Goal: Task Accomplishment & Management: Manage account settings

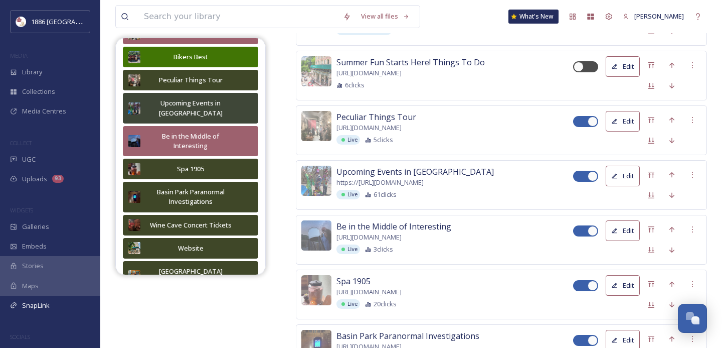
scroll to position [628, 0]
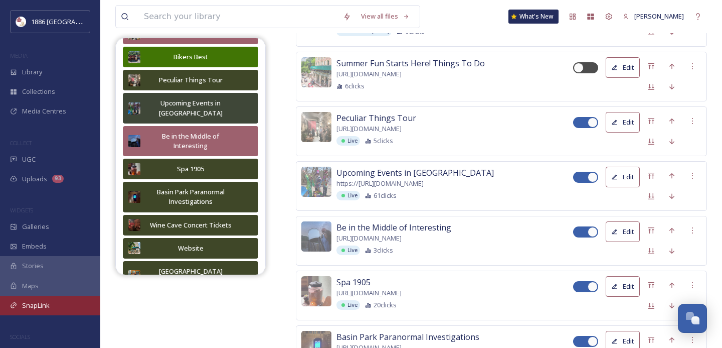
click at [59, 305] on div "SnapLink" at bounding box center [50, 305] width 100 height 20
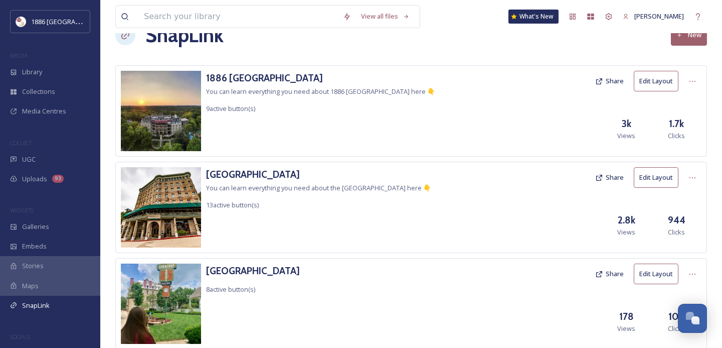
scroll to position [60, 0]
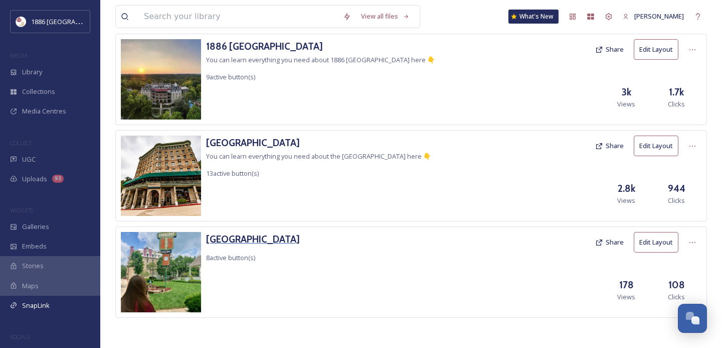
click at [270, 239] on h3 "[GEOGRAPHIC_DATA]" at bounding box center [253, 239] width 94 height 15
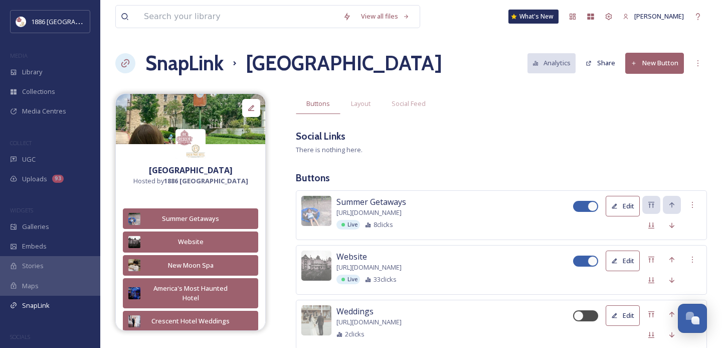
click at [579, 206] on div at bounding box center [580, 206] width 7 height 5
checkbox input "false"
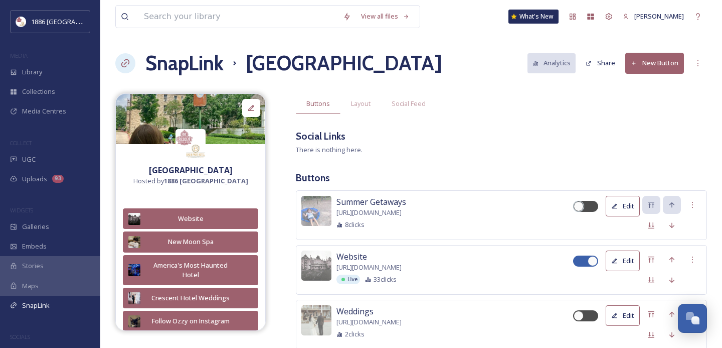
click at [663, 60] on button "New Button" at bounding box center [655, 63] width 59 height 21
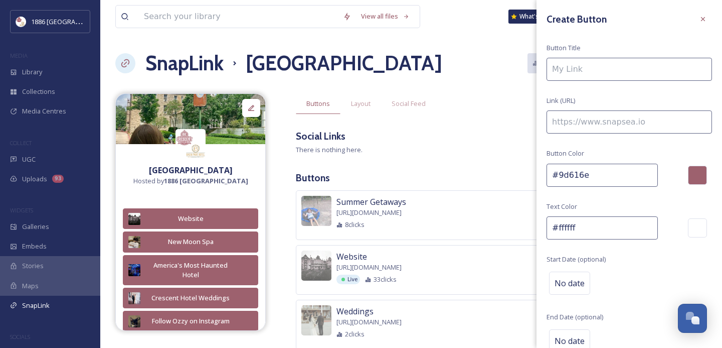
click at [630, 76] on input at bounding box center [630, 69] width 166 height 23
type input "Win a Morgue Wedding!"
paste input "[URL][DOMAIN_NAME]"
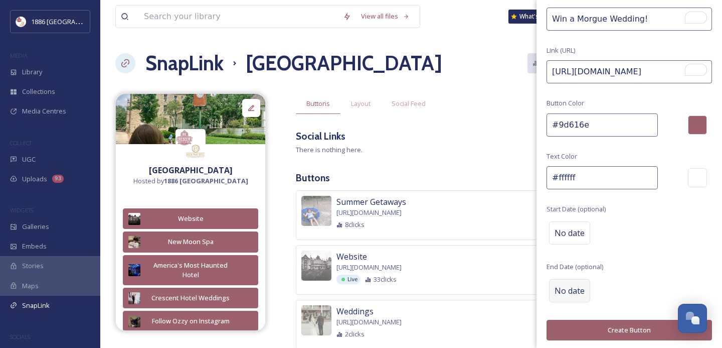
type input "[URL][DOMAIN_NAME]"
click at [569, 288] on span "No date" at bounding box center [570, 290] width 30 height 12
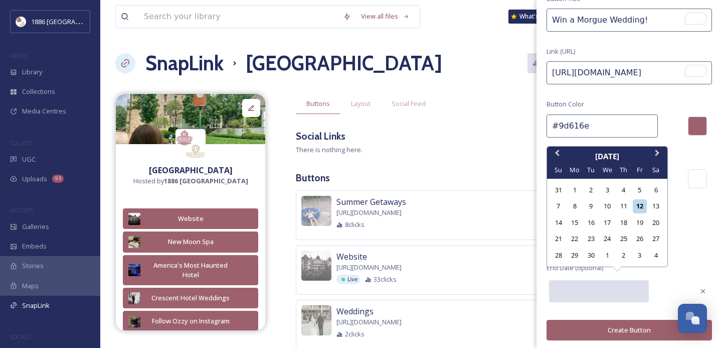
click at [600, 283] on input "text" at bounding box center [599, 291] width 100 height 22
click at [594, 253] on div "30" at bounding box center [591, 255] width 14 height 14
type input "[DATE]"
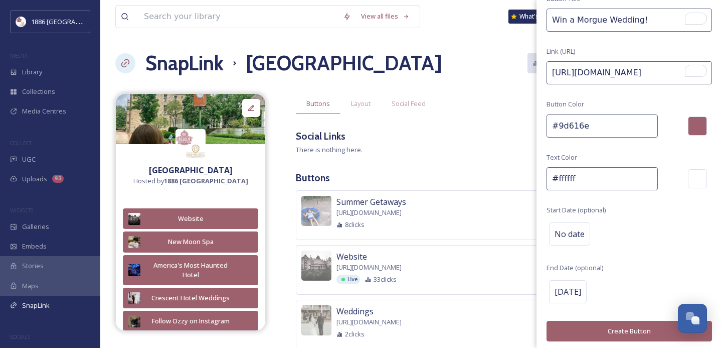
scroll to position [0, 312]
drag, startPoint x: 606, startPoint y: 74, endPoint x: 722, endPoint y: 71, distance: 115.9
click at [722, 71] on div "Create Button Button Title Win a Morgue Wedding! Link (URL) [URL][DOMAIN_NAME] …" at bounding box center [630, 151] width 186 height 400
click at [632, 331] on button "Create Button" at bounding box center [630, 331] width 166 height 21
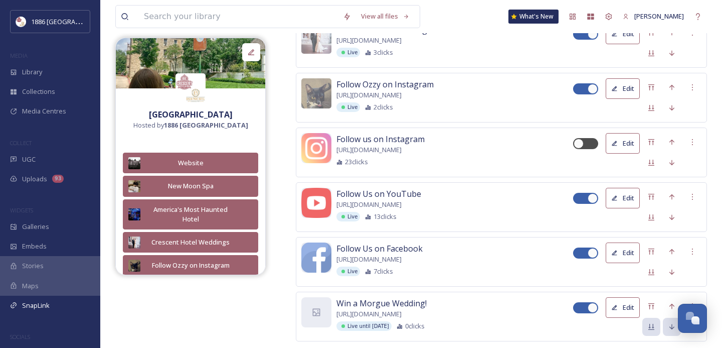
scroll to position [512, 0]
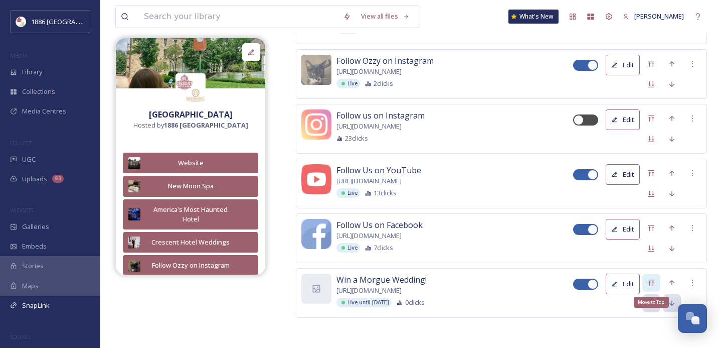
click at [658, 280] on div "Move to Top" at bounding box center [652, 282] width 18 height 18
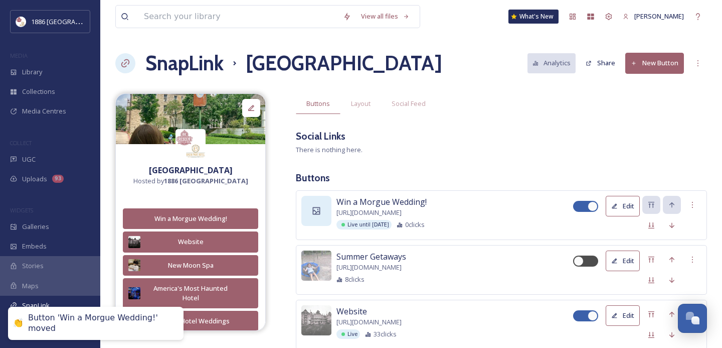
click at [321, 213] on icon at bounding box center [317, 211] width 10 height 10
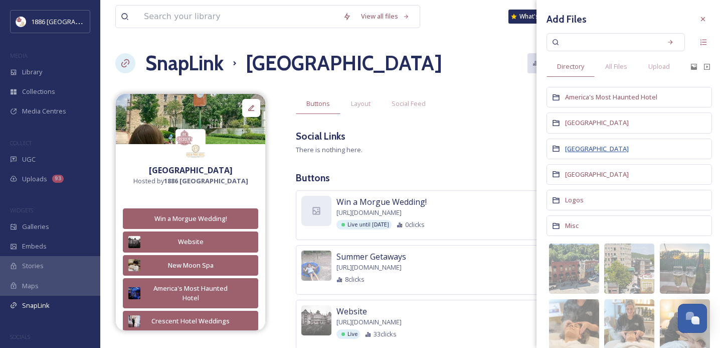
click at [584, 146] on span "[GEOGRAPHIC_DATA]" at bounding box center [597, 148] width 64 height 9
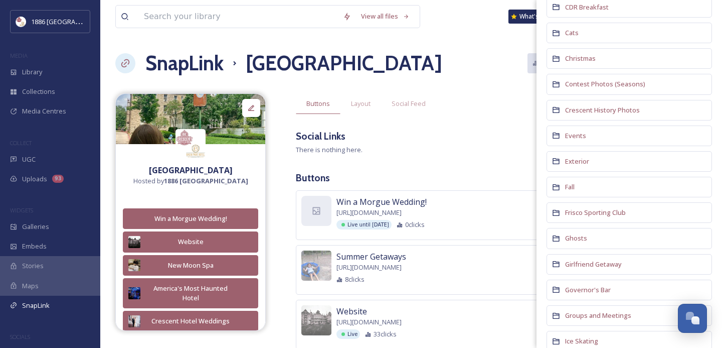
scroll to position [151, 0]
click at [575, 239] on span "Ghosts" at bounding box center [576, 237] width 22 height 9
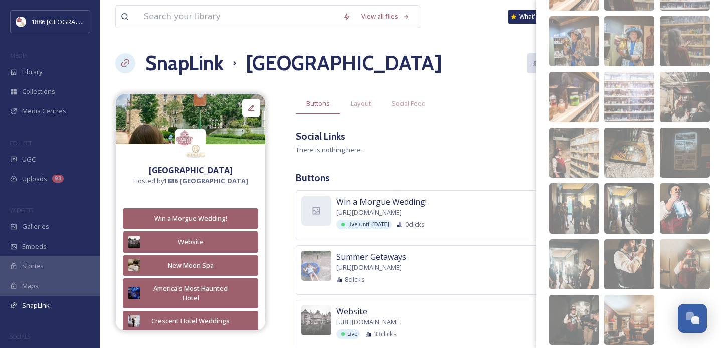
scroll to position [424, 0]
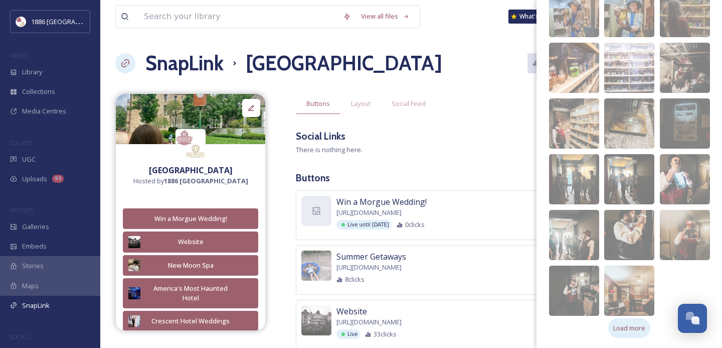
click at [638, 325] on span "Load more" at bounding box center [630, 328] width 32 height 10
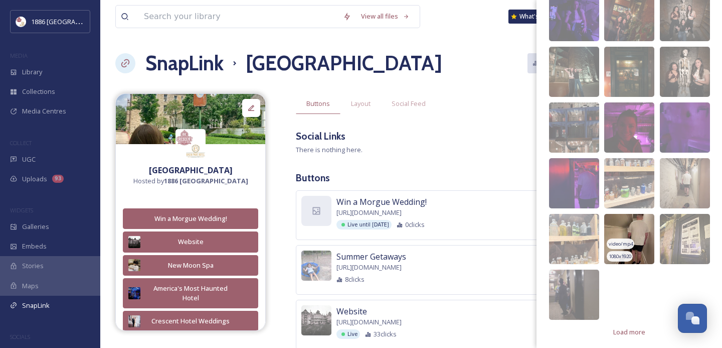
scroll to position [814, 0]
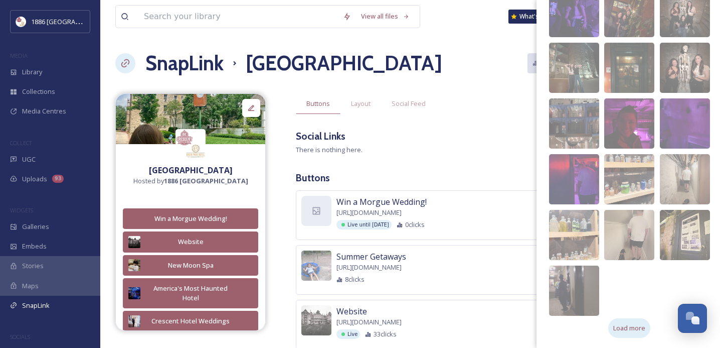
click at [635, 331] on span "Load more" at bounding box center [630, 328] width 32 height 10
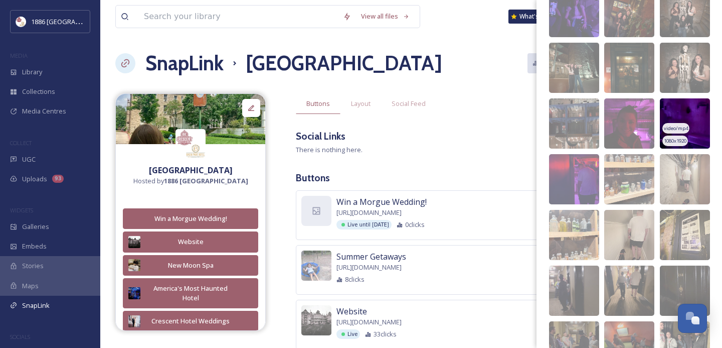
click at [678, 120] on img at bounding box center [685, 123] width 50 height 50
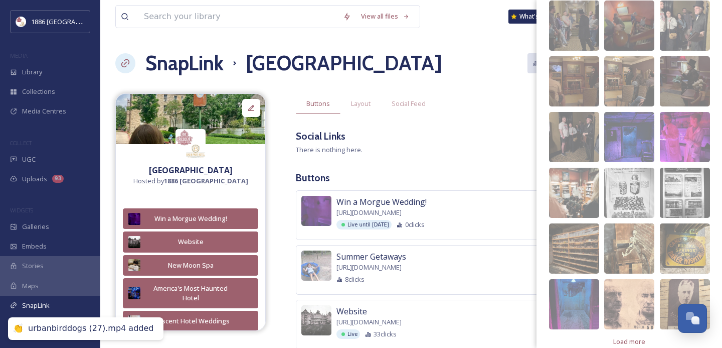
scroll to position [1132, 0]
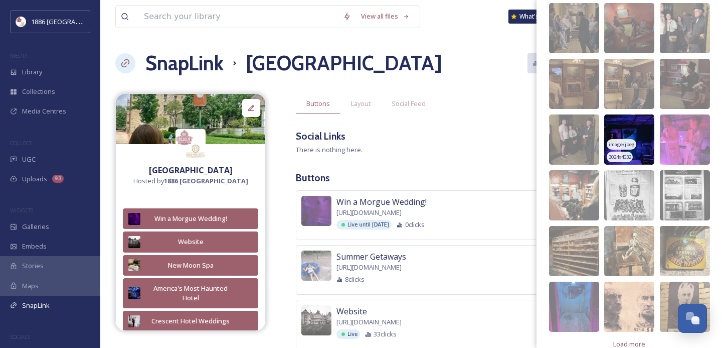
click at [625, 133] on img at bounding box center [629, 139] width 50 height 50
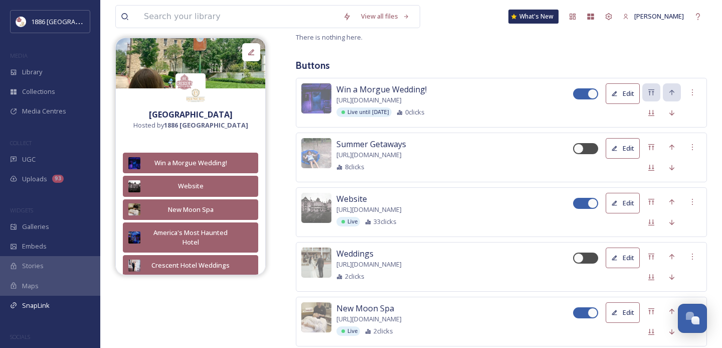
scroll to position [120, 0]
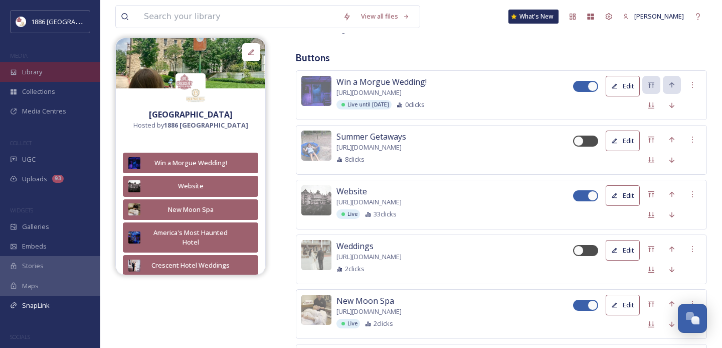
click at [29, 74] on span "Library" at bounding box center [32, 72] width 20 height 10
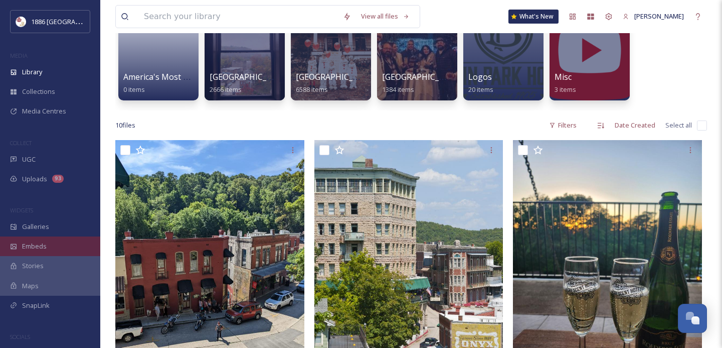
scroll to position [108, 0]
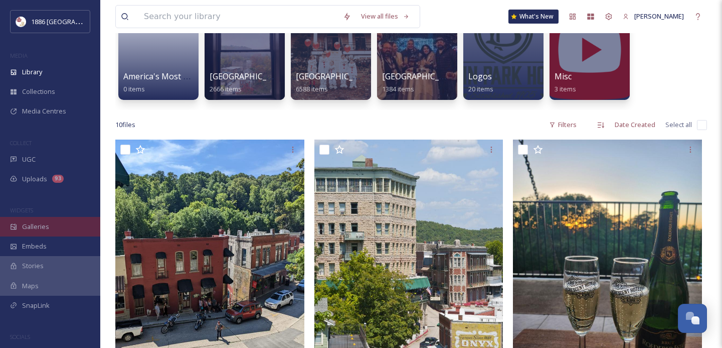
click at [54, 226] on div "Galleries" at bounding box center [50, 227] width 100 height 20
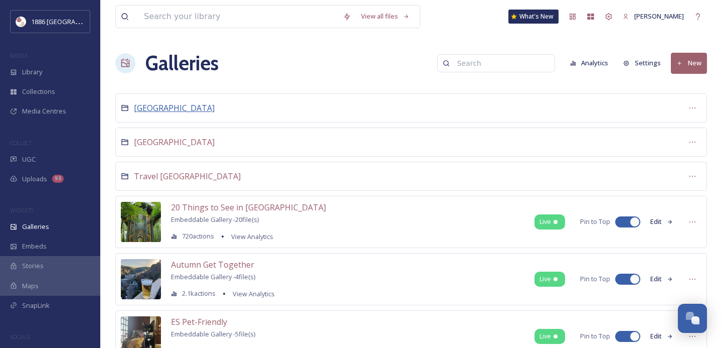
click at [145, 112] on span "[GEOGRAPHIC_DATA]" at bounding box center [174, 107] width 81 height 11
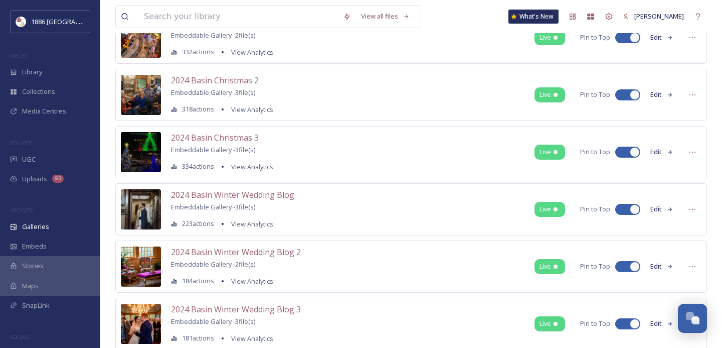
scroll to position [344, 0]
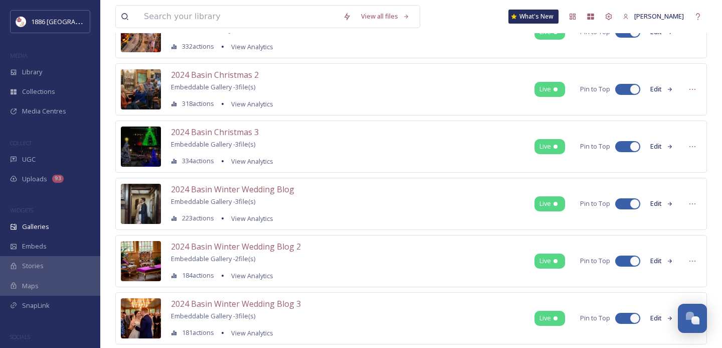
click at [628, 200] on div at bounding box center [628, 203] width 25 height 11
checkbox input "false"
click at [622, 261] on div at bounding box center [623, 260] width 7 height 5
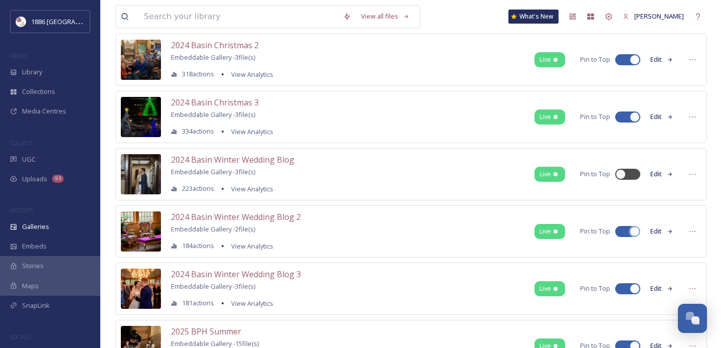
checkbox input "false"
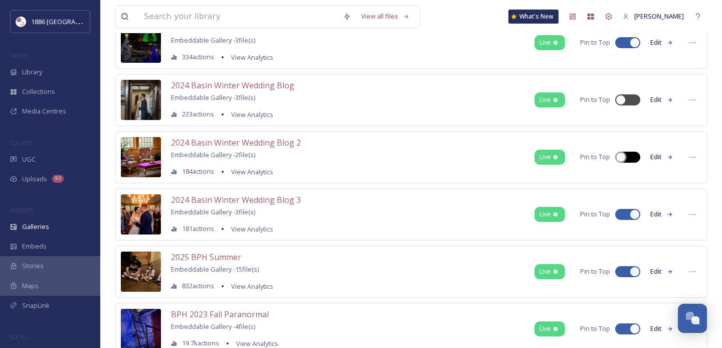
scroll to position [451, 0]
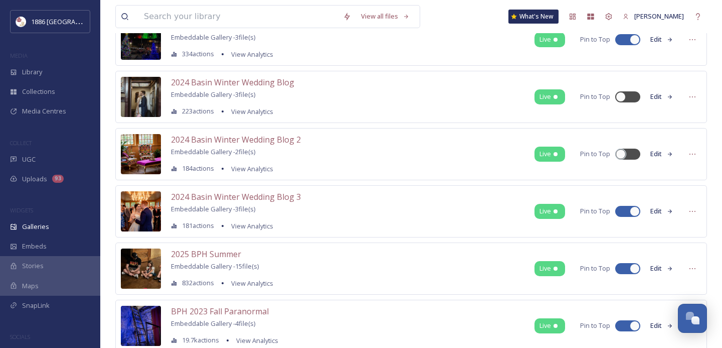
click at [623, 213] on div at bounding box center [623, 211] width 7 height 5
checkbox input "false"
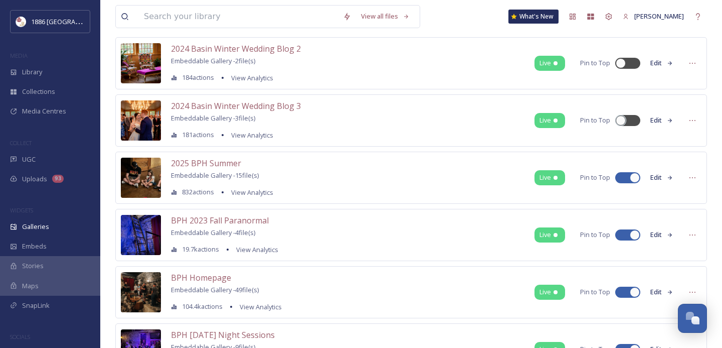
scroll to position [546, 0]
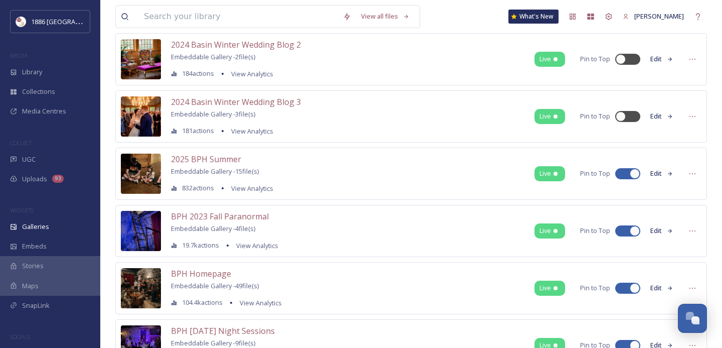
click at [623, 229] on div at bounding box center [623, 230] width 7 height 5
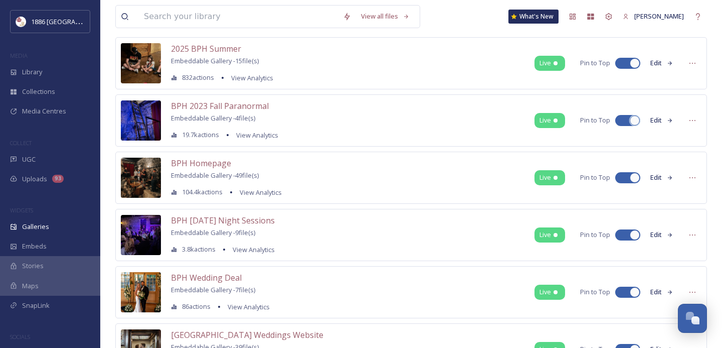
scroll to position [665, 0]
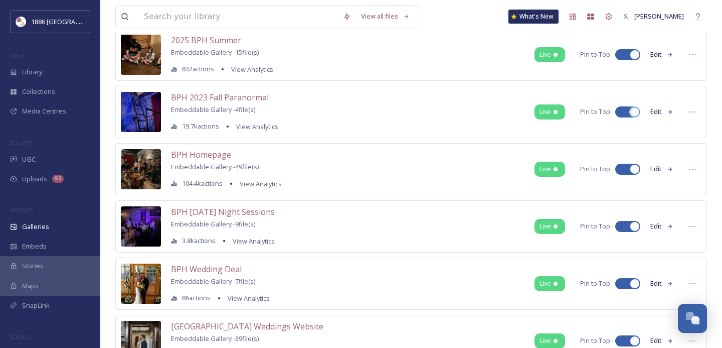
checkbox input "false"
click at [623, 227] on div at bounding box center [623, 226] width 7 height 5
checkbox input "false"
click at [621, 282] on div at bounding box center [623, 283] width 7 height 5
checkbox input "false"
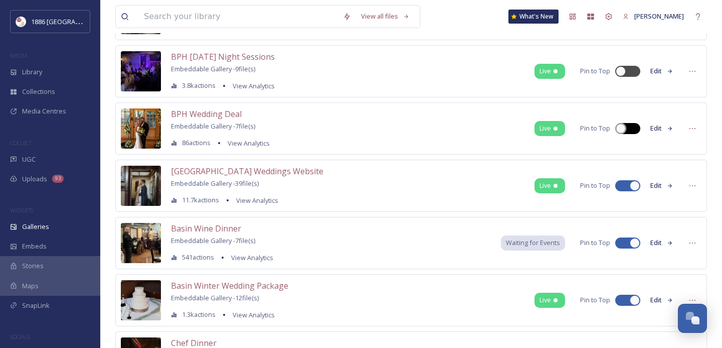
scroll to position [823, 0]
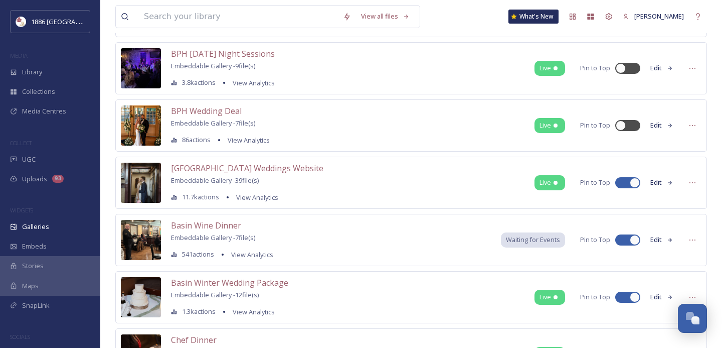
click at [621, 239] on div at bounding box center [623, 239] width 7 height 5
checkbox input "false"
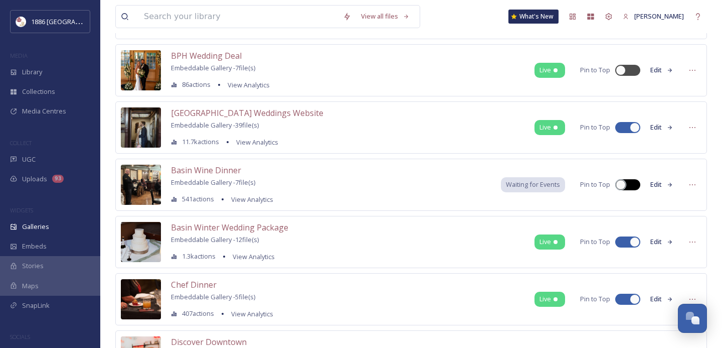
scroll to position [905, 0]
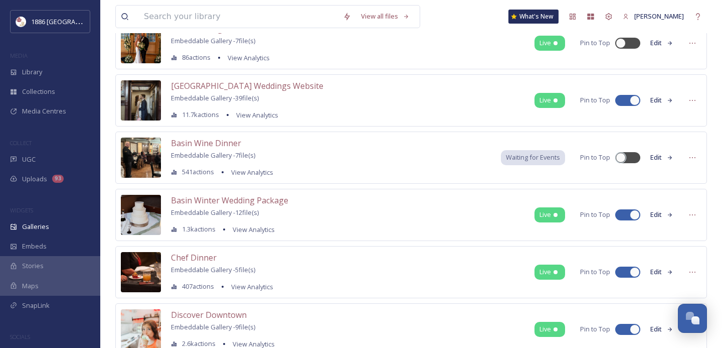
click at [624, 272] on div at bounding box center [623, 271] width 7 height 5
checkbox input "false"
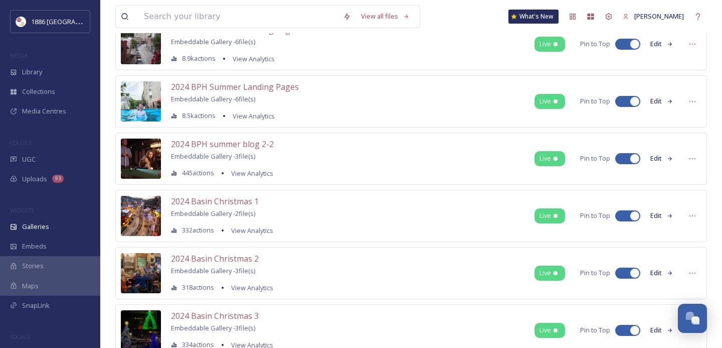
scroll to position [0, 0]
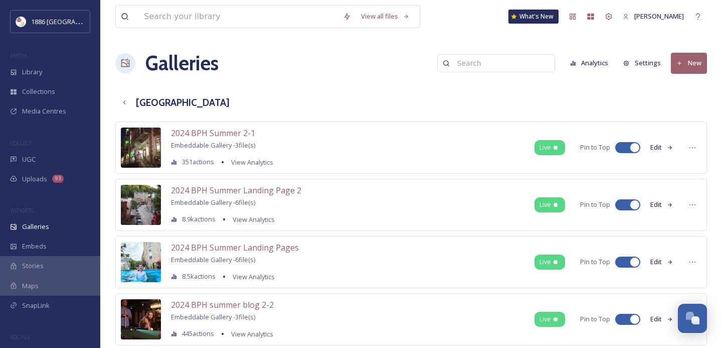
click at [695, 68] on button "New" at bounding box center [689, 63] width 36 height 21
click at [690, 85] on span "Gallery" at bounding box center [691, 87] width 21 height 10
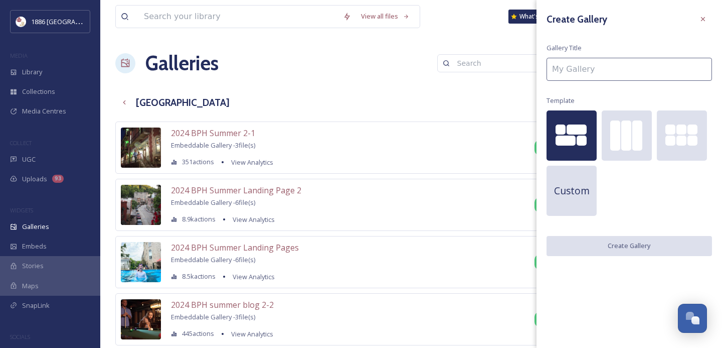
click at [574, 131] on div at bounding box center [577, 129] width 20 height 10
click at [610, 257] on div "Create Gallery Gallery Title Template Custom Create Gallery" at bounding box center [630, 133] width 186 height 266
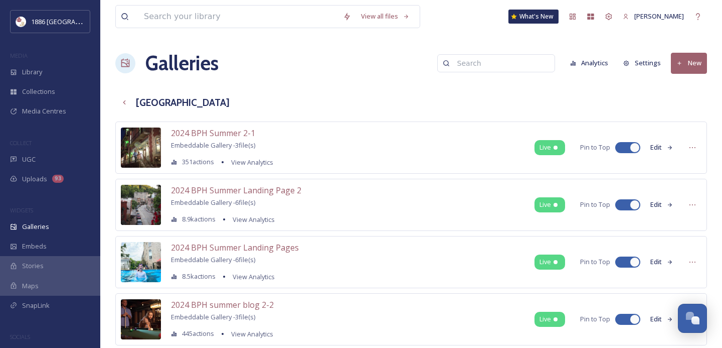
click at [423, 78] on div "Galleries Analytics Settings New" at bounding box center [411, 63] width 592 height 30
click at [697, 59] on button "New" at bounding box center [689, 63] width 36 height 21
click at [694, 104] on span "Folder" at bounding box center [690, 106] width 19 height 10
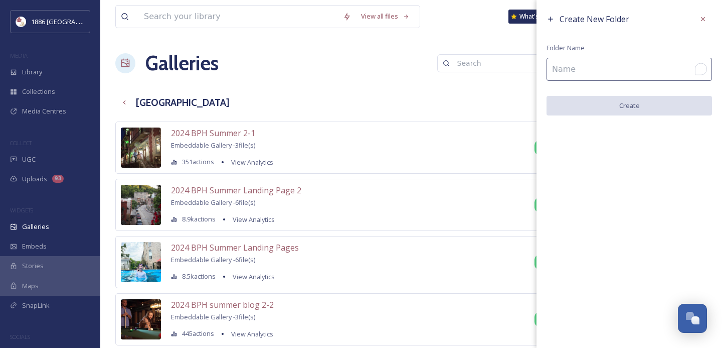
click at [621, 67] on input "To enrich screen reader interactions, please activate Accessibility in Grammarl…" at bounding box center [630, 69] width 166 height 23
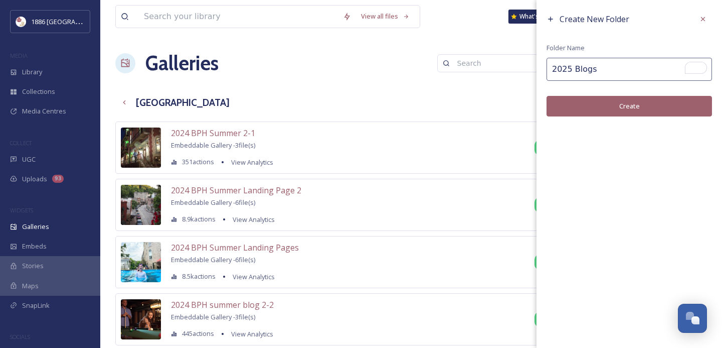
type input "2025 Blogs"
click at [586, 113] on button "Create" at bounding box center [630, 106] width 166 height 21
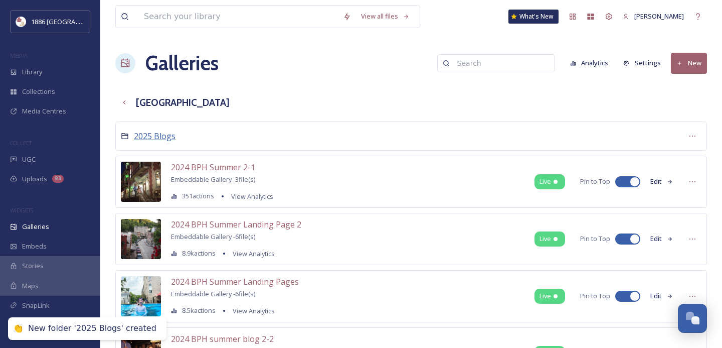
click at [162, 135] on span "2025 Blogs" at bounding box center [155, 135] width 42 height 11
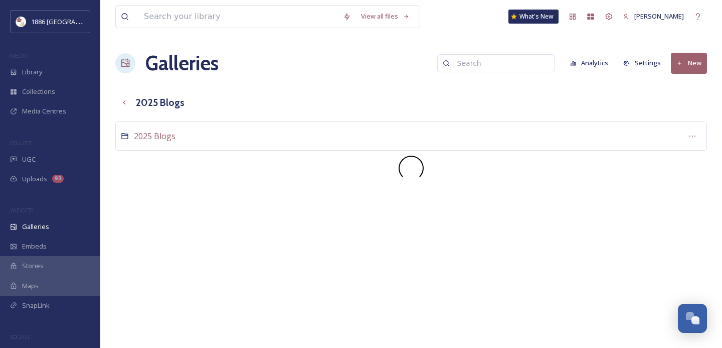
click at [700, 65] on button "New" at bounding box center [689, 63] width 36 height 21
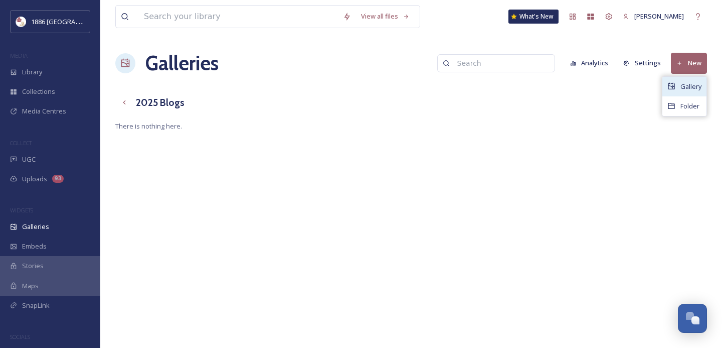
click at [695, 91] on div "Gallery" at bounding box center [685, 87] width 44 height 20
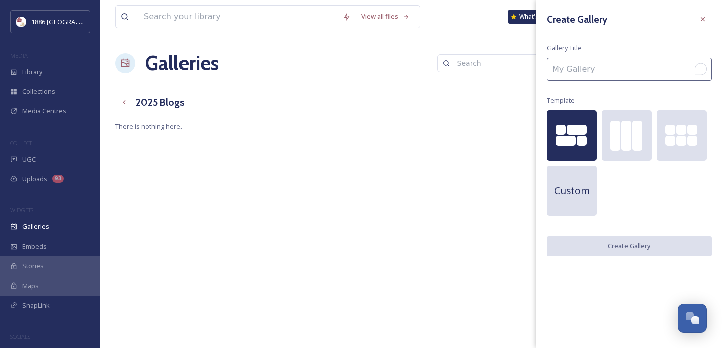
click at [599, 65] on input "To enrich screen reader interactions, please activate Accessibility in Grammarl…" at bounding box center [630, 69] width 166 height 23
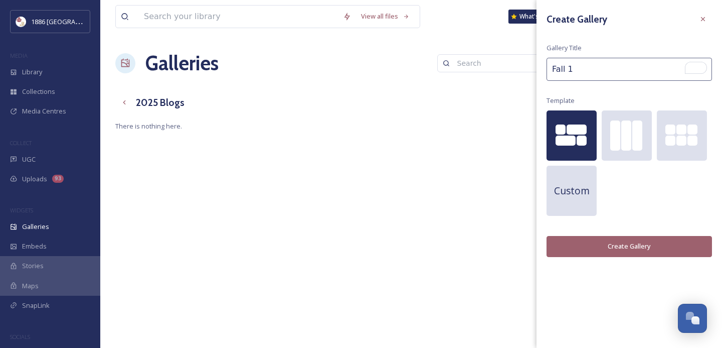
type input "Fall 1"
click at [588, 249] on button "Create Gallery" at bounding box center [630, 246] width 166 height 21
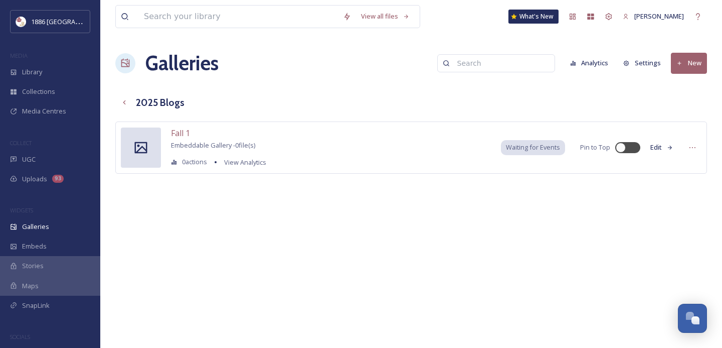
click at [696, 58] on button "New" at bounding box center [689, 63] width 36 height 21
click at [696, 91] on div "Gallery" at bounding box center [685, 87] width 44 height 20
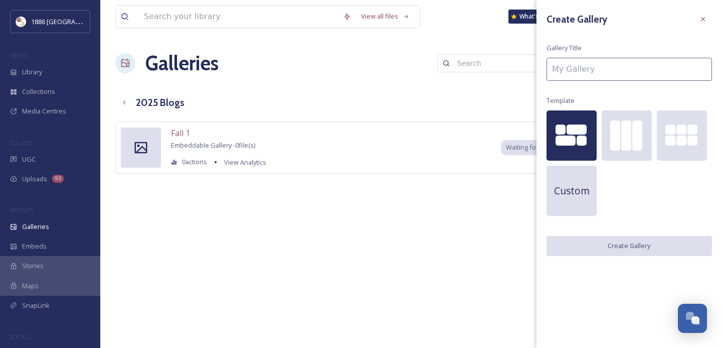
click at [627, 62] on input at bounding box center [630, 69] width 166 height 23
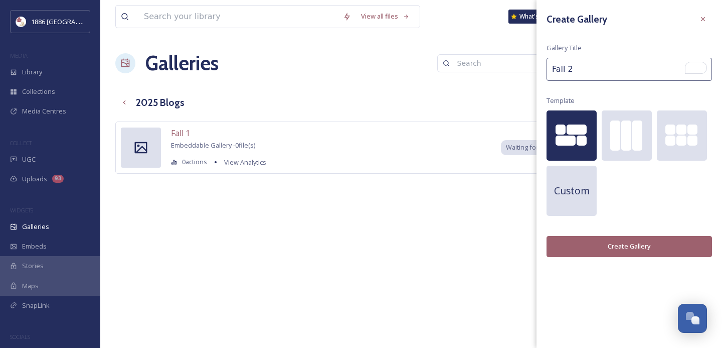
type input "Fall 2"
click at [584, 231] on div "Create Gallery Gallery Title Fall 2 Template Custom Create Gallery" at bounding box center [630, 133] width 186 height 267
click at [584, 244] on button "Create Gallery" at bounding box center [630, 246] width 166 height 21
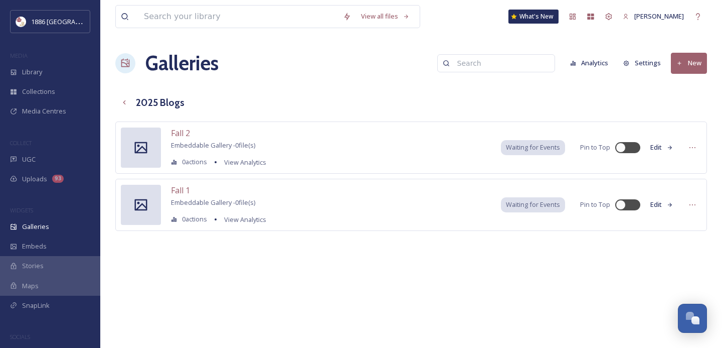
click at [696, 68] on button "New" at bounding box center [689, 63] width 36 height 21
click at [690, 107] on span "Folder" at bounding box center [690, 106] width 19 height 10
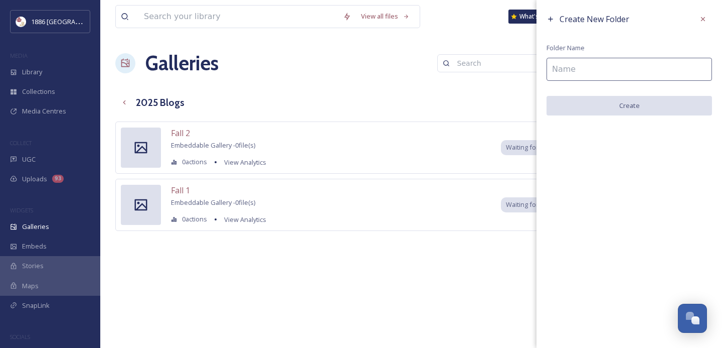
click at [550, 21] on icon at bounding box center [550, 19] width 5 height 5
click at [713, 25] on div "Create New Folder Folder Name Create" at bounding box center [630, 62] width 186 height 125
click at [706, 23] on icon at bounding box center [703, 19] width 8 height 8
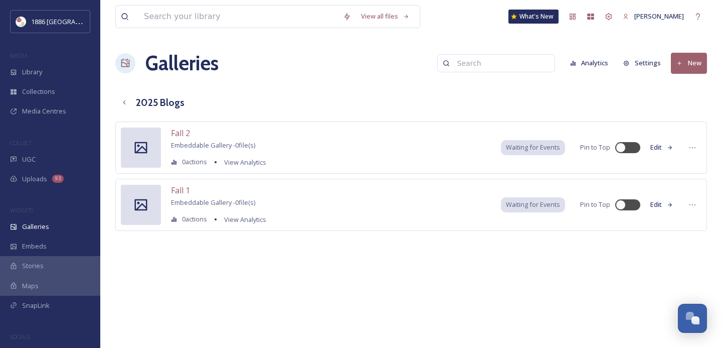
click at [695, 72] on button "New" at bounding box center [689, 63] width 36 height 21
click at [690, 88] on span "Gallery" at bounding box center [691, 87] width 21 height 10
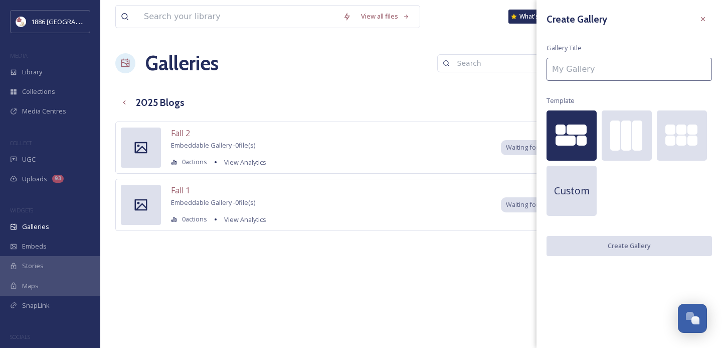
click at [652, 67] on input at bounding box center [630, 69] width 166 height 23
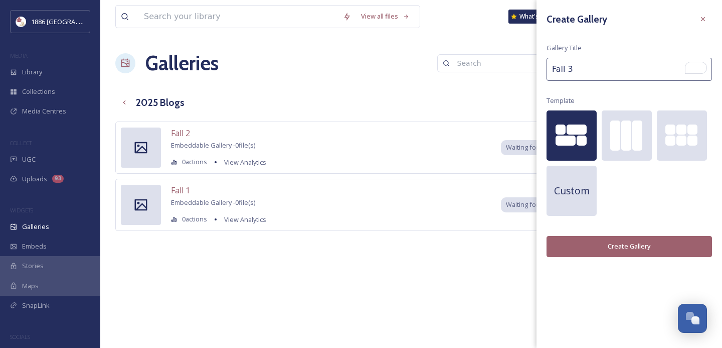
type input "Fall 3"
click at [598, 237] on button "Create Gallery" at bounding box center [630, 246] width 166 height 21
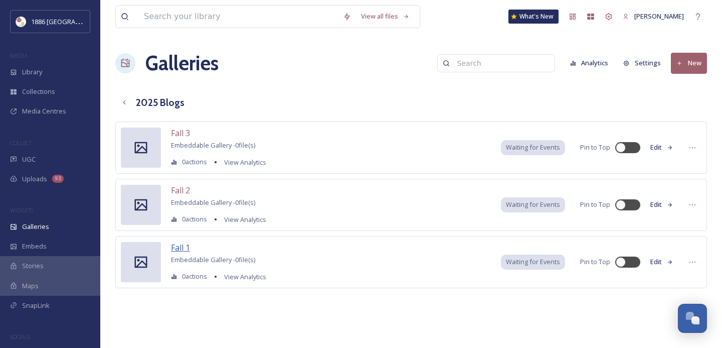
click at [180, 252] on span "Fall 1" at bounding box center [180, 247] width 19 height 11
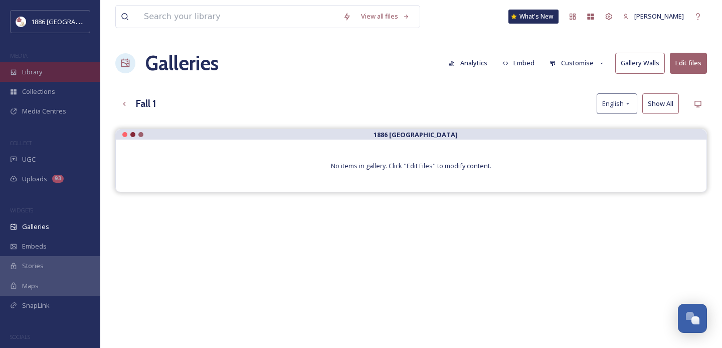
click at [61, 72] on div "Library" at bounding box center [50, 72] width 100 height 20
click at [599, 143] on div "No items in gallery. Click "Edit Files" to modify content." at bounding box center [411, 165] width 591 height 52
click at [691, 68] on button "Edit files" at bounding box center [688, 63] width 37 height 21
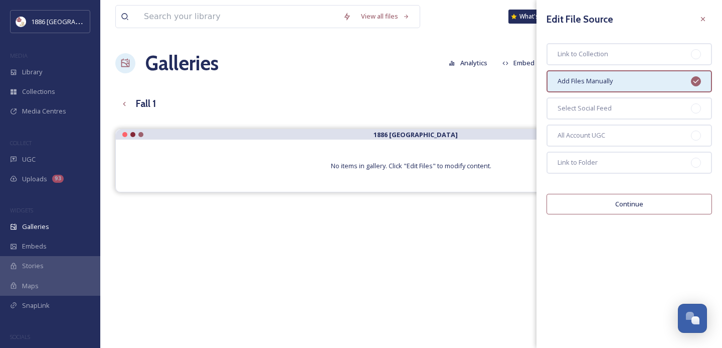
click at [602, 196] on button "Continue" at bounding box center [630, 204] width 166 height 21
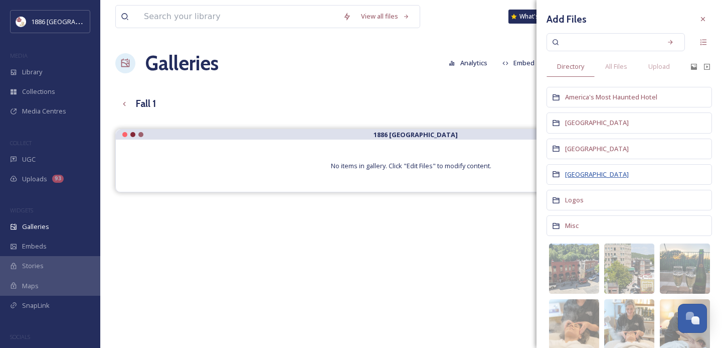
click at [599, 172] on span "[GEOGRAPHIC_DATA]" at bounding box center [597, 174] width 64 height 9
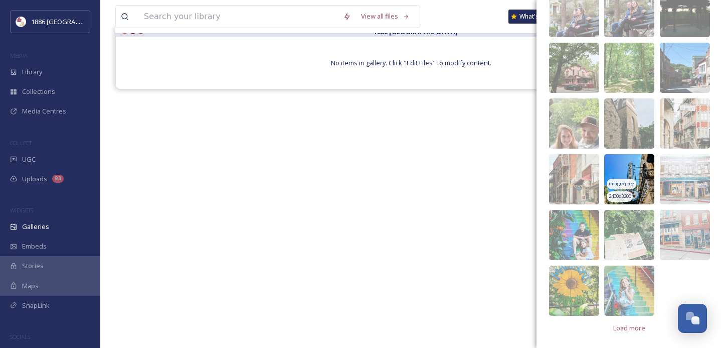
scroll to position [119, 0]
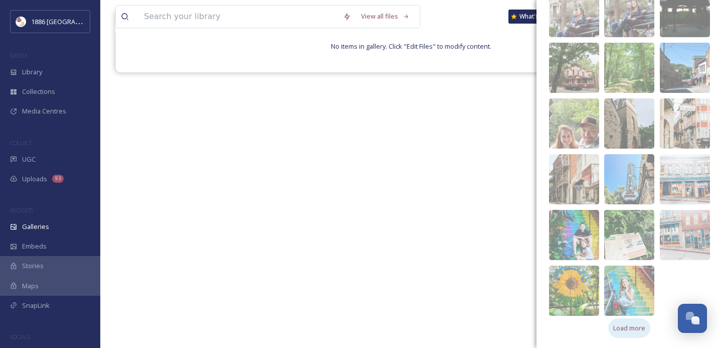
click at [633, 327] on span "Load more" at bounding box center [630, 328] width 32 height 10
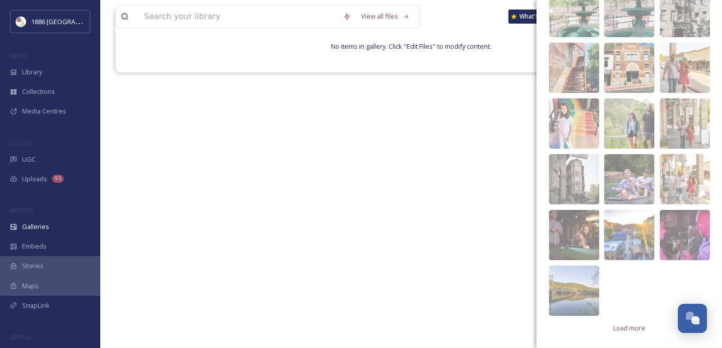
scroll to position [143, 0]
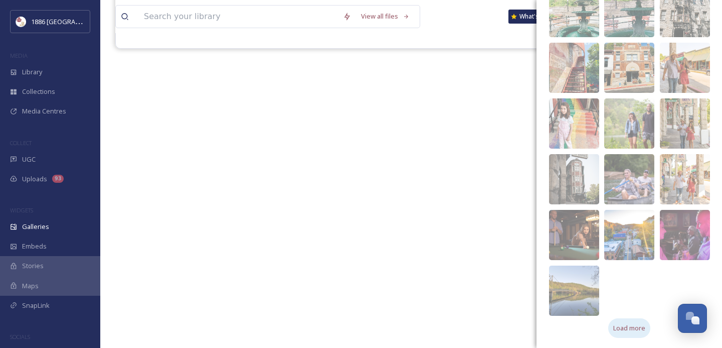
click at [636, 321] on div "Load more" at bounding box center [630, 328] width 42 height 20
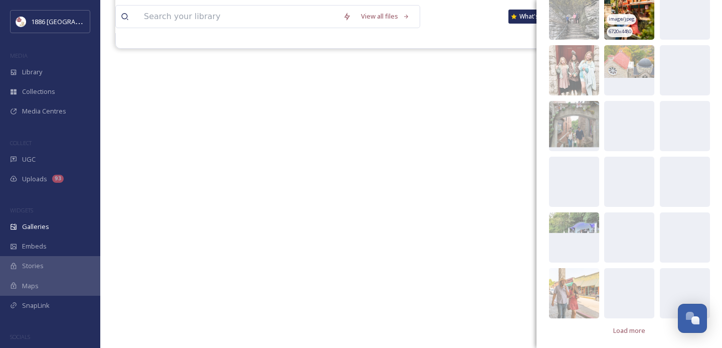
scroll to position [1200, 0]
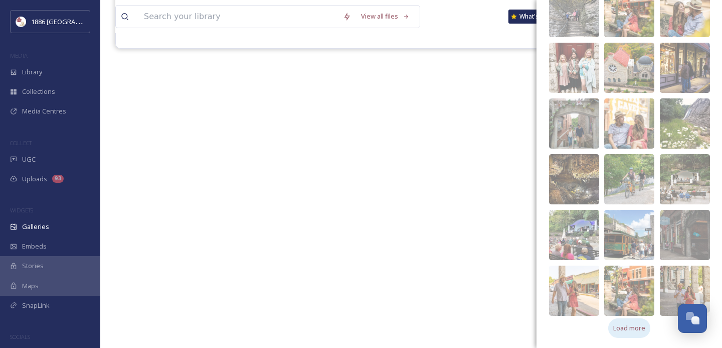
click at [638, 327] on span "Load more" at bounding box center [630, 328] width 32 height 10
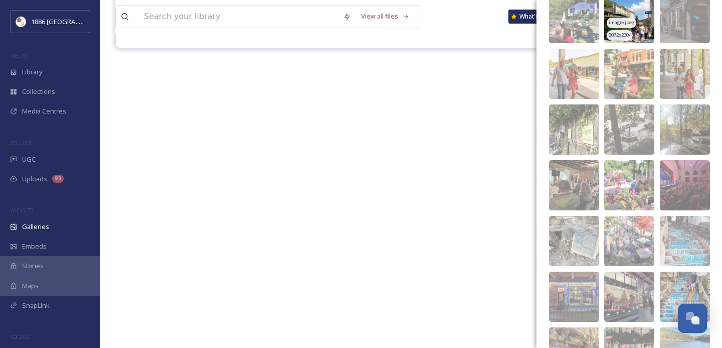
scroll to position [1419, 0]
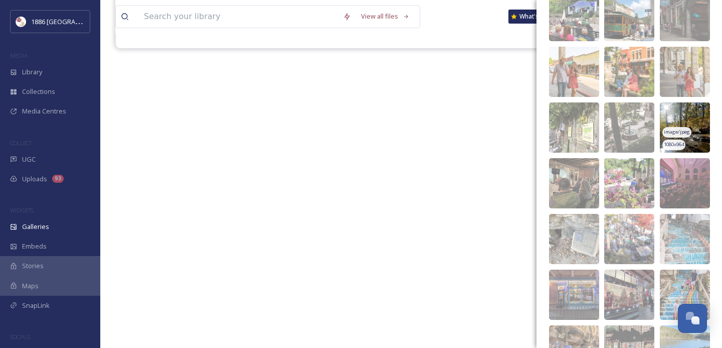
click at [686, 120] on img at bounding box center [685, 127] width 50 height 50
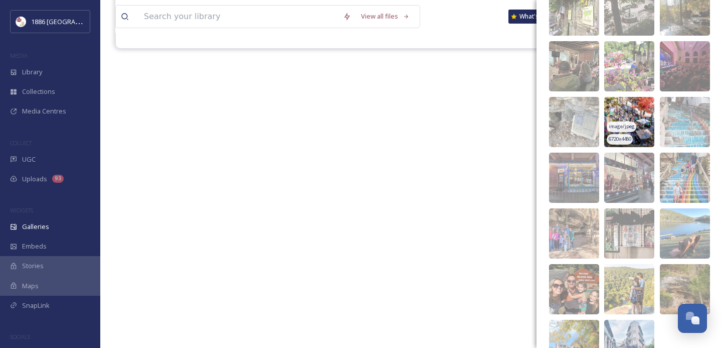
scroll to position [1590, 0]
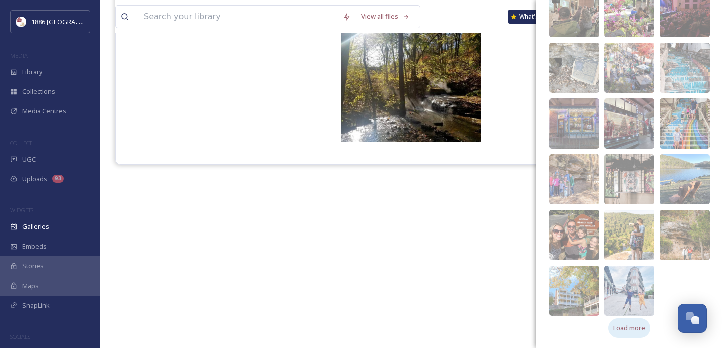
click at [636, 326] on span "Load more" at bounding box center [630, 328] width 32 height 10
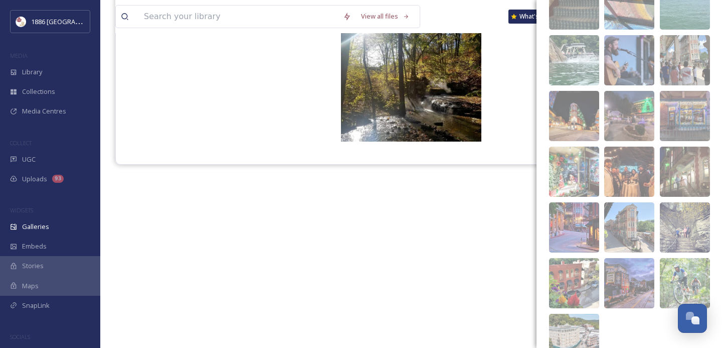
scroll to position [1980, 0]
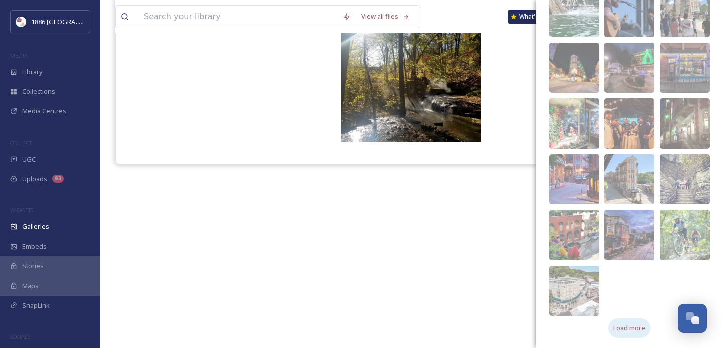
click at [632, 328] on span "Load more" at bounding box center [630, 328] width 32 height 10
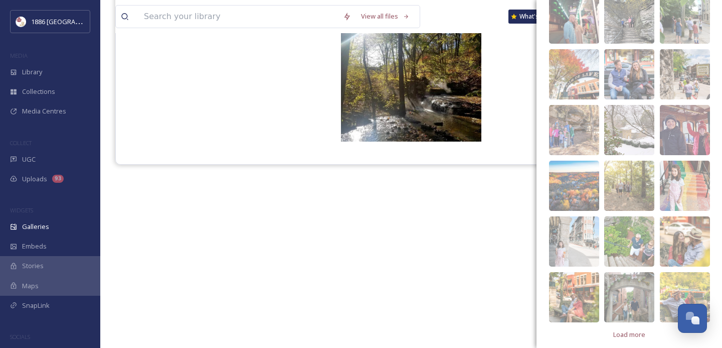
scroll to position [2314, 0]
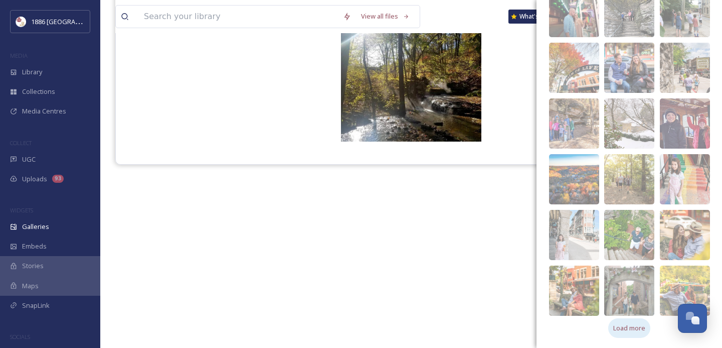
click at [634, 324] on span "Load more" at bounding box center [630, 328] width 32 height 10
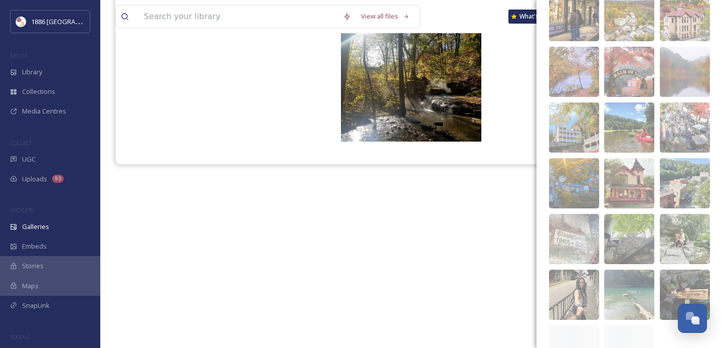
scroll to position [2648, 0]
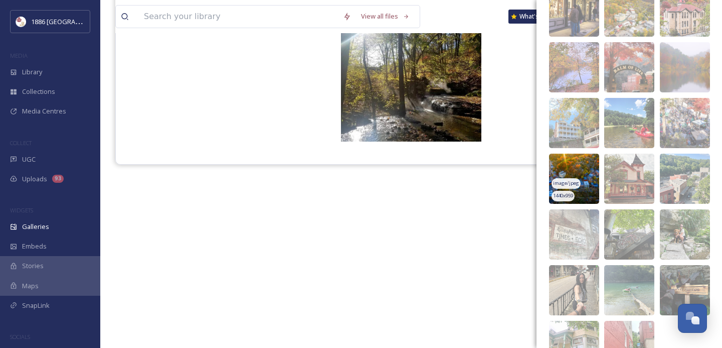
click at [577, 162] on img at bounding box center [574, 179] width 50 height 50
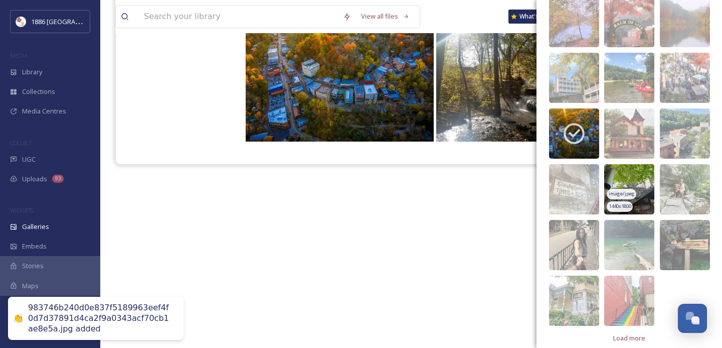
scroll to position [2703, 0]
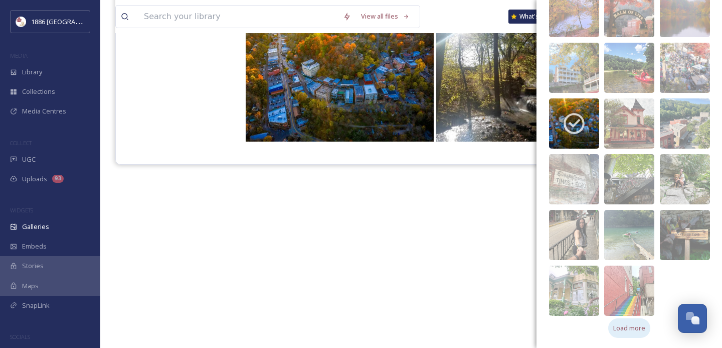
click at [632, 328] on span "Load more" at bounding box center [630, 328] width 32 height 10
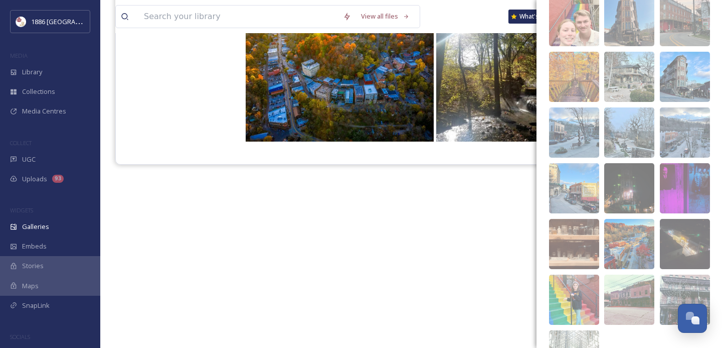
scroll to position [3029, 0]
click at [575, 56] on img at bounding box center [574, 76] width 50 height 50
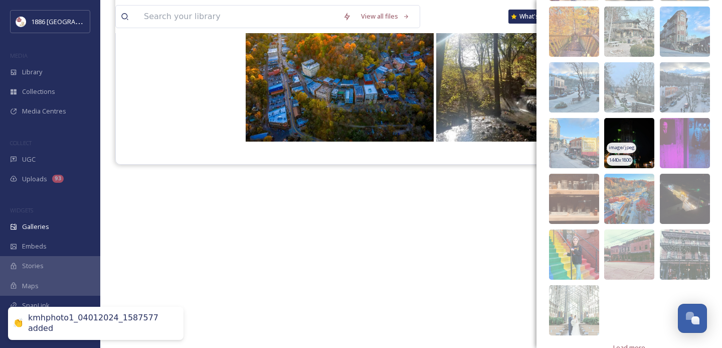
scroll to position [3093, 0]
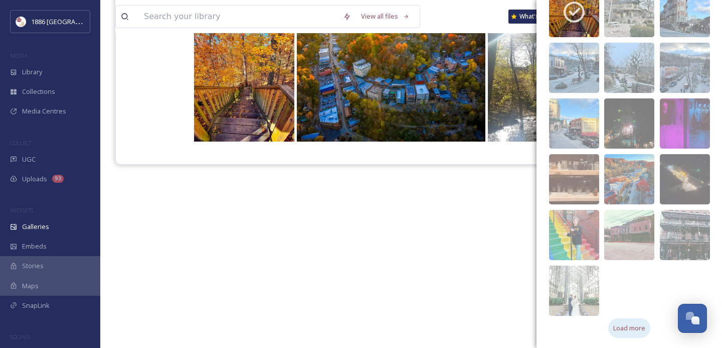
click at [632, 328] on span "Load more" at bounding box center [630, 328] width 32 height 10
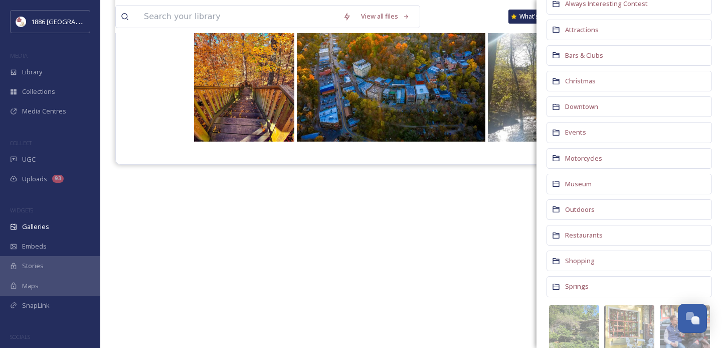
scroll to position [0, 0]
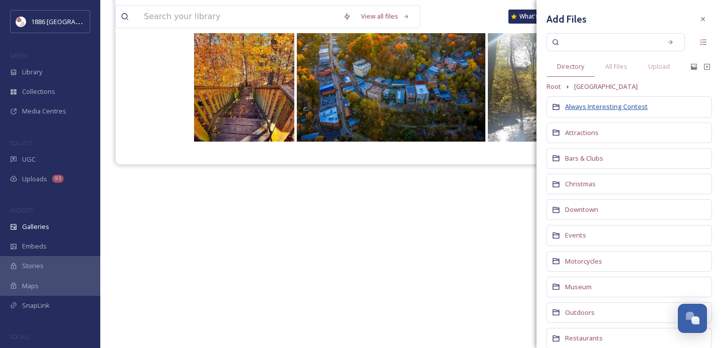
click at [642, 107] on span "Always Interesting Contest" at bounding box center [606, 106] width 83 height 9
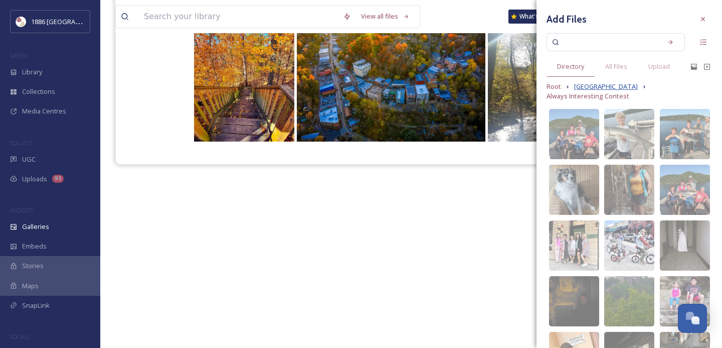
click at [591, 86] on span "[GEOGRAPHIC_DATA]" at bounding box center [606, 87] width 64 height 10
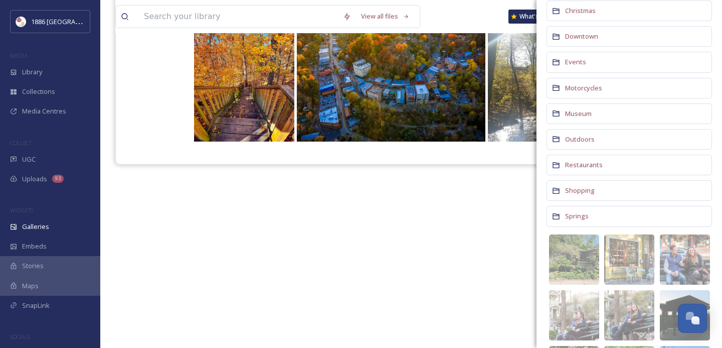
scroll to position [175, 0]
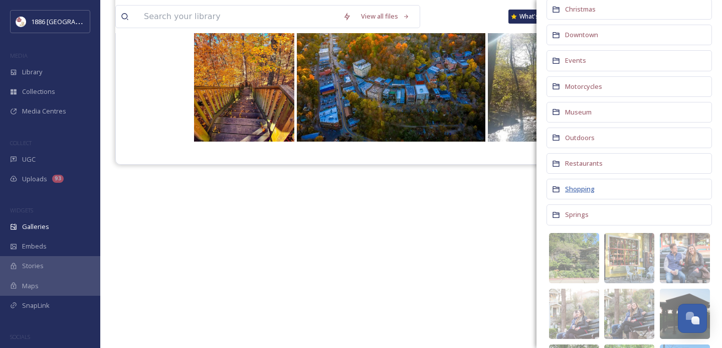
click at [586, 188] on span "Shopping" at bounding box center [580, 188] width 30 height 9
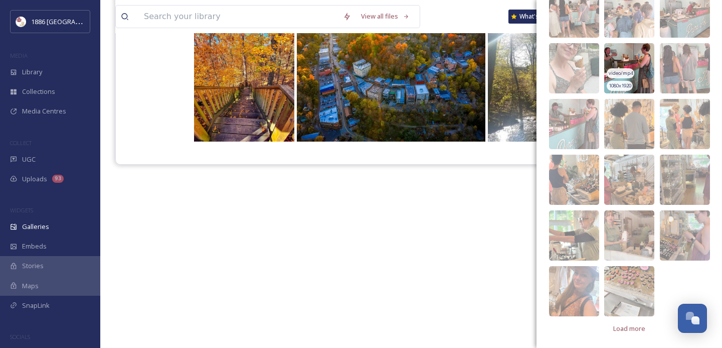
scroll to position [168, 0]
click at [636, 330] on span "Load more" at bounding box center [630, 328] width 32 height 10
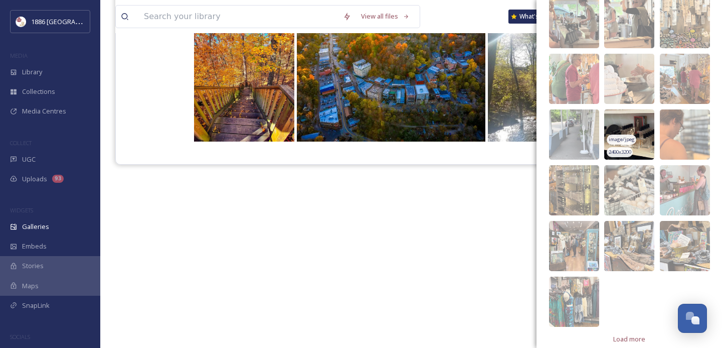
scroll to position [557, 0]
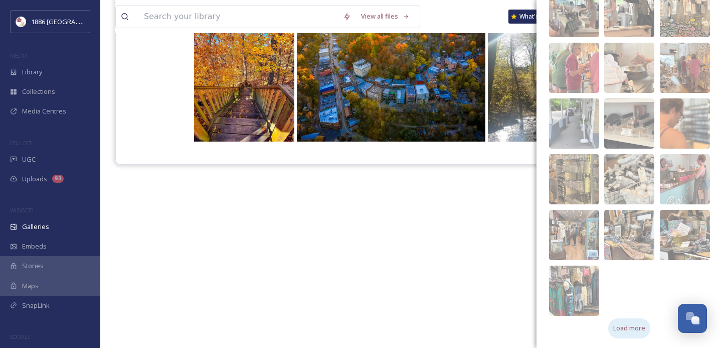
click at [628, 331] on span "Load more" at bounding box center [630, 328] width 32 height 10
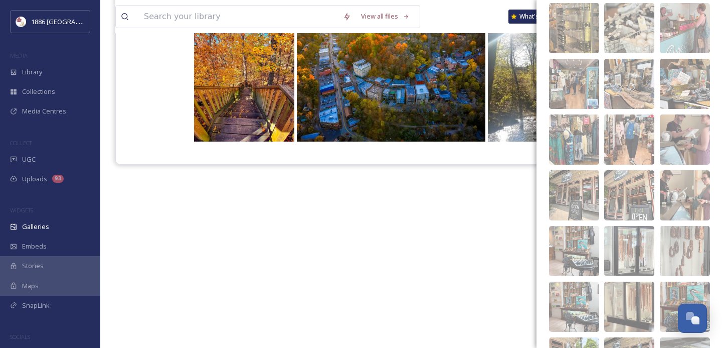
scroll to position [891, 0]
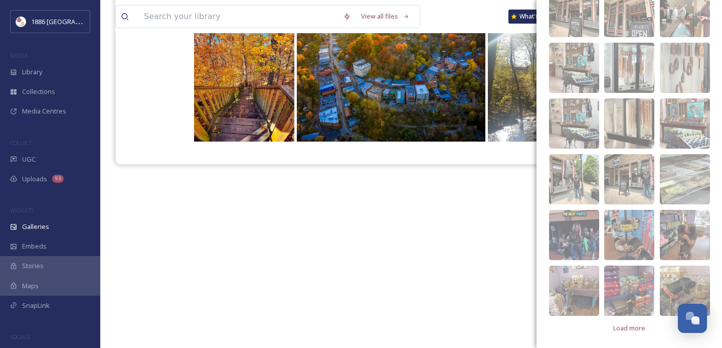
click at [634, 324] on span "Load more" at bounding box center [630, 328] width 32 height 10
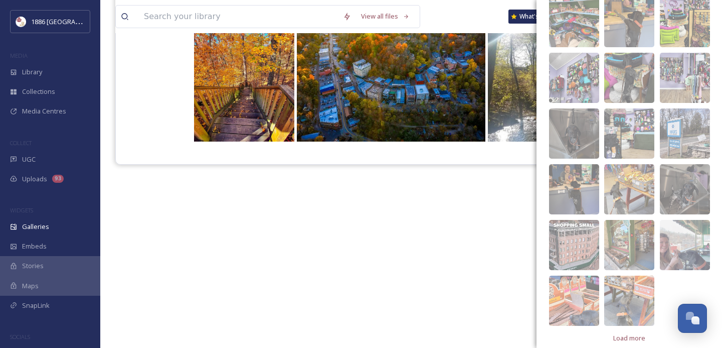
scroll to position [1281, 0]
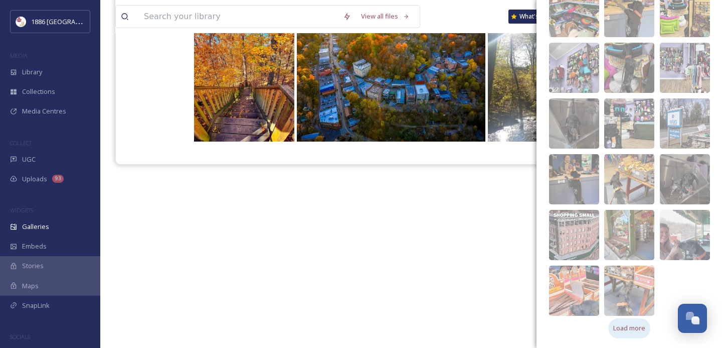
click at [630, 329] on span "Load more" at bounding box center [630, 328] width 32 height 10
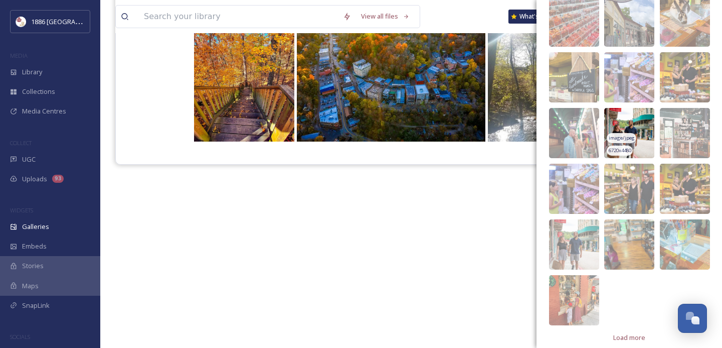
scroll to position [1671, 0]
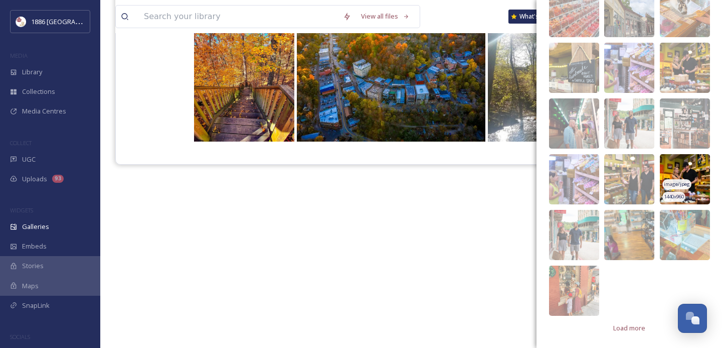
click at [700, 185] on img at bounding box center [685, 179] width 50 height 50
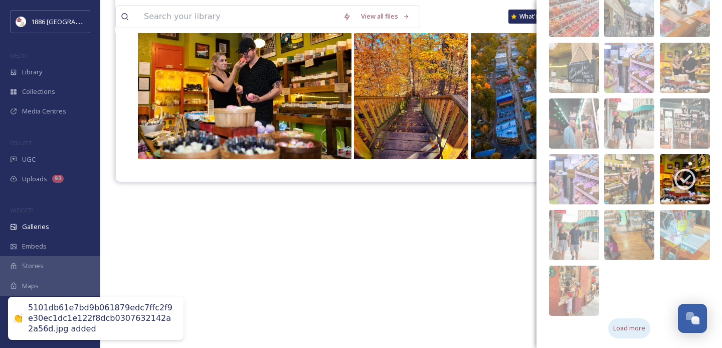
click at [631, 322] on div "Load more" at bounding box center [630, 328] width 42 height 20
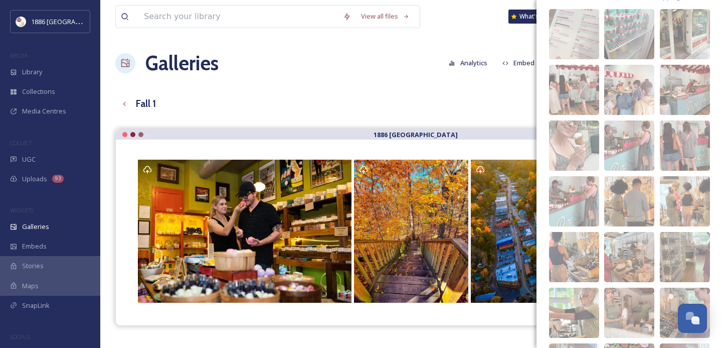
scroll to position [0, 0]
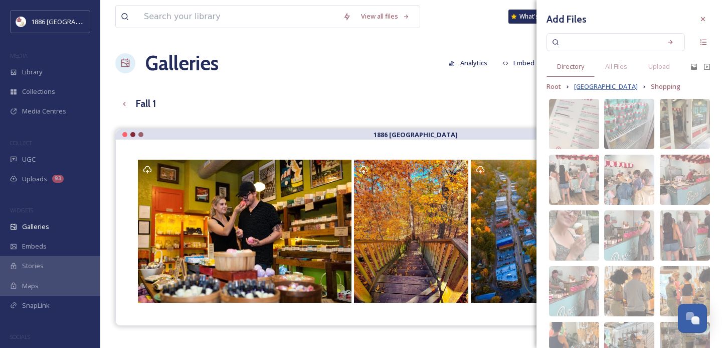
click at [604, 88] on span "[GEOGRAPHIC_DATA]" at bounding box center [606, 87] width 64 height 10
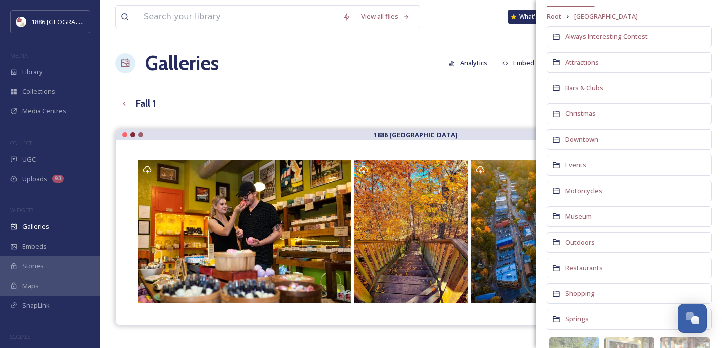
scroll to position [97, 0]
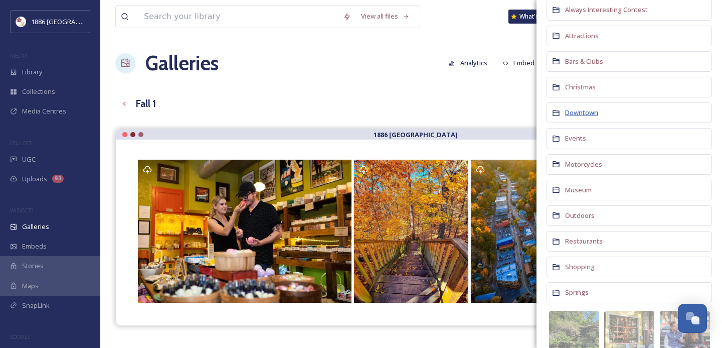
click at [586, 112] on span "Downtown" at bounding box center [581, 112] width 33 height 9
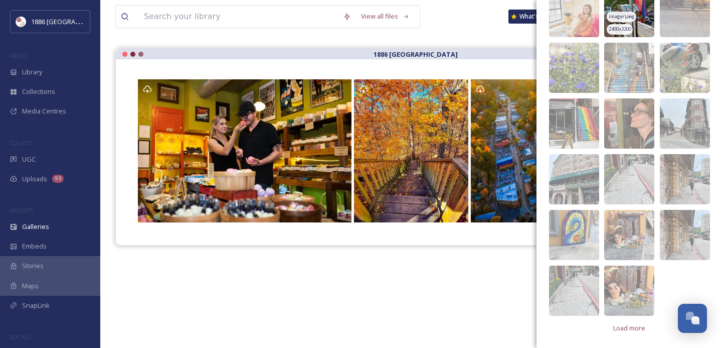
scroll to position [143, 0]
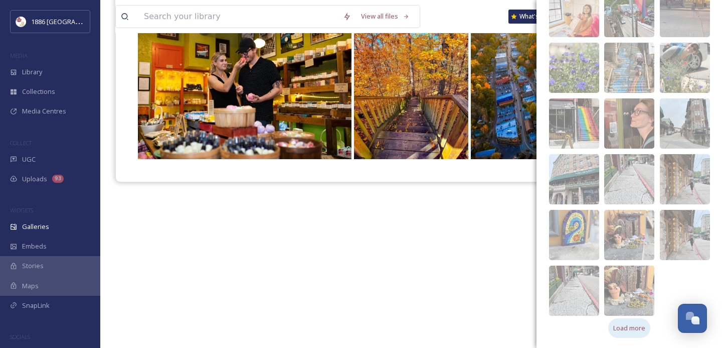
click at [630, 327] on span "Load more" at bounding box center [630, 328] width 32 height 10
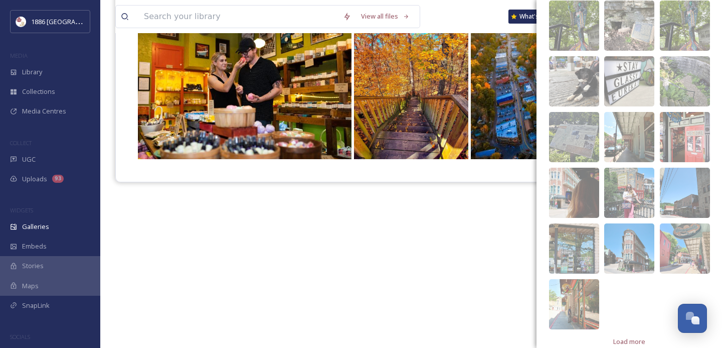
scroll to position [583, 0]
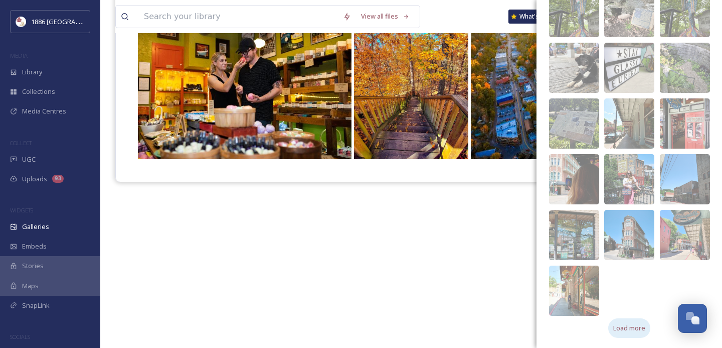
click at [633, 329] on span "Load more" at bounding box center [630, 328] width 32 height 10
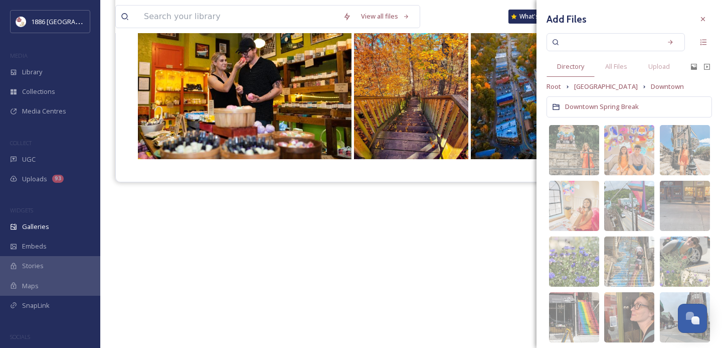
scroll to position [0, 0]
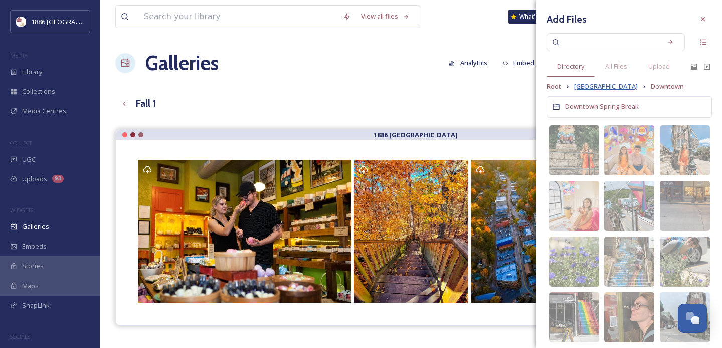
click at [605, 85] on span "[GEOGRAPHIC_DATA]" at bounding box center [606, 87] width 64 height 10
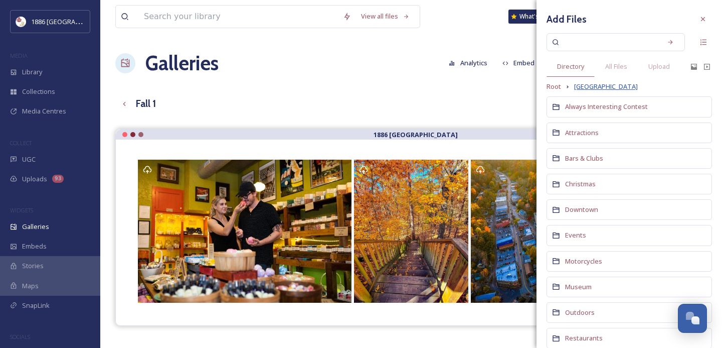
click at [592, 89] on span "[GEOGRAPHIC_DATA]" at bounding box center [606, 87] width 64 height 10
click at [624, 63] on span "All Files" at bounding box center [616, 67] width 22 height 10
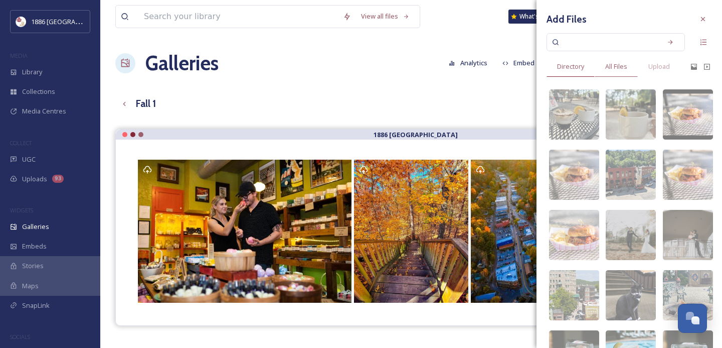
click at [575, 66] on span "Directory" at bounding box center [570, 67] width 27 height 10
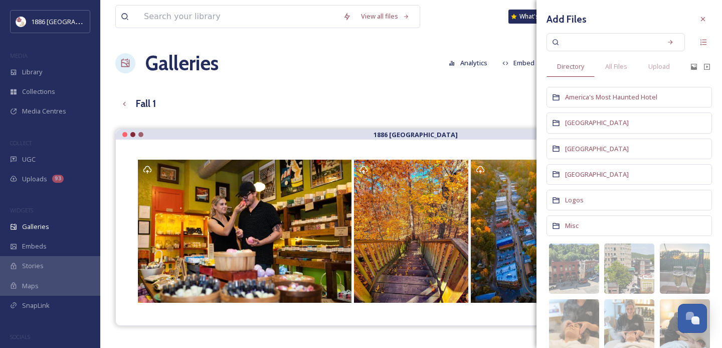
click at [575, 66] on span "Directory" at bounding box center [570, 67] width 27 height 10
click at [586, 122] on span "[GEOGRAPHIC_DATA]" at bounding box center [597, 122] width 64 height 9
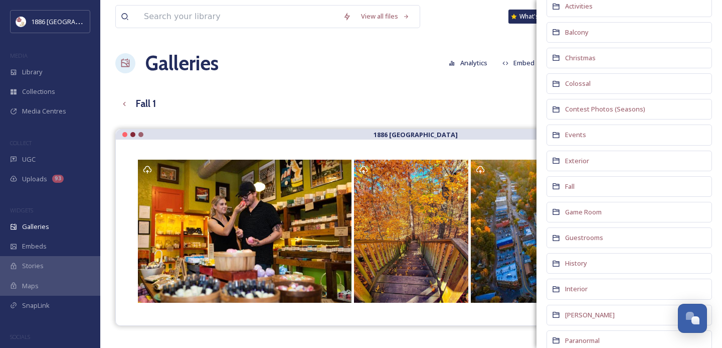
scroll to position [100, 0]
click at [578, 184] on div "Fall" at bounding box center [630, 187] width 166 height 21
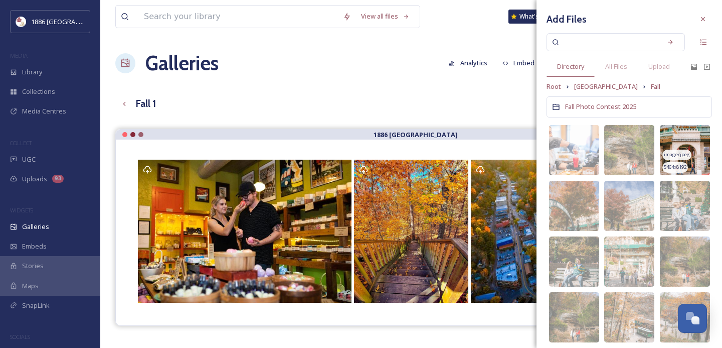
click at [679, 151] on span "image/jpeg" at bounding box center [677, 154] width 26 height 7
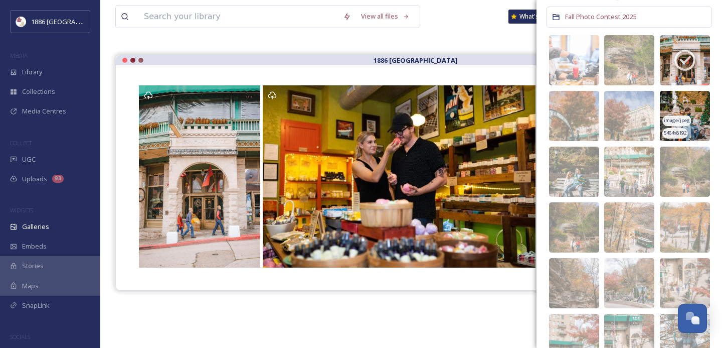
scroll to position [103, 0]
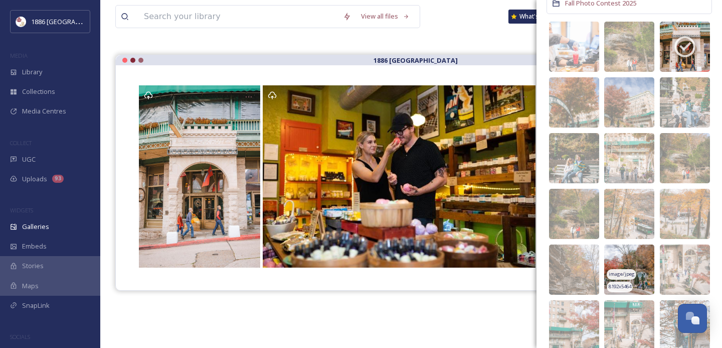
click at [630, 247] on img at bounding box center [629, 269] width 50 height 50
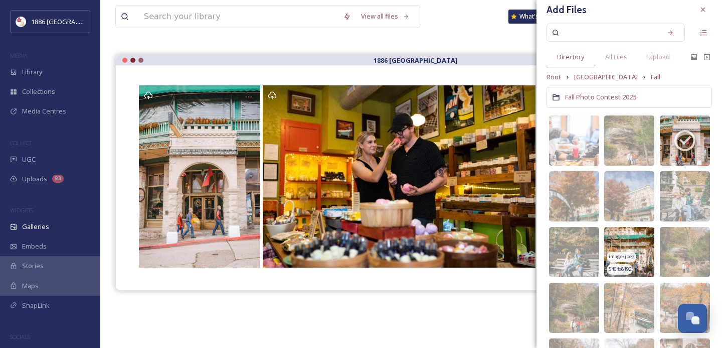
scroll to position [0, 0]
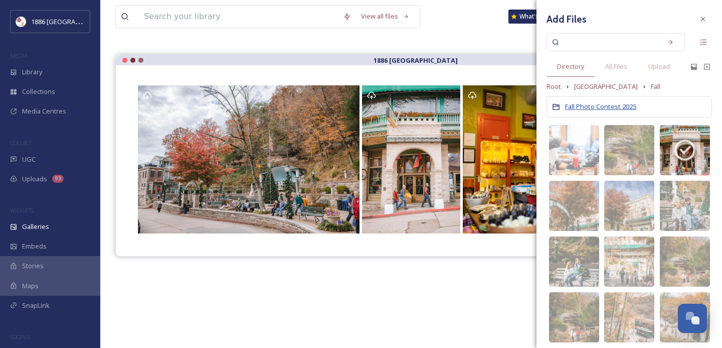
click at [619, 104] on span "Fall Photo Contest 2025" at bounding box center [600, 106] width 71 height 9
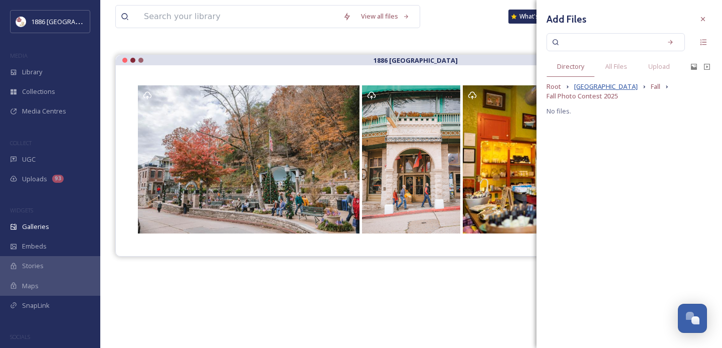
click at [600, 88] on span "[GEOGRAPHIC_DATA]" at bounding box center [606, 87] width 64 height 10
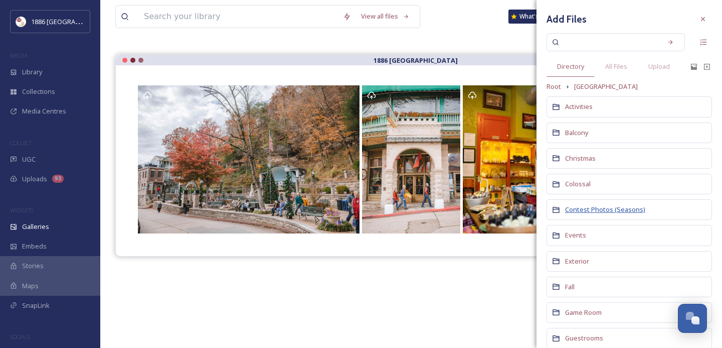
click at [629, 208] on span "Contest Photos (Seasons)" at bounding box center [605, 209] width 80 height 9
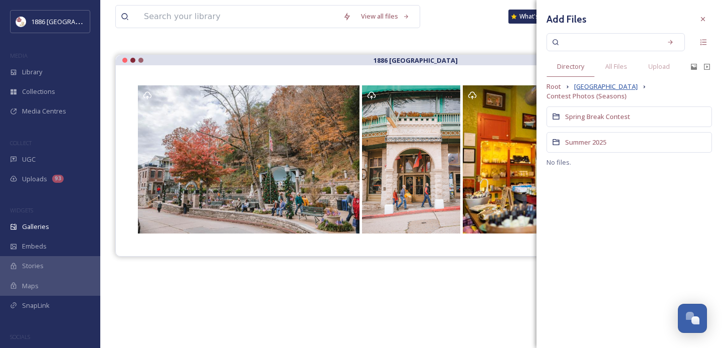
click at [595, 87] on span "[GEOGRAPHIC_DATA]" at bounding box center [606, 87] width 64 height 10
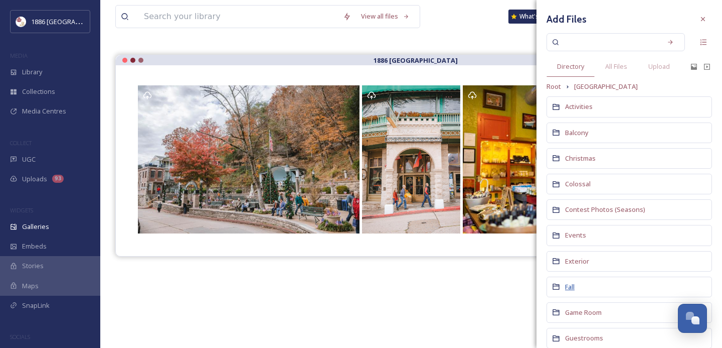
click at [569, 289] on span "Fall" at bounding box center [570, 286] width 10 height 9
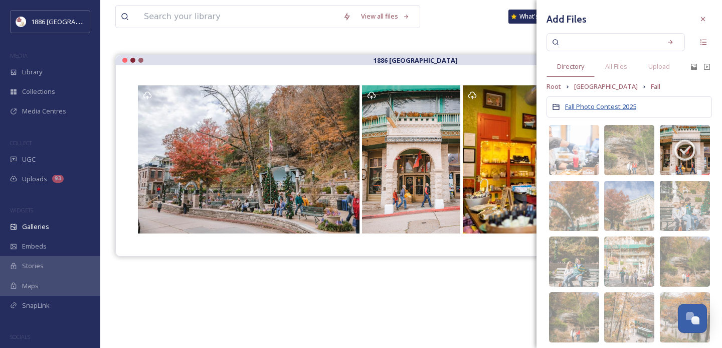
click at [631, 105] on span "Fall Photo Contest 2025" at bounding box center [600, 106] width 71 height 9
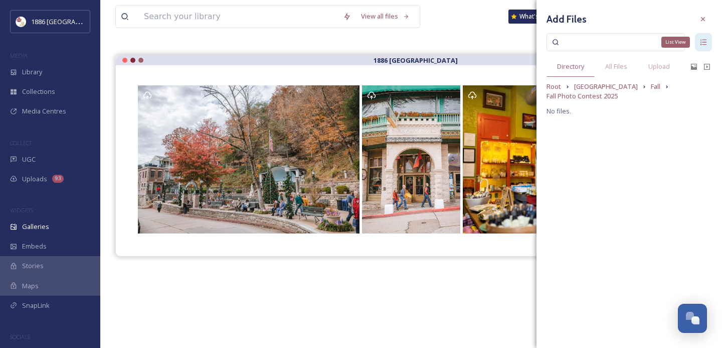
click at [704, 44] on icon at bounding box center [704, 42] width 6 height 6
click at [702, 45] on icon at bounding box center [704, 42] width 8 height 8
click at [611, 83] on span "[GEOGRAPHIC_DATA]" at bounding box center [606, 87] width 64 height 10
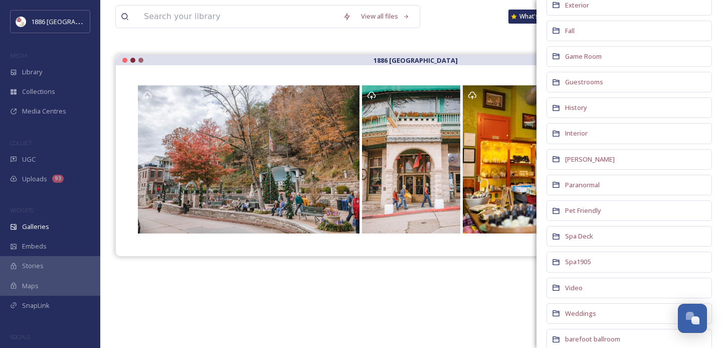
scroll to position [260, 0]
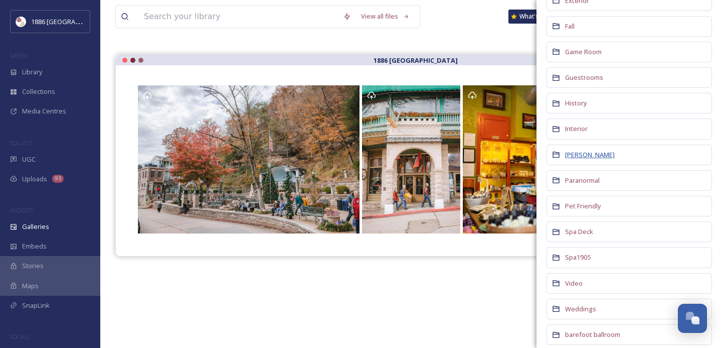
click at [603, 154] on span "[PERSON_NAME]" at bounding box center [590, 154] width 50 height 9
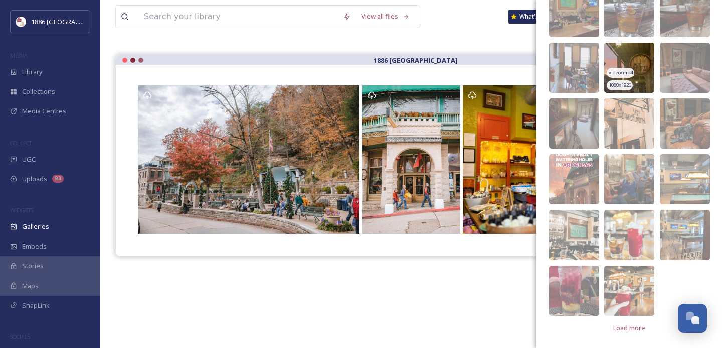
scroll to position [89, 0]
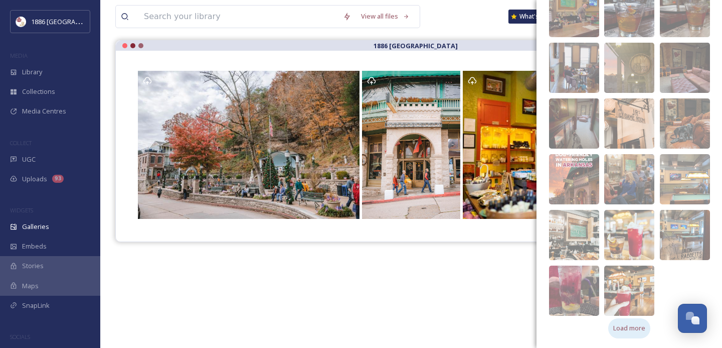
click at [634, 326] on span "Load more" at bounding box center [630, 328] width 32 height 10
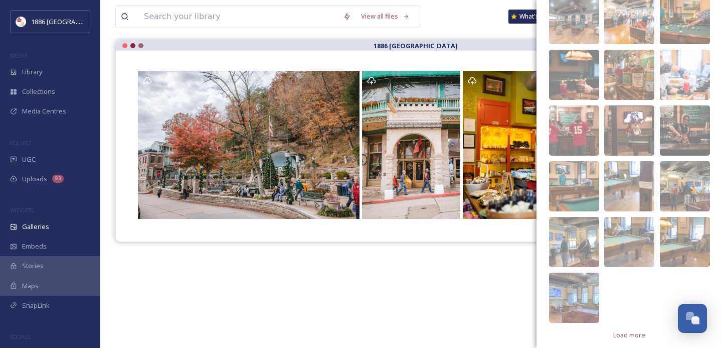
scroll to position [550, 0]
click at [638, 338] on span "Load more" at bounding box center [630, 335] width 32 height 10
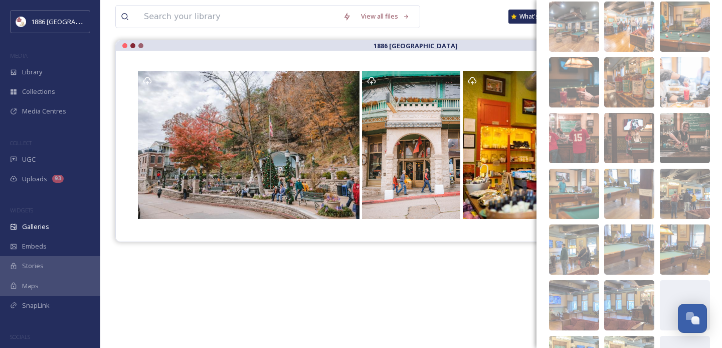
scroll to position [539, 0]
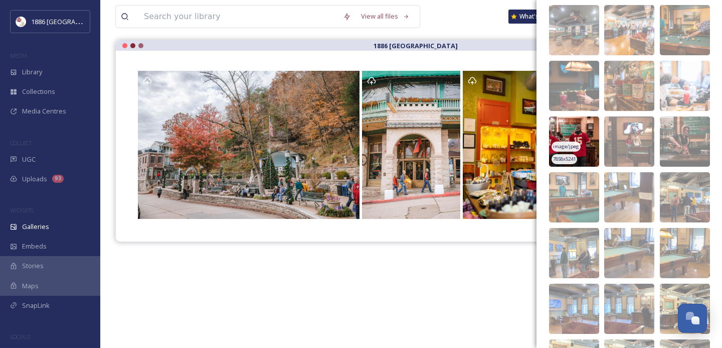
click at [582, 138] on img at bounding box center [574, 141] width 50 height 50
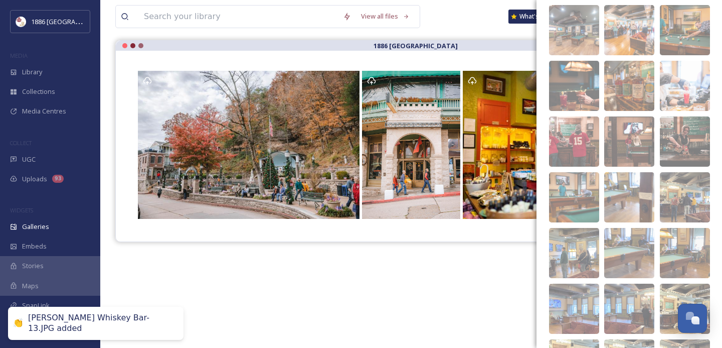
click at [469, 284] on div "1886 [GEOGRAPHIC_DATA]" at bounding box center [411, 214] width 592 height 348
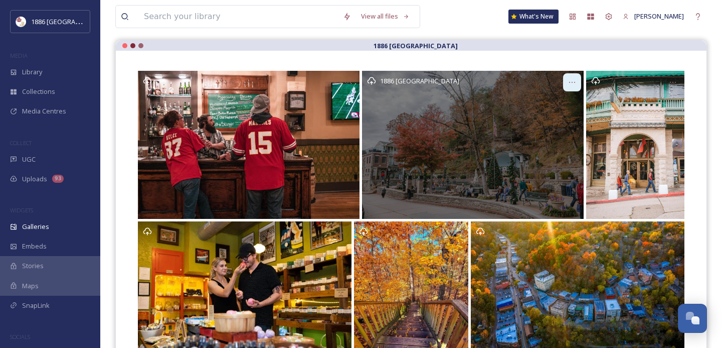
click at [574, 80] on icon at bounding box center [572, 82] width 8 height 8
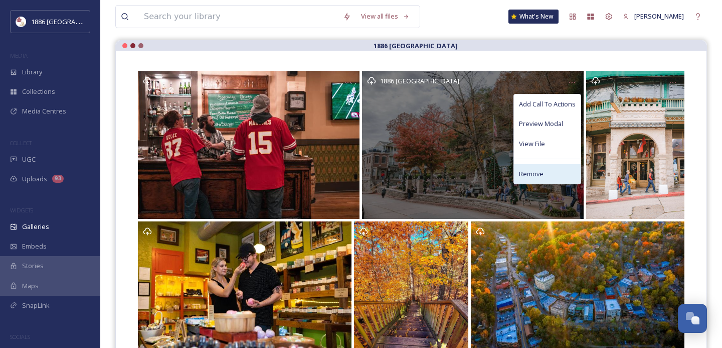
click at [554, 173] on div "Remove" at bounding box center [547, 174] width 67 height 20
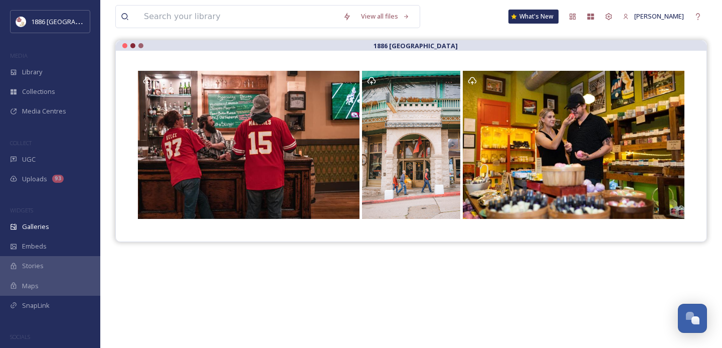
click at [512, 226] on div at bounding box center [411, 146] width 591 height 191
click at [613, 16] on icon at bounding box center [609, 16] width 7 height 7
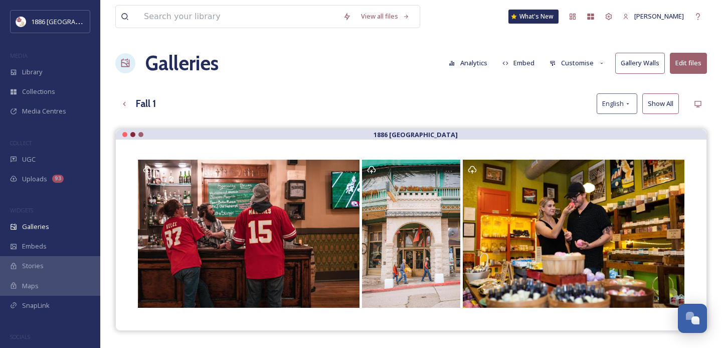
click at [577, 64] on button "Customise" at bounding box center [578, 63] width 66 height 20
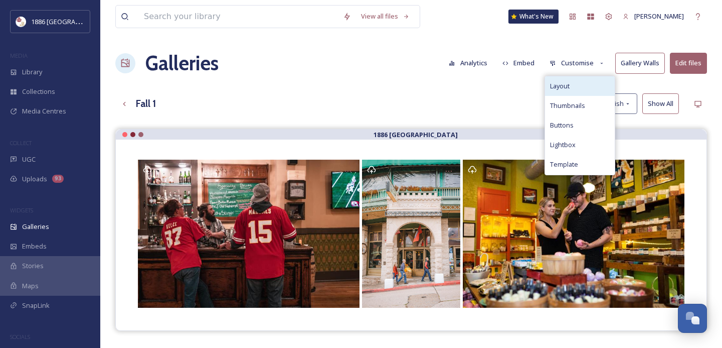
click at [577, 91] on div "Layout" at bounding box center [580, 86] width 70 height 20
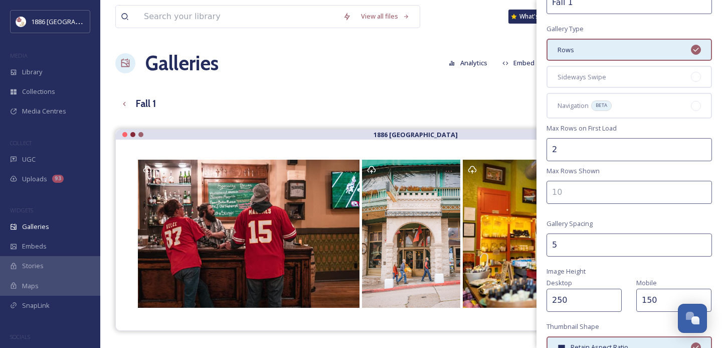
scroll to position [60, 0]
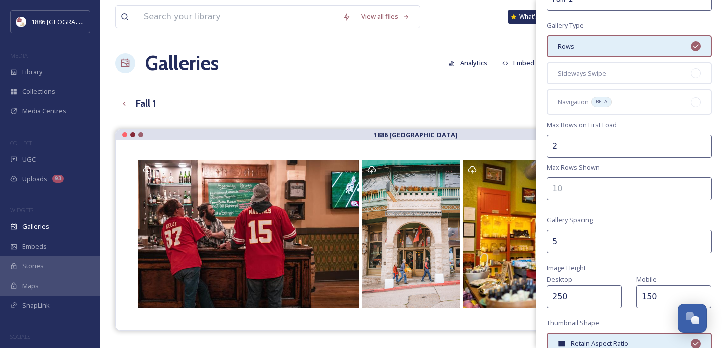
drag, startPoint x: 574, startPoint y: 244, endPoint x: 459, endPoint y: 245, distance: 115.4
click at [461, 245] on div "View all files What's New [PERSON_NAME] Galleries Analytics Embed Customise Gal…" at bounding box center [411, 246] width 622 height 492
type input "2"
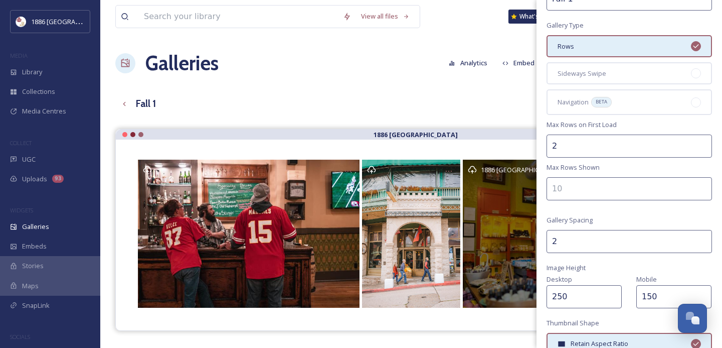
drag, startPoint x: 590, startPoint y: 299, endPoint x: 492, endPoint y: 290, distance: 98.2
click at [492, 291] on div "View all files What's New [PERSON_NAME] Galleries Analytics Embed Customise Gal…" at bounding box center [411, 246] width 622 height 492
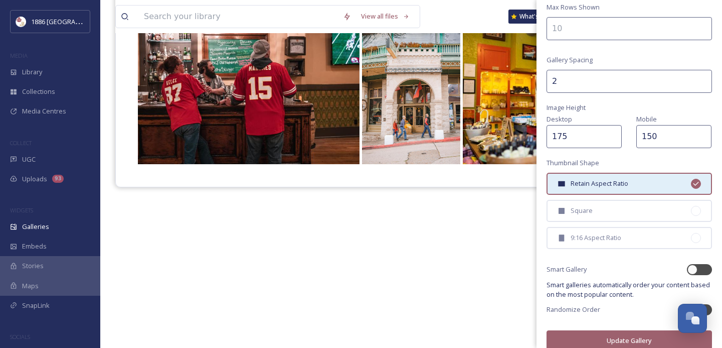
scroll to position [230, 0]
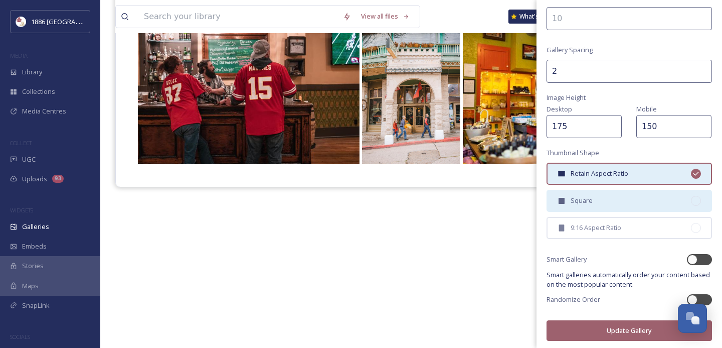
type input "175"
click at [617, 200] on div "Square" at bounding box center [630, 201] width 166 height 22
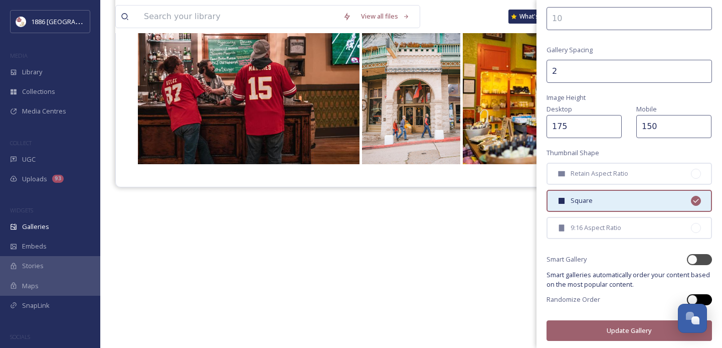
click at [708, 296] on div at bounding box center [699, 299] width 25 height 11
checkbox input "true"
click at [616, 332] on button "Update Gallery" at bounding box center [630, 330] width 166 height 21
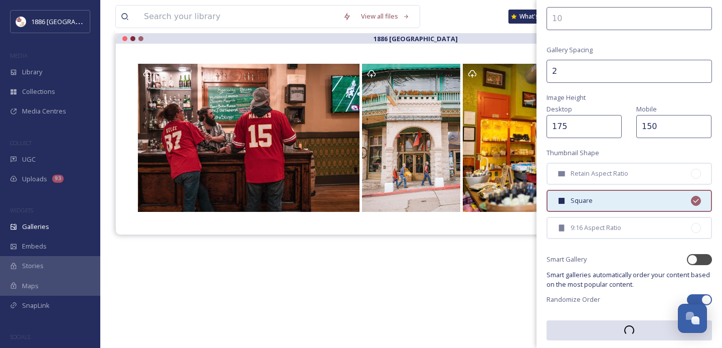
scroll to position [90, 0]
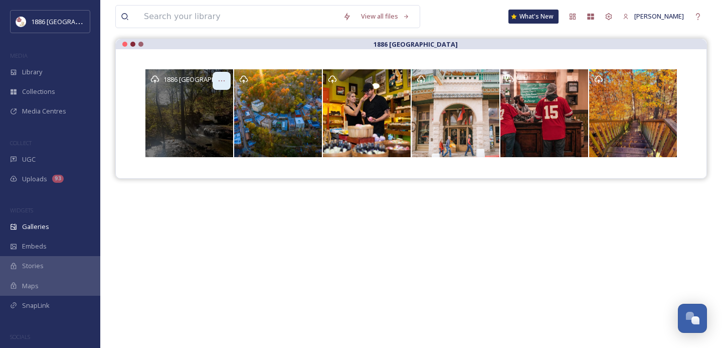
click at [226, 80] on div at bounding box center [222, 81] width 18 height 18
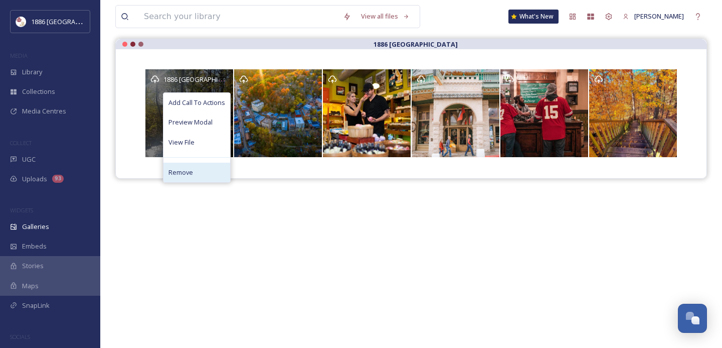
click at [203, 177] on div "Remove" at bounding box center [197, 173] width 67 height 20
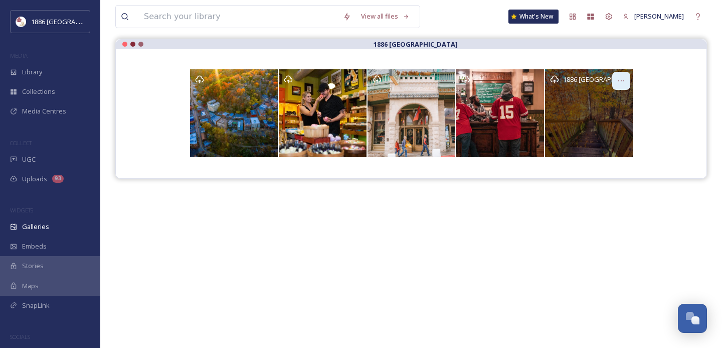
click at [627, 76] on div at bounding box center [622, 81] width 18 height 18
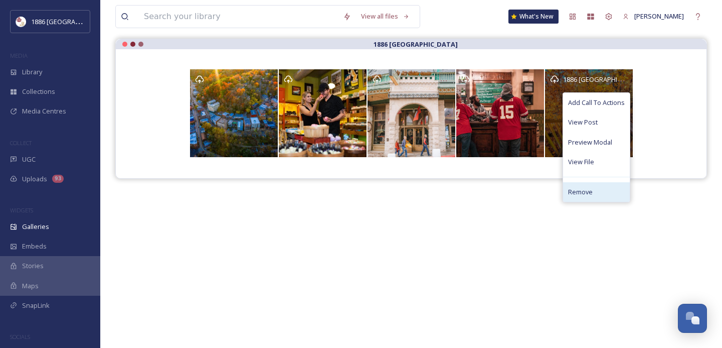
click at [599, 184] on div "Remove" at bounding box center [596, 192] width 67 height 20
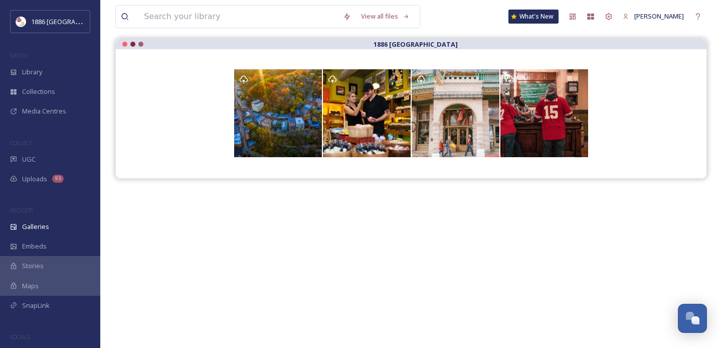
scroll to position [0, 0]
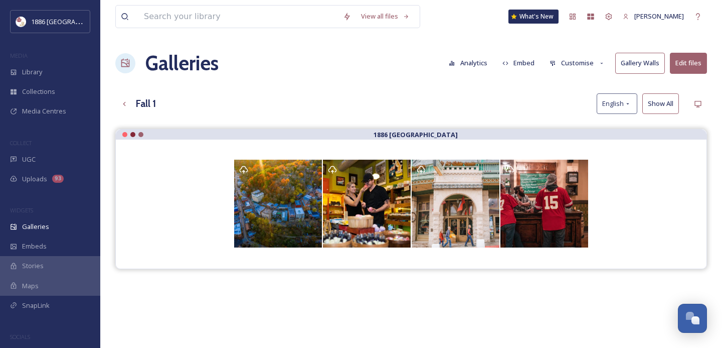
click at [530, 63] on button "Embed" at bounding box center [519, 63] width 43 height 20
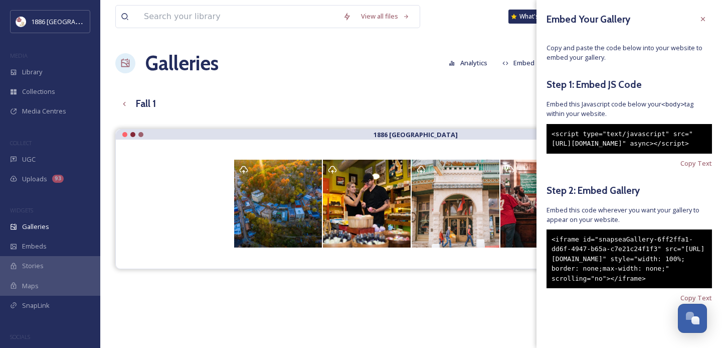
scroll to position [34, 0]
click at [708, 302] on span "Copy Text" at bounding box center [697, 298] width 32 height 10
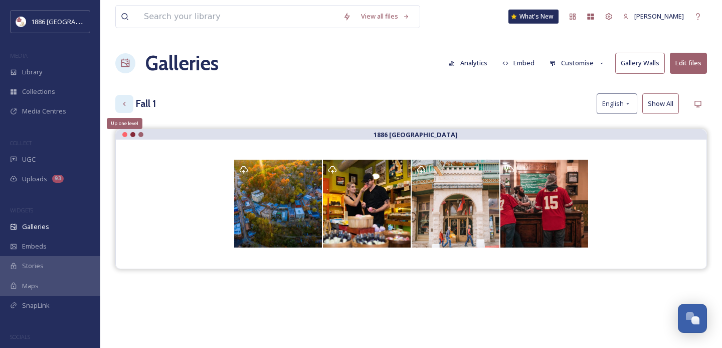
click at [125, 102] on icon at bounding box center [124, 104] width 8 height 8
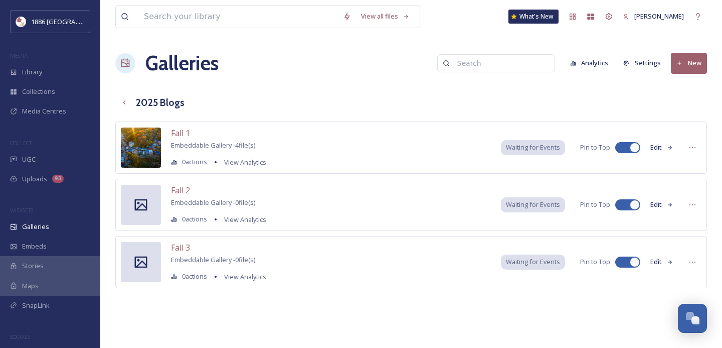
click at [146, 201] on icon at bounding box center [141, 205] width 13 height 12
click at [179, 191] on span "Fall 2" at bounding box center [180, 190] width 19 height 11
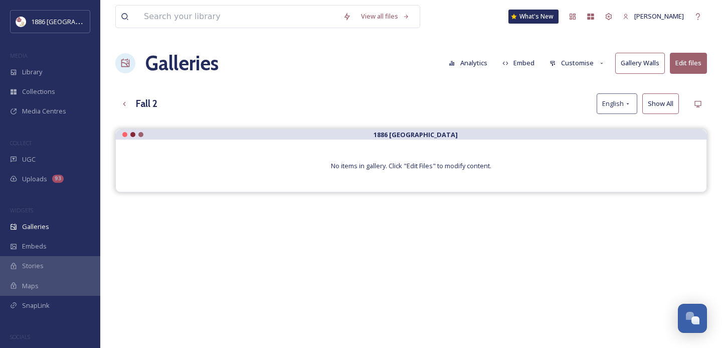
click at [663, 60] on button "Gallery Walls" at bounding box center [641, 63] width 50 height 21
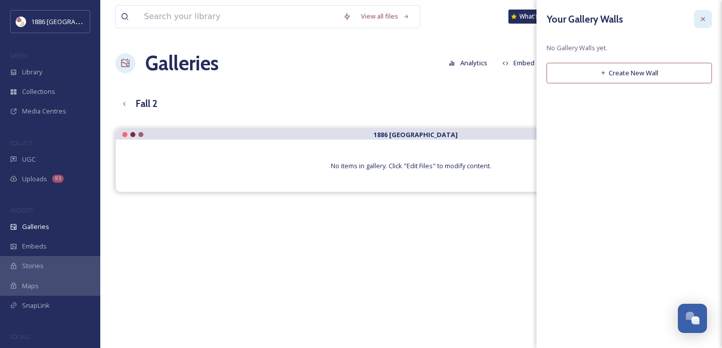
click at [705, 16] on icon at bounding box center [703, 19] width 8 height 8
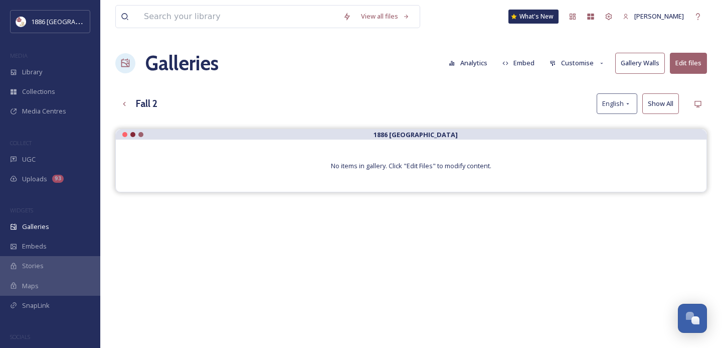
click at [697, 59] on button "Edit files" at bounding box center [688, 63] width 37 height 21
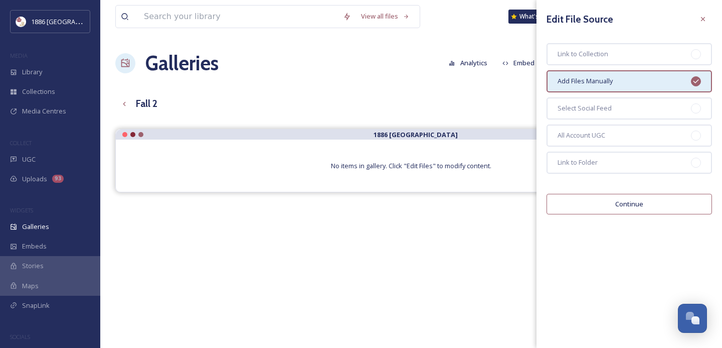
click at [616, 202] on button "Continue" at bounding box center [630, 204] width 166 height 21
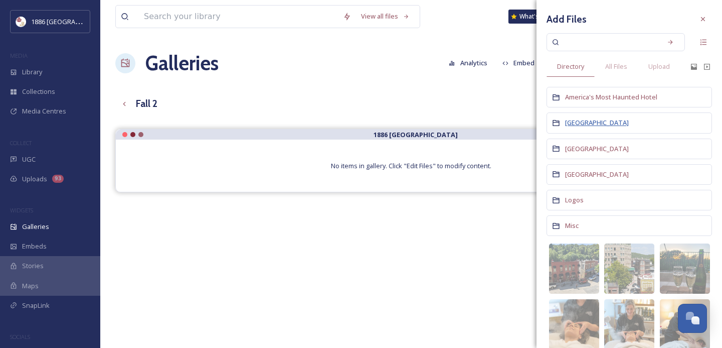
click at [589, 125] on span "[GEOGRAPHIC_DATA]" at bounding box center [597, 122] width 64 height 9
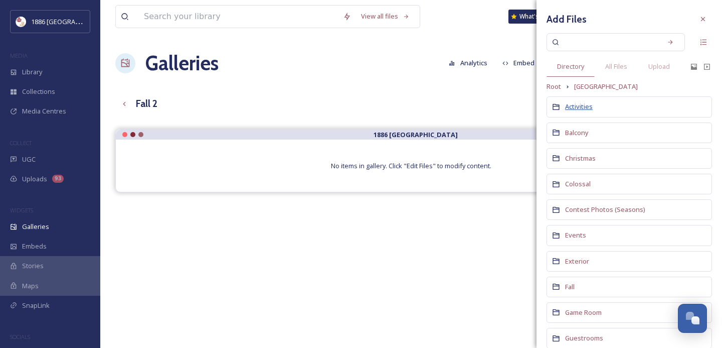
click at [579, 107] on span "Activities" at bounding box center [579, 106] width 28 height 9
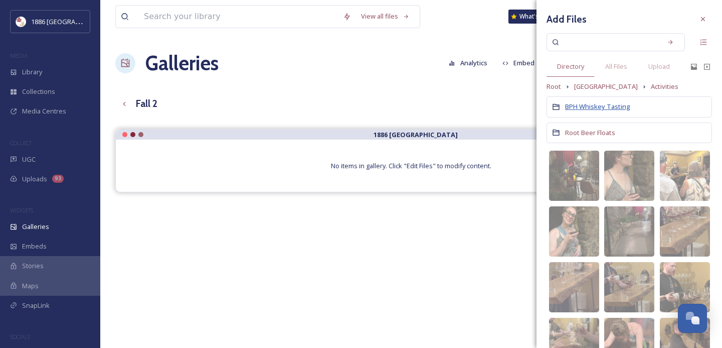
click at [603, 106] on span "BPH Whiskey Tasting" at bounding box center [597, 106] width 65 height 9
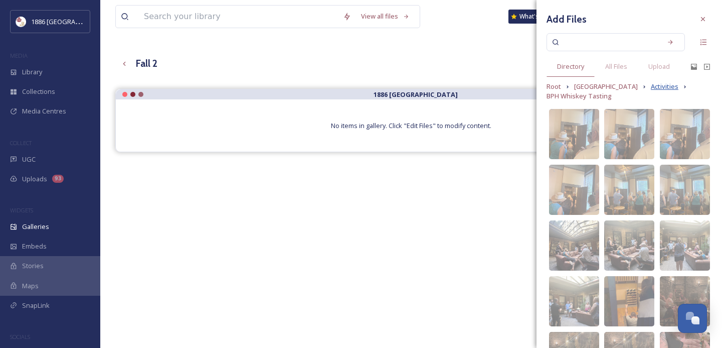
click at [658, 86] on span "Activities" at bounding box center [665, 87] width 28 height 10
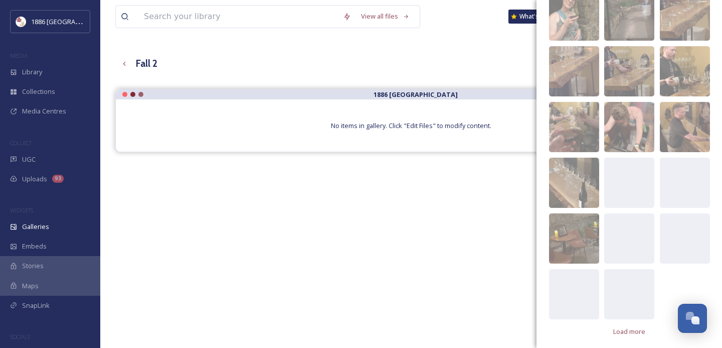
scroll to position [219, 0]
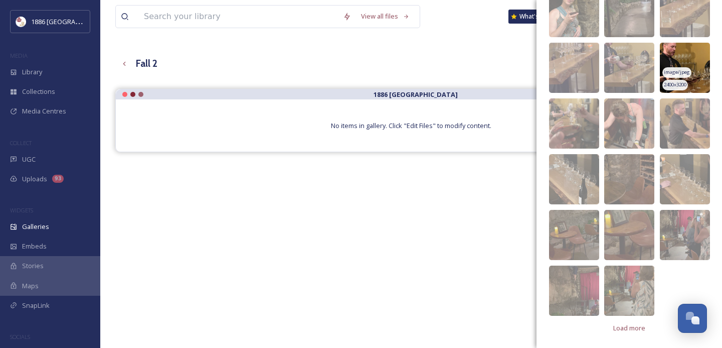
click at [688, 61] on img at bounding box center [685, 68] width 50 height 50
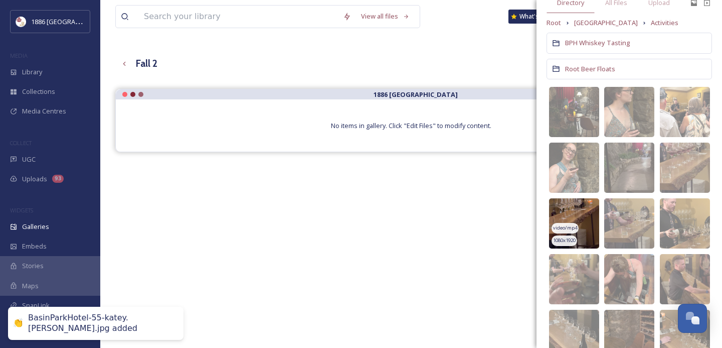
scroll to position [0, 0]
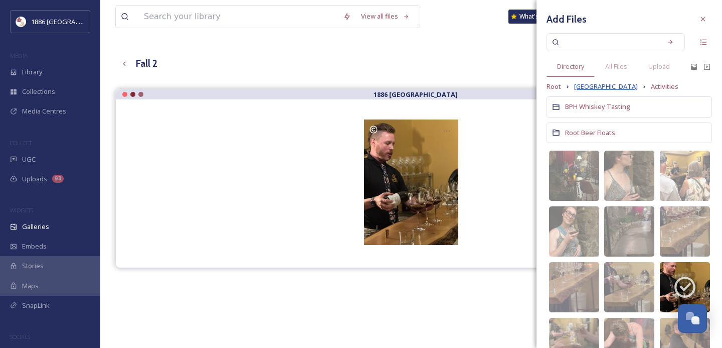
click at [591, 86] on span "[GEOGRAPHIC_DATA]" at bounding box center [606, 87] width 64 height 10
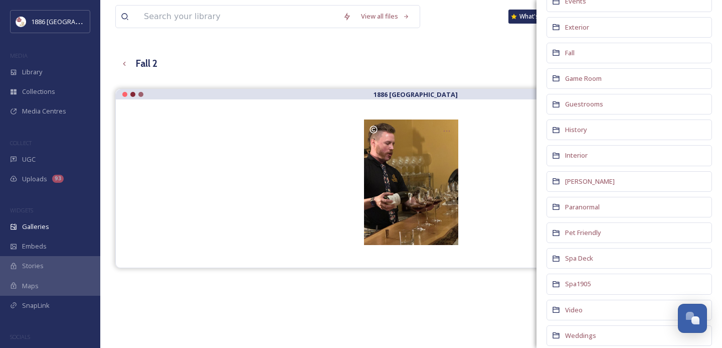
scroll to position [234, 0]
click at [573, 284] on span "Spa1905" at bounding box center [578, 282] width 26 height 9
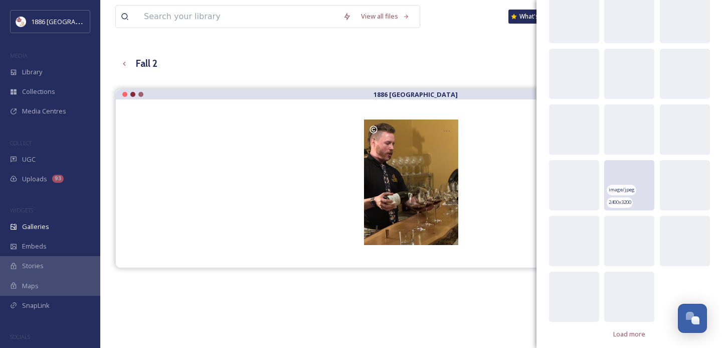
scroll to position [219, 0]
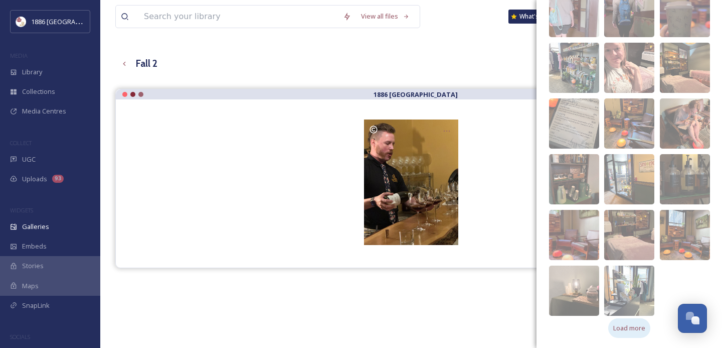
click at [628, 327] on span "Load more" at bounding box center [630, 328] width 32 height 10
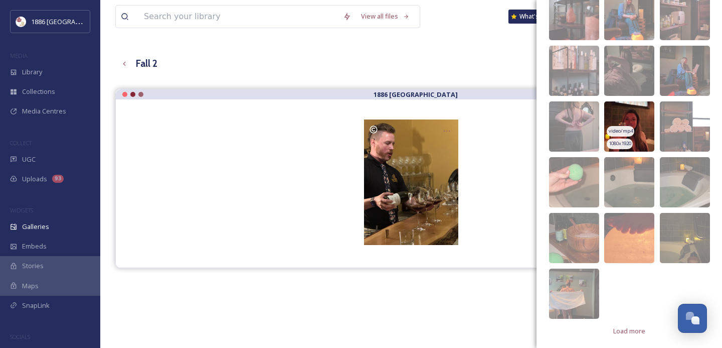
scroll to position [609, 0]
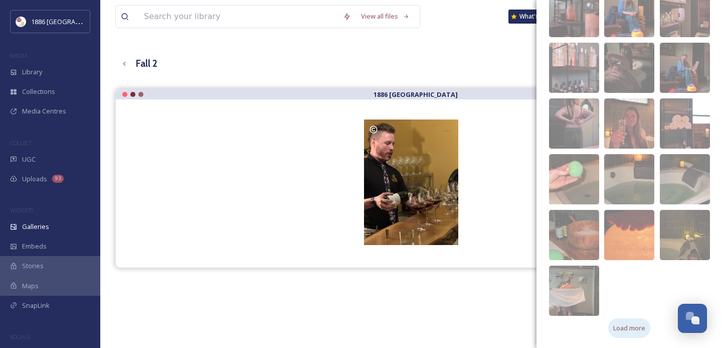
click at [630, 329] on span "Load more" at bounding box center [630, 328] width 32 height 10
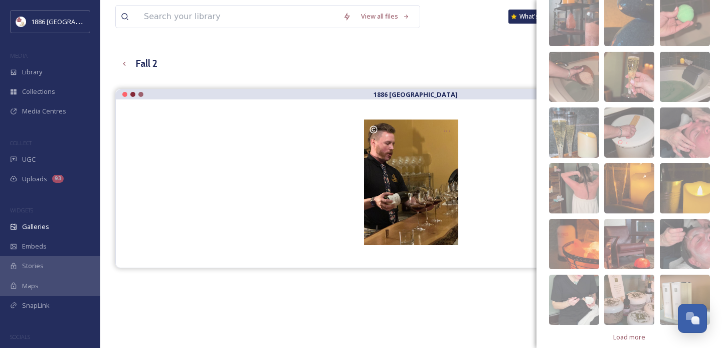
scroll to position [943, 0]
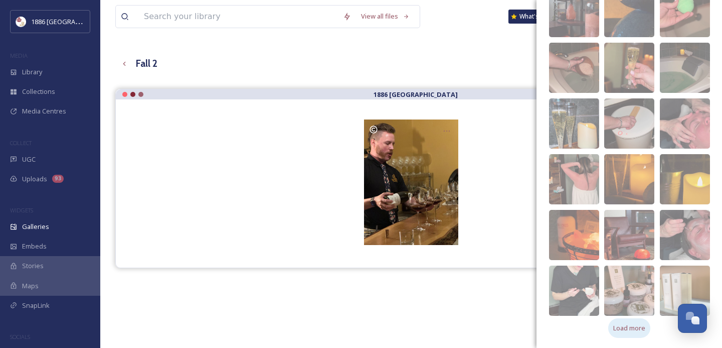
click at [633, 331] on span "Load more" at bounding box center [630, 328] width 32 height 10
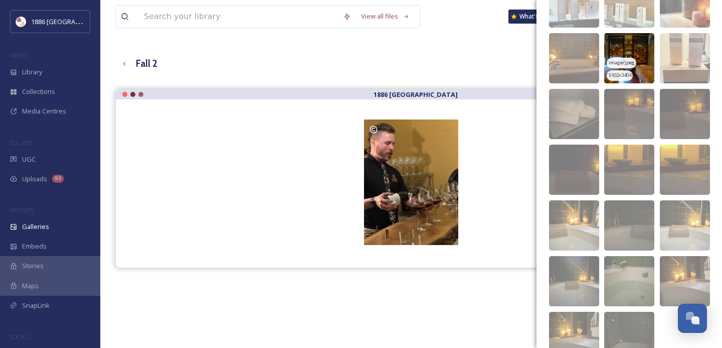
scroll to position [1333, 0]
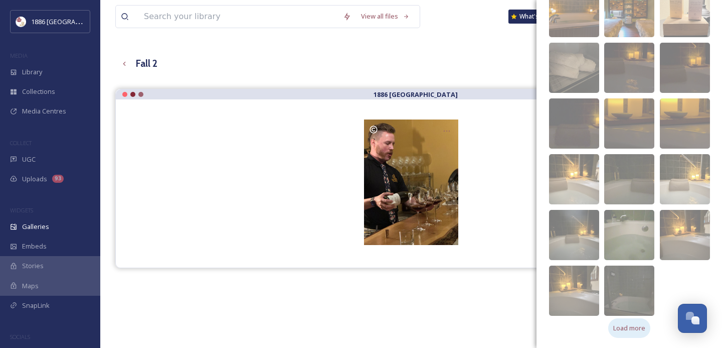
click at [636, 330] on span "Load more" at bounding box center [630, 328] width 32 height 10
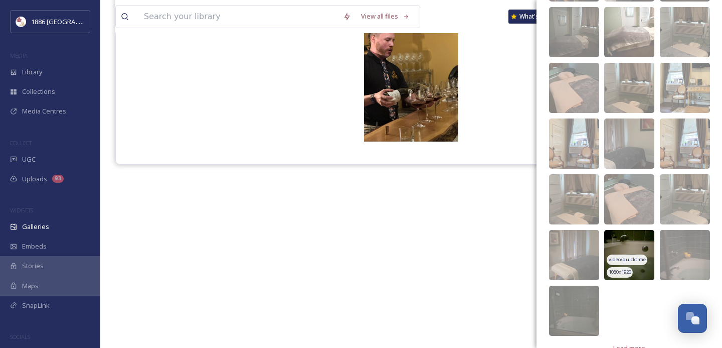
scroll to position [1723, 0]
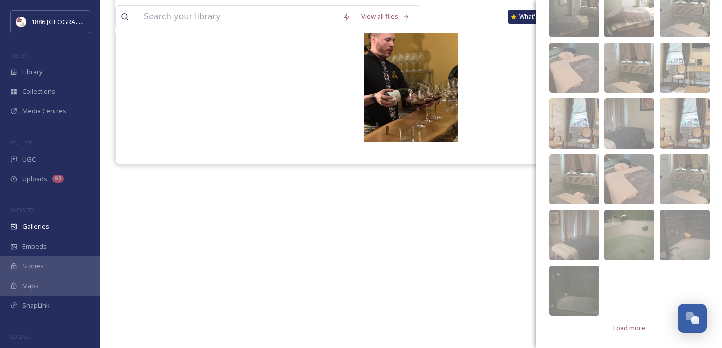
click at [637, 321] on div "Load more" at bounding box center [630, 328] width 42 height 20
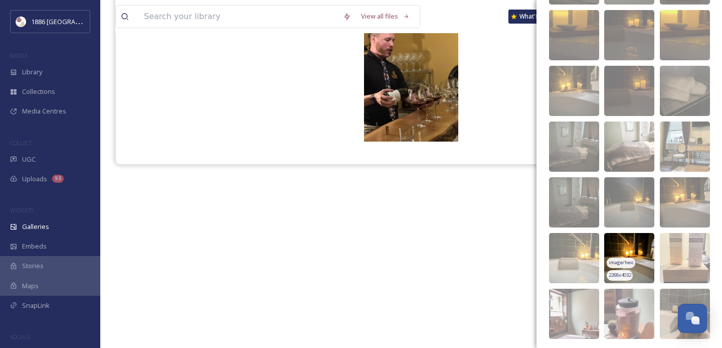
scroll to position [2057, 0]
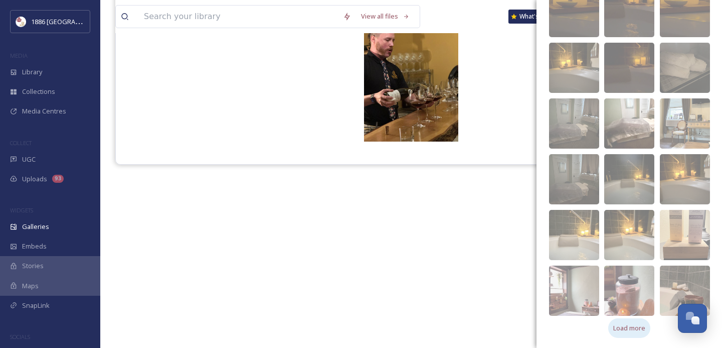
click at [634, 326] on span "Load more" at bounding box center [630, 328] width 32 height 10
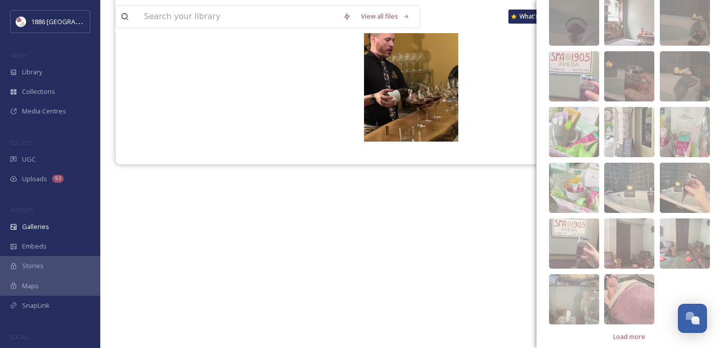
scroll to position [2447, 0]
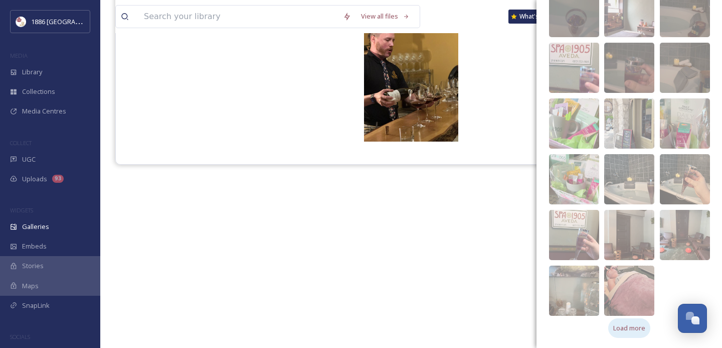
click at [643, 328] on span "Load more" at bounding box center [630, 328] width 32 height 10
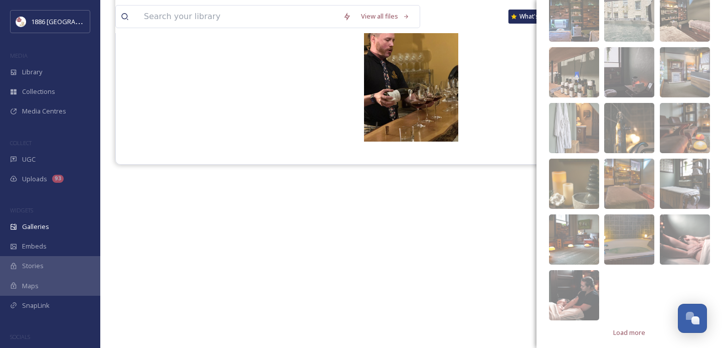
scroll to position [2836, 0]
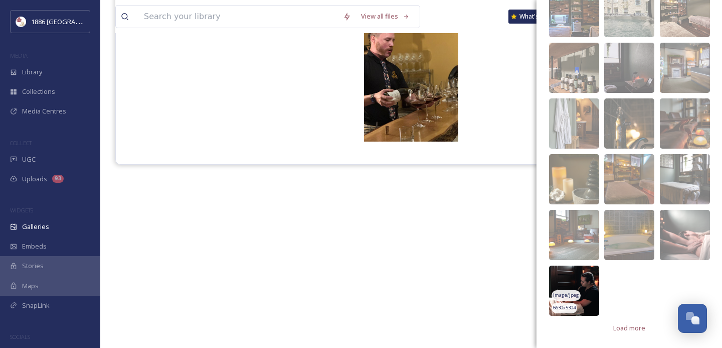
click at [584, 271] on img at bounding box center [574, 290] width 50 height 50
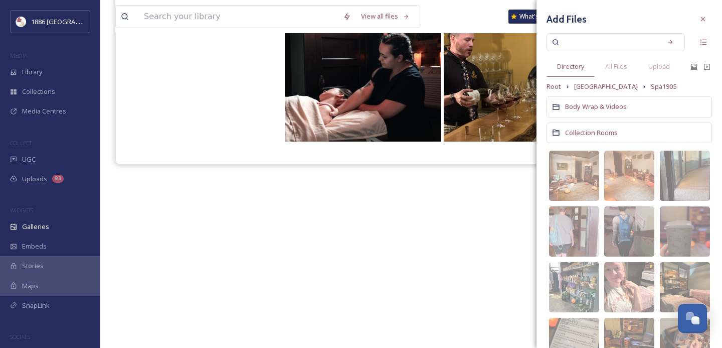
scroll to position [0, 0]
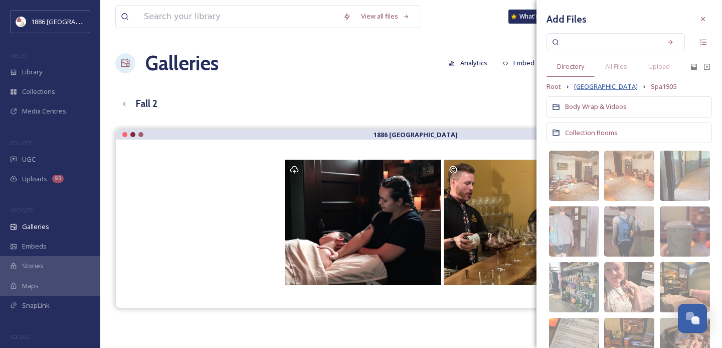
click at [604, 82] on span "[GEOGRAPHIC_DATA]" at bounding box center [606, 87] width 64 height 10
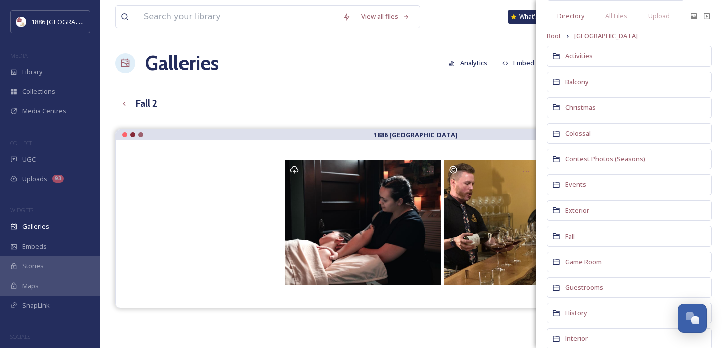
scroll to position [151, 0]
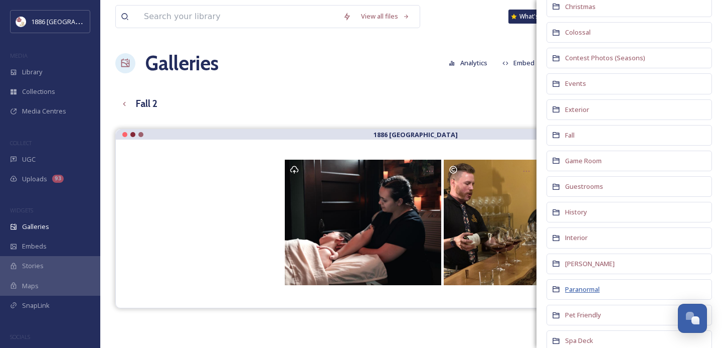
click at [579, 286] on span "Paranormal" at bounding box center [582, 288] width 35 height 9
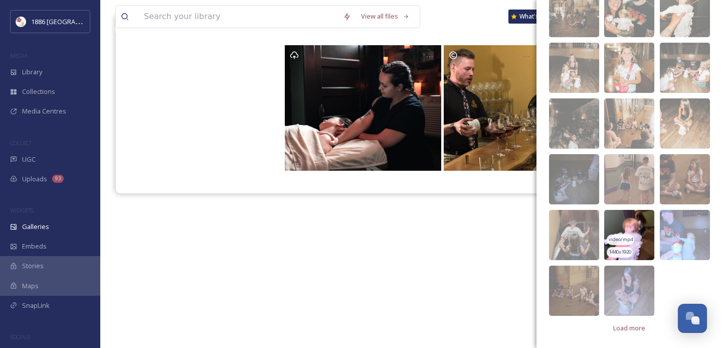
scroll to position [117, 0]
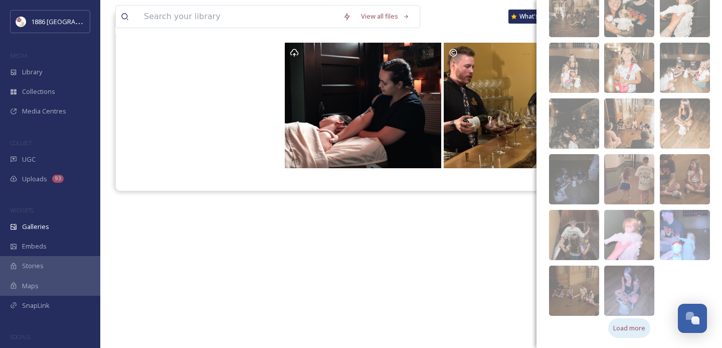
click at [625, 328] on span "Load more" at bounding box center [630, 328] width 32 height 10
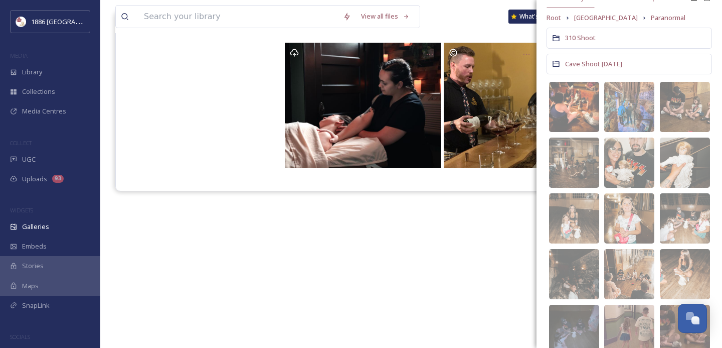
scroll to position [67, 0]
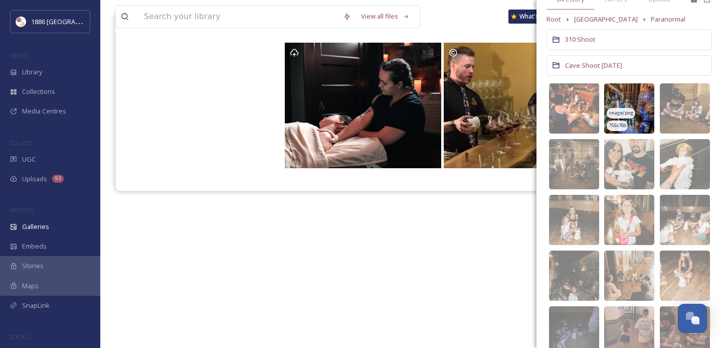
click at [636, 96] on img at bounding box center [629, 108] width 50 height 50
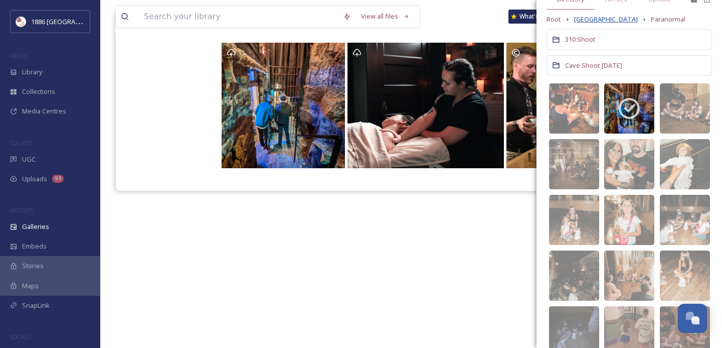
click at [595, 22] on span "[GEOGRAPHIC_DATA]" at bounding box center [606, 20] width 64 height 10
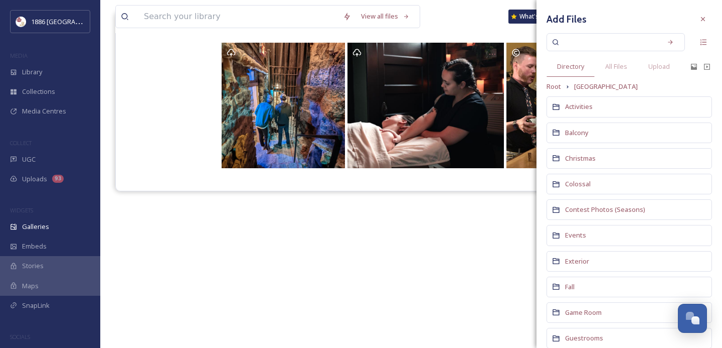
scroll to position [7, 0]
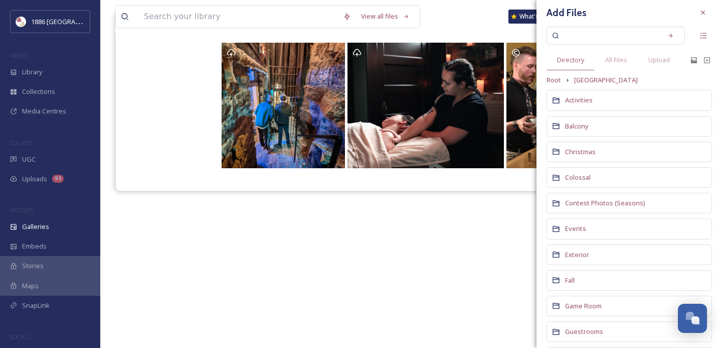
click at [564, 277] on div "Fall" at bounding box center [630, 280] width 166 height 21
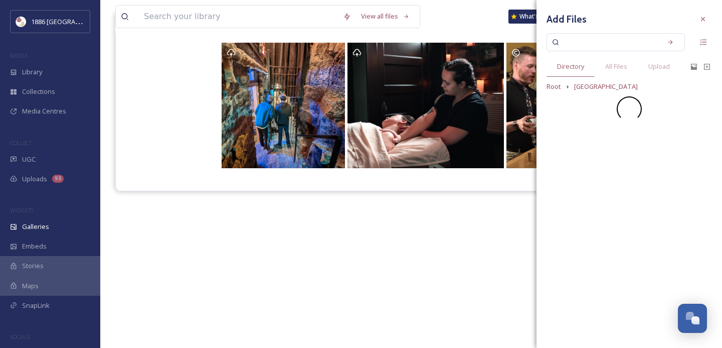
scroll to position [0, 0]
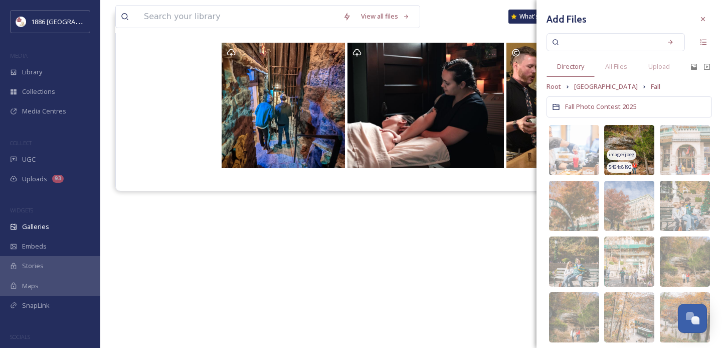
click at [637, 134] on img at bounding box center [629, 150] width 50 height 50
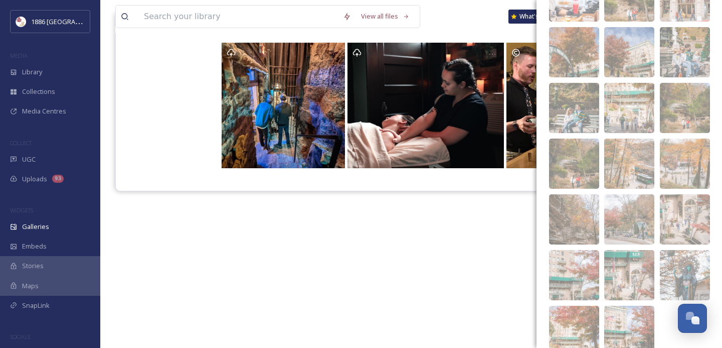
scroll to position [194, 0]
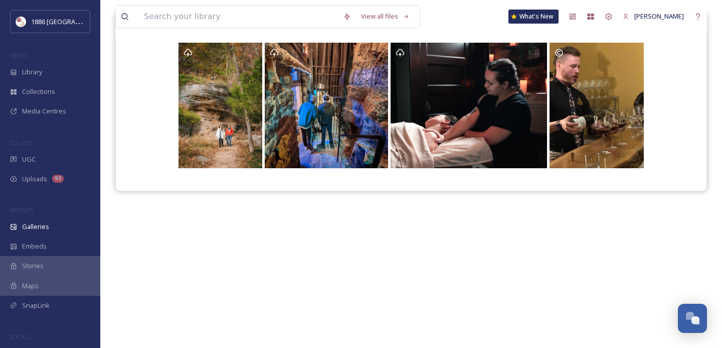
click at [470, 261] on div "1886 [GEOGRAPHIC_DATA]" at bounding box center [411, 186] width 592 height 348
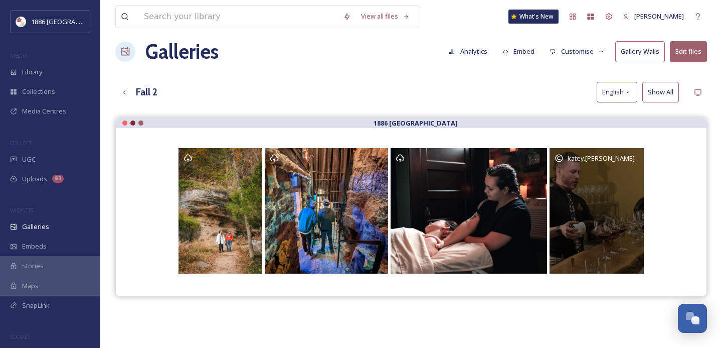
scroll to position [10, 0]
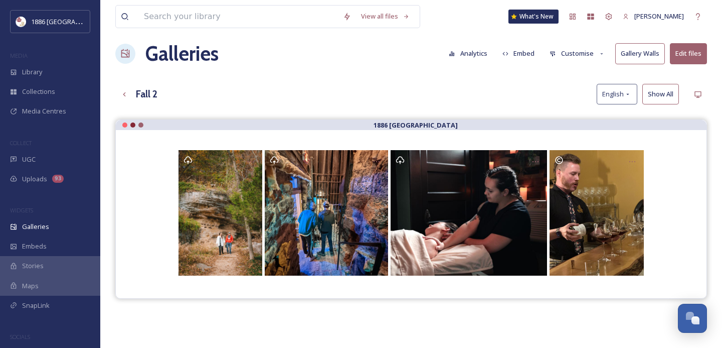
click at [589, 52] on button "Customise" at bounding box center [578, 54] width 66 height 20
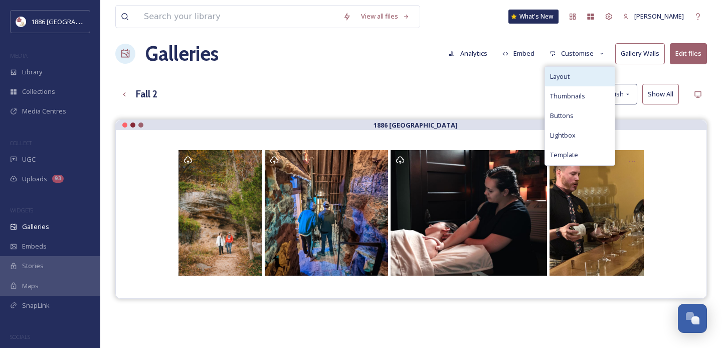
click at [568, 77] on span "Layout" at bounding box center [560, 77] width 20 height 10
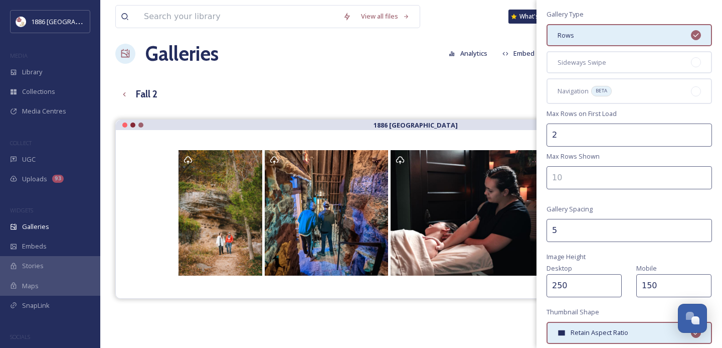
scroll to position [133, 0]
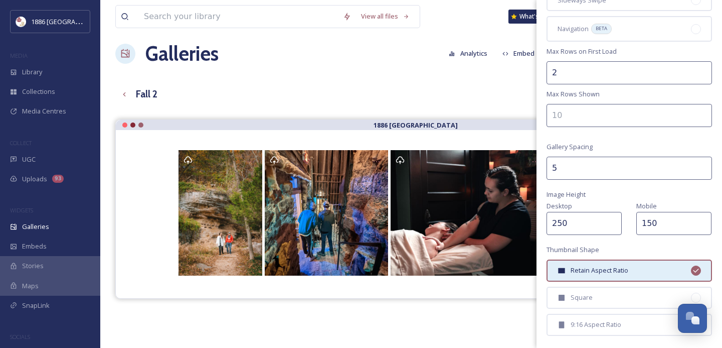
drag, startPoint x: 576, startPoint y: 226, endPoint x: 470, endPoint y: 226, distance: 106.9
click at [470, 226] on div "View all files What's New [PERSON_NAME] Galleries Analytics Embed Customise Gal…" at bounding box center [411, 236] width 622 height 492
type input "175"
click at [610, 290] on div "Square" at bounding box center [630, 297] width 166 height 22
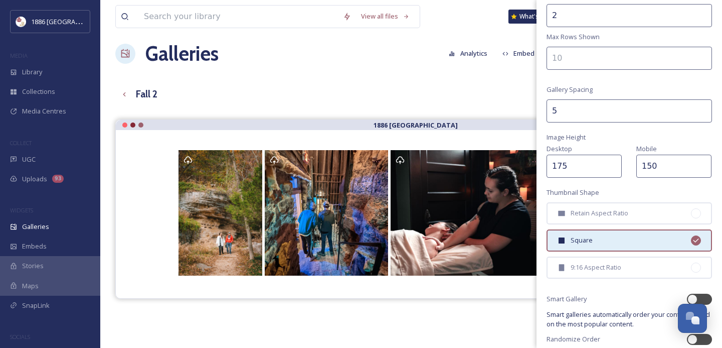
scroll to position [230, 0]
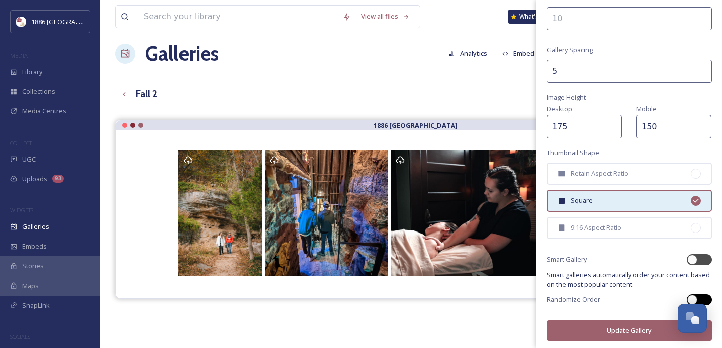
click at [706, 294] on div at bounding box center [699, 299] width 25 height 11
checkbox input "true"
click at [605, 325] on button "Update Gallery" at bounding box center [630, 330] width 166 height 21
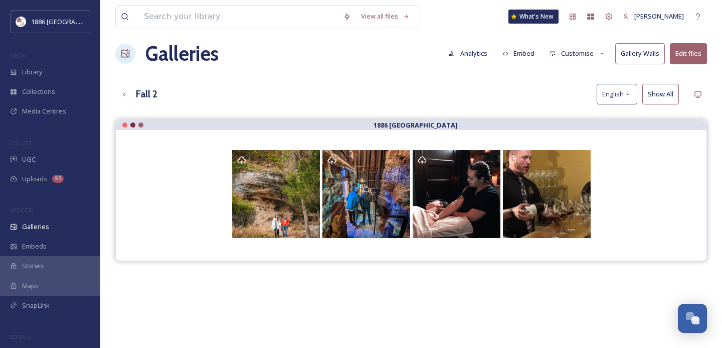
click at [527, 49] on button "Embed" at bounding box center [519, 54] width 43 height 20
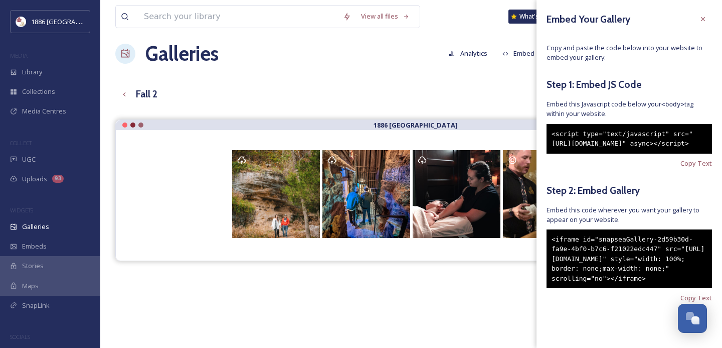
scroll to position [34, 0]
click at [706, 302] on span "Copy Text" at bounding box center [697, 298] width 32 height 10
click at [418, 79] on div "View all files What's New [PERSON_NAME] Galleries Analytics Embed Customise Gal…" at bounding box center [411, 236] width 622 height 492
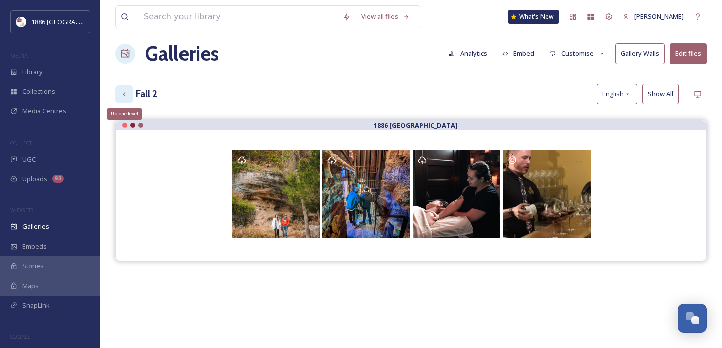
click at [123, 92] on icon at bounding box center [124, 94] width 8 height 8
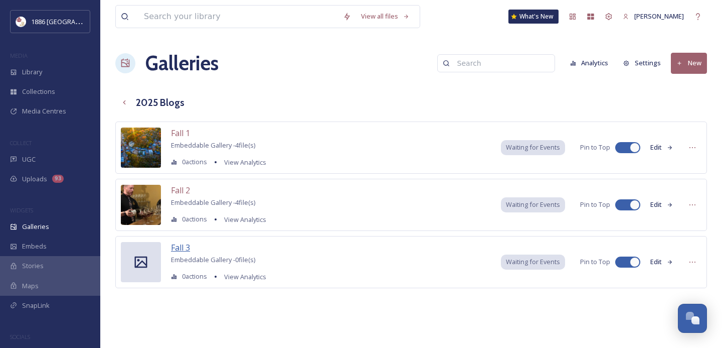
click at [178, 248] on span "Fall 3" at bounding box center [180, 247] width 19 height 11
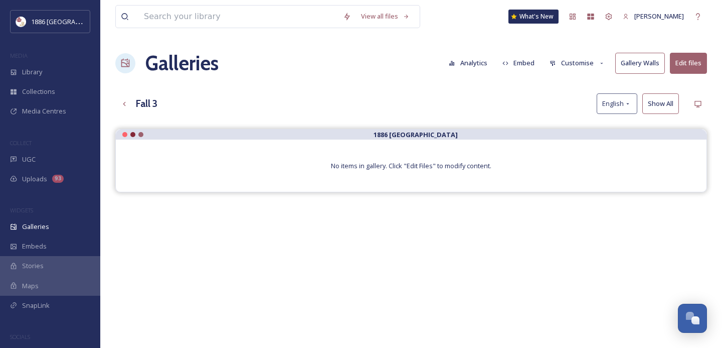
click at [572, 59] on button "Customise" at bounding box center [578, 63] width 66 height 20
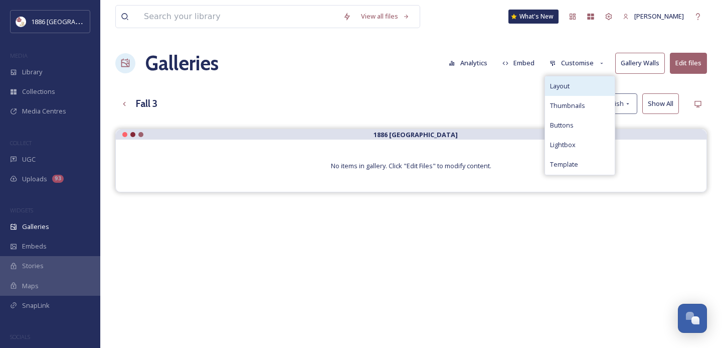
click at [574, 86] on div "Layout" at bounding box center [580, 86] width 70 height 20
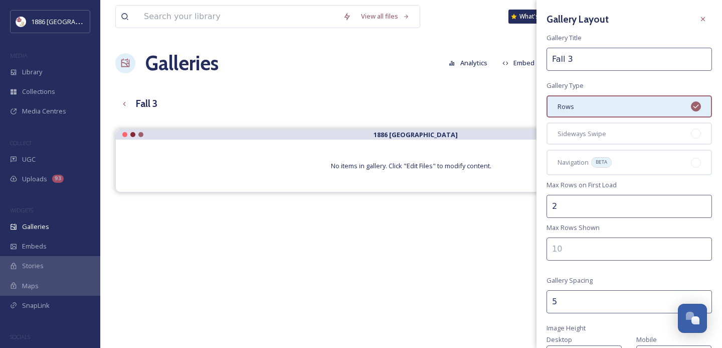
click at [491, 72] on button "Analytics" at bounding box center [468, 63] width 49 height 20
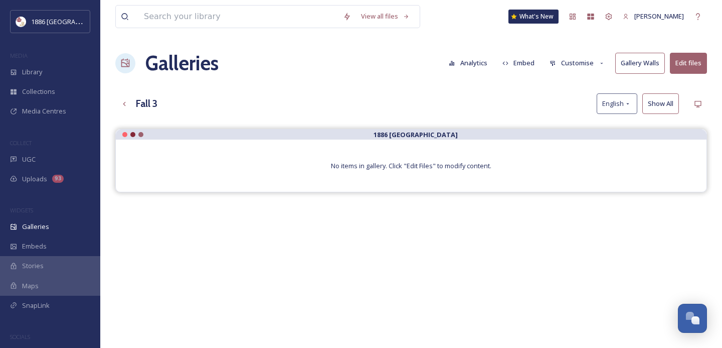
click at [589, 62] on button "Customise" at bounding box center [578, 63] width 66 height 20
click at [527, 64] on button "Embed" at bounding box center [519, 63] width 43 height 20
click at [488, 107] on div "Fall 3 English Show All" at bounding box center [411, 103] width 592 height 21
click at [687, 66] on button "Edit files" at bounding box center [688, 63] width 37 height 21
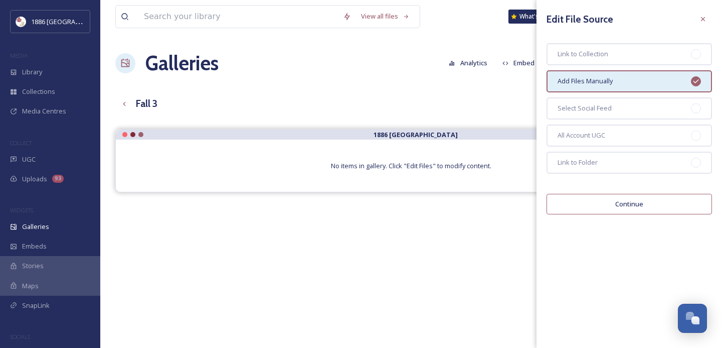
click at [621, 214] on div "Edit File Source Link to Collection Add Files Manually Select Social Feed All A…" at bounding box center [630, 112] width 186 height 224
click at [620, 208] on button "Continue" at bounding box center [630, 204] width 166 height 21
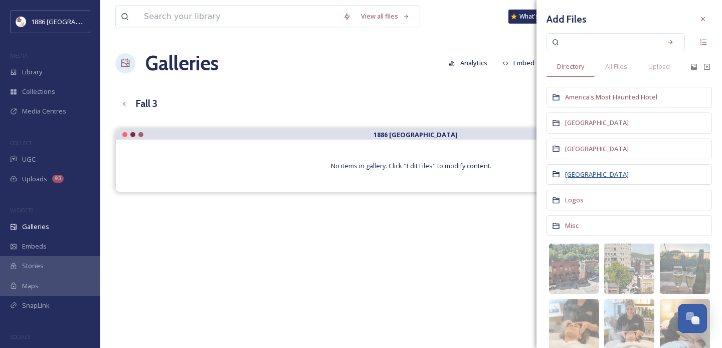
click at [576, 176] on span "[GEOGRAPHIC_DATA]" at bounding box center [597, 174] width 64 height 9
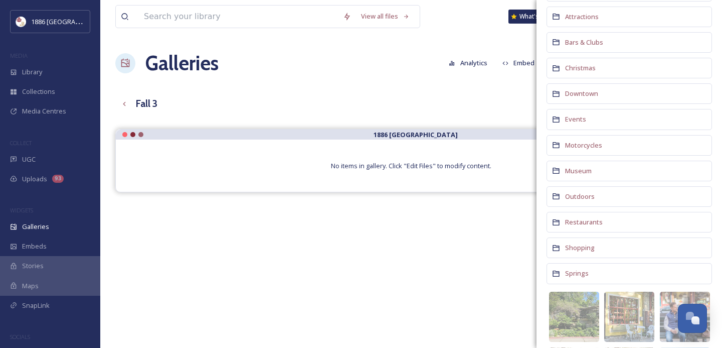
scroll to position [114, 0]
click at [574, 98] on span "Downtown" at bounding box center [581, 95] width 33 height 9
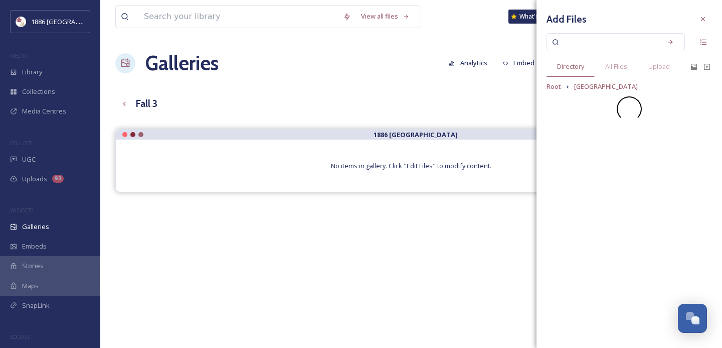
scroll to position [0, 0]
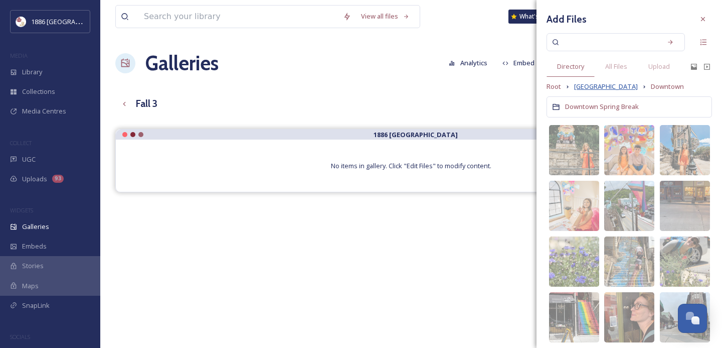
click at [600, 90] on span "[GEOGRAPHIC_DATA]" at bounding box center [606, 87] width 64 height 10
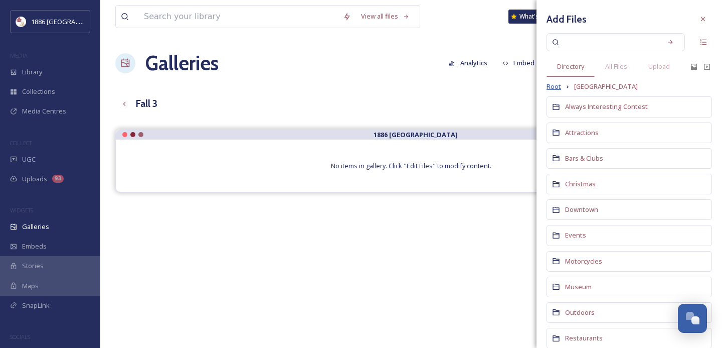
click at [559, 83] on span "Root" at bounding box center [554, 87] width 15 height 10
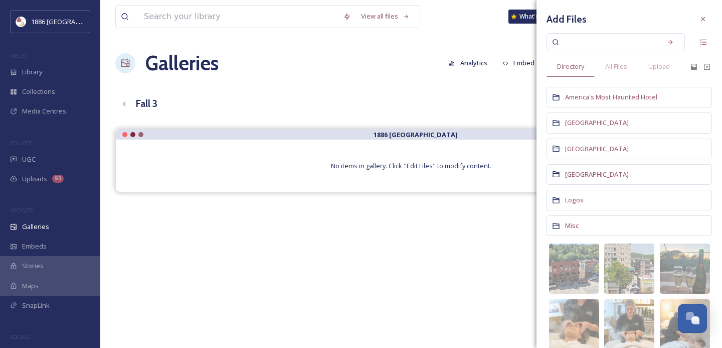
click at [592, 117] on div "[GEOGRAPHIC_DATA]" at bounding box center [630, 122] width 166 height 21
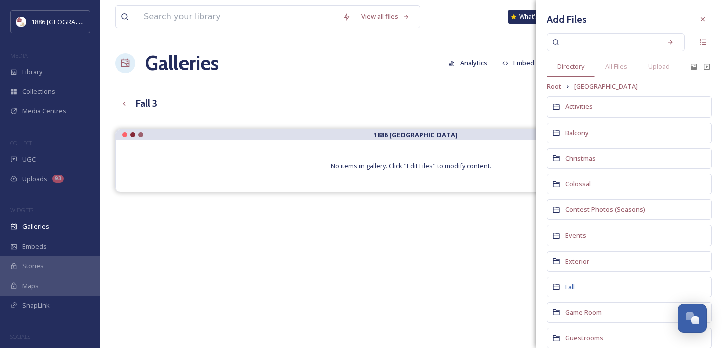
click at [572, 285] on span "Fall" at bounding box center [570, 286] width 10 height 9
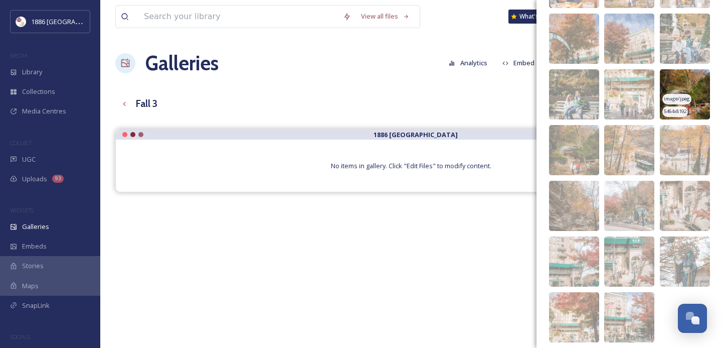
scroll to position [194, 0]
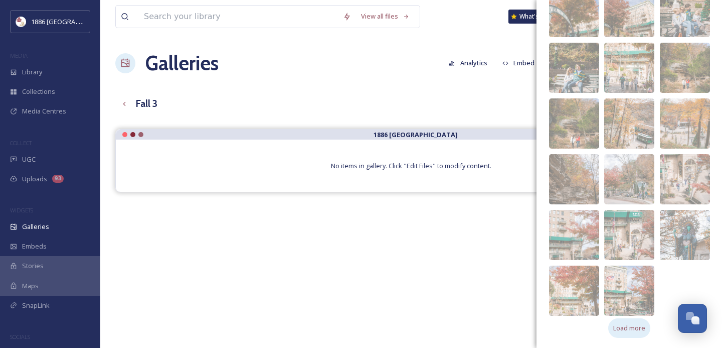
click at [634, 330] on span "Load more" at bounding box center [630, 328] width 32 height 10
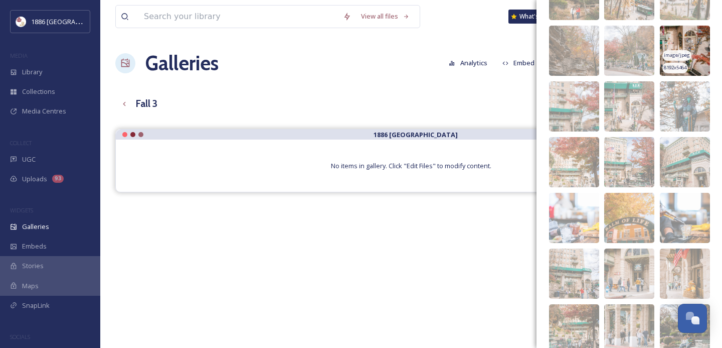
scroll to position [330, 0]
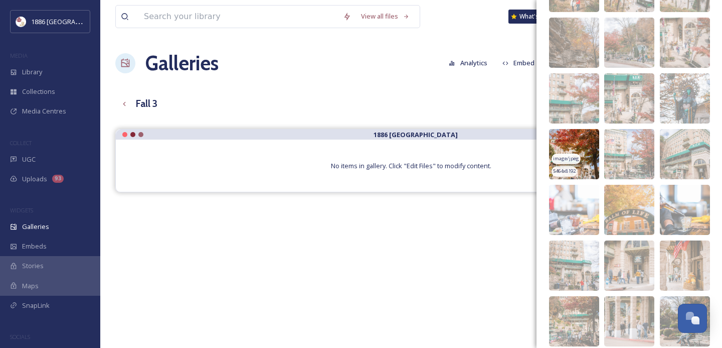
click at [578, 147] on img at bounding box center [574, 154] width 50 height 50
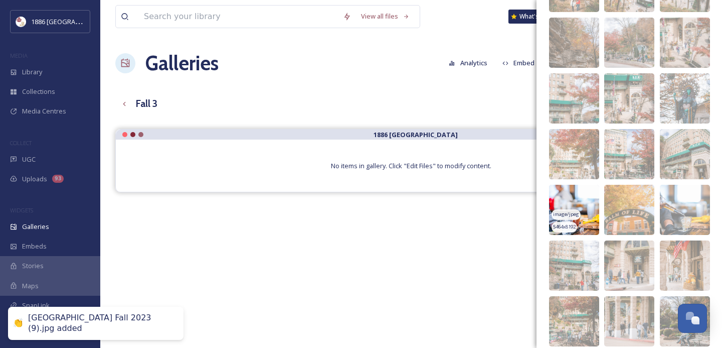
click at [577, 212] on span "image/jpeg" at bounding box center [566, 214] width 26 height 7
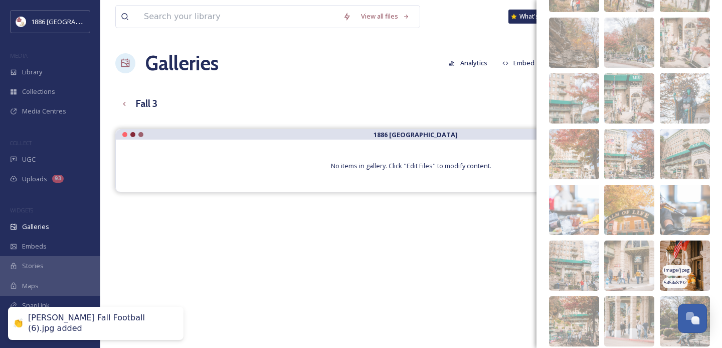
click at [684, 260] on img at bounding box center [685, 265] width 50 height 50
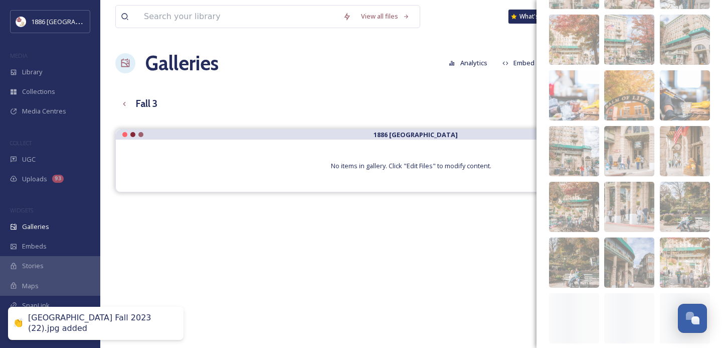
scroll to position [508, 0]
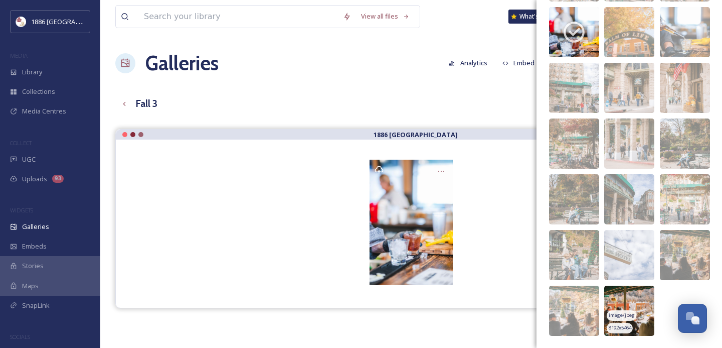
click at [642, 290] on img at bounding box center [629, 310] width 50 height 50
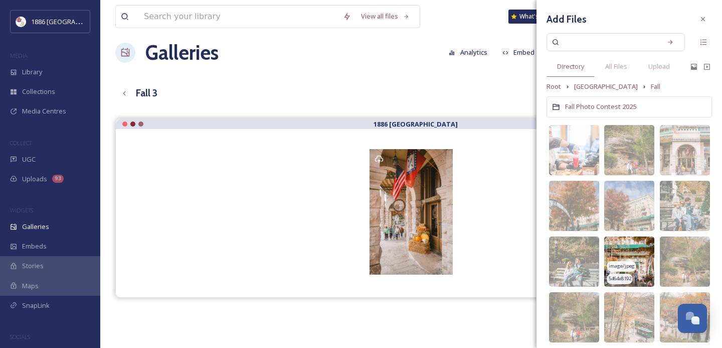
scroll to position [2, 0]
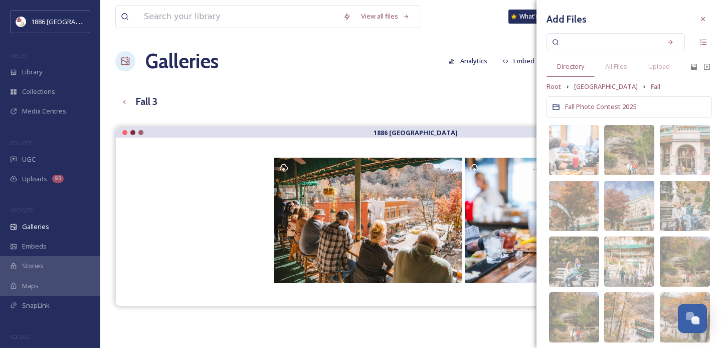
click at [603, 89] on span "[GEOGRAPHIC_DATA]" at bounding box center [606, 87] width 64 height 10
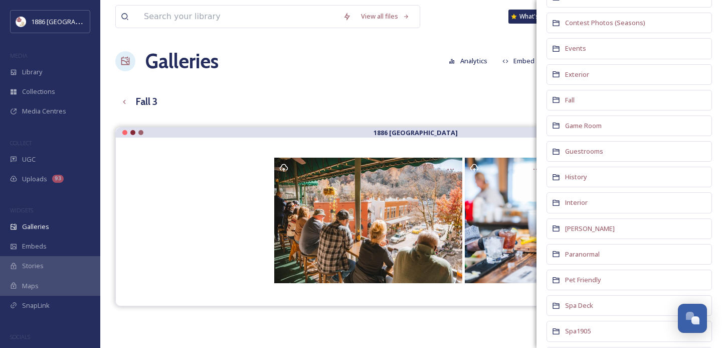
scroll to position [0, 0]
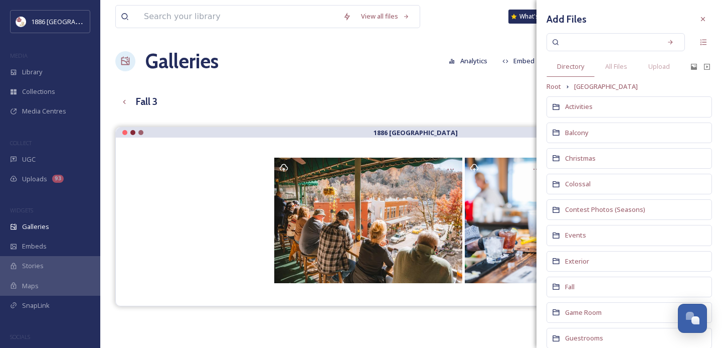
click at [598, 40] on input at bounding box center [609, 42] width 95 height 22
type input "fall"
click at [674, 41] on div "Search" at bounding box center [671, 42] width 18 height 18
click at [618, 71] on span "All Files" at bounding box center [616, 67] width 22 height 10
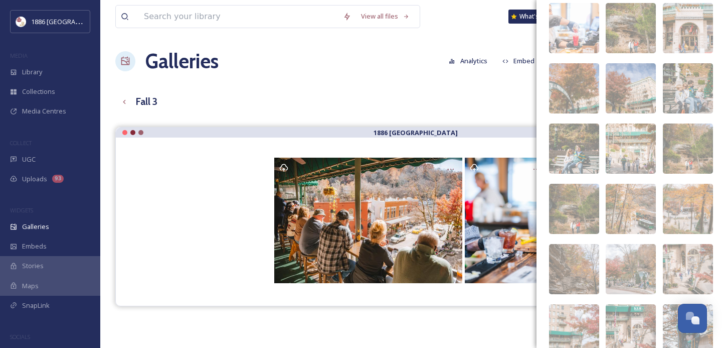
scroll to position [7323, 0]
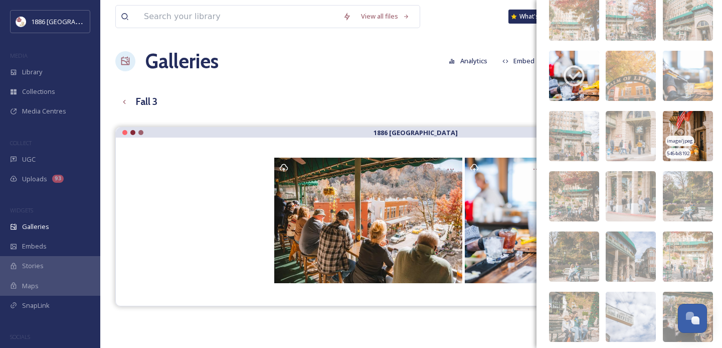
click at [688, 127] on img at bounding box center [688, 136] width 50 height 50
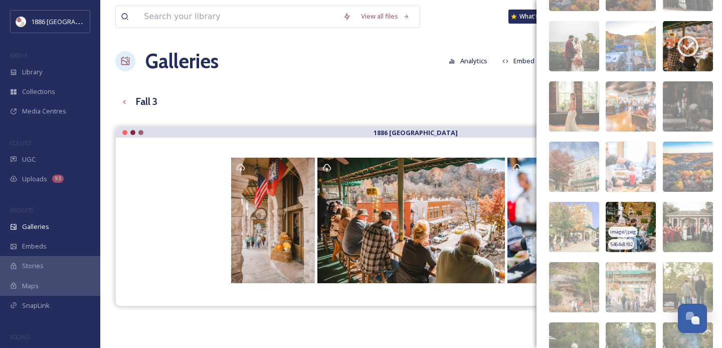
scroll to position [8983, 0]
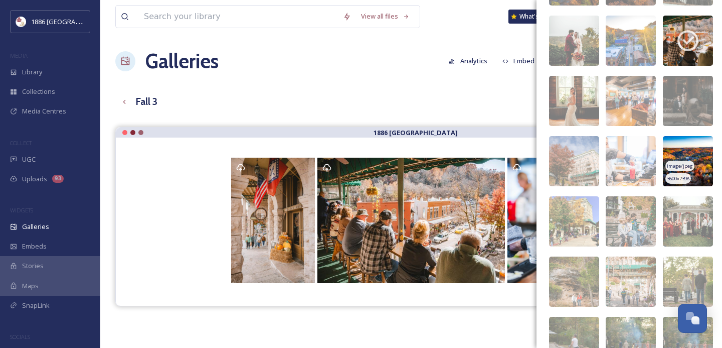
click at [690, 148] on img at bounding box center [688, 161] width 50 height 50
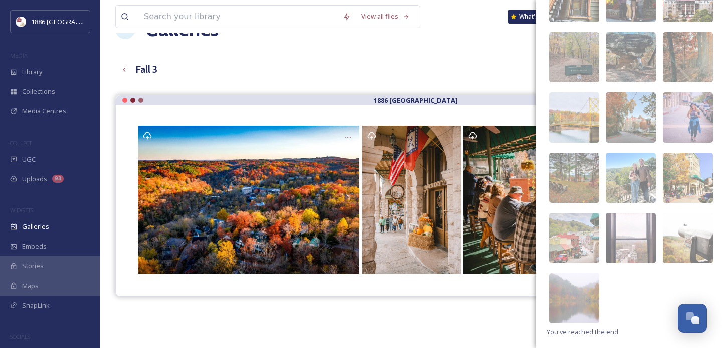
scroll to position [36, 0]
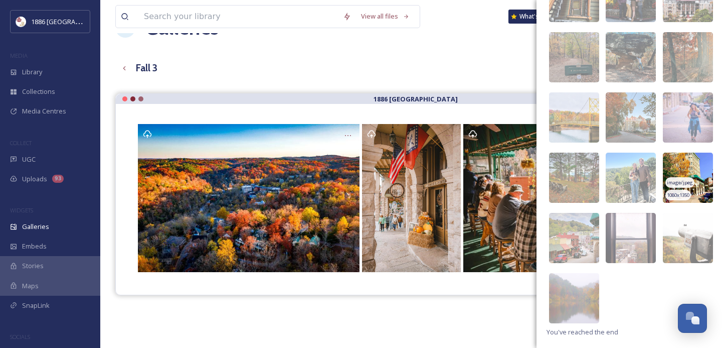
click at [691, 161] on img at bounding box center [688, 178] width 50 height 50
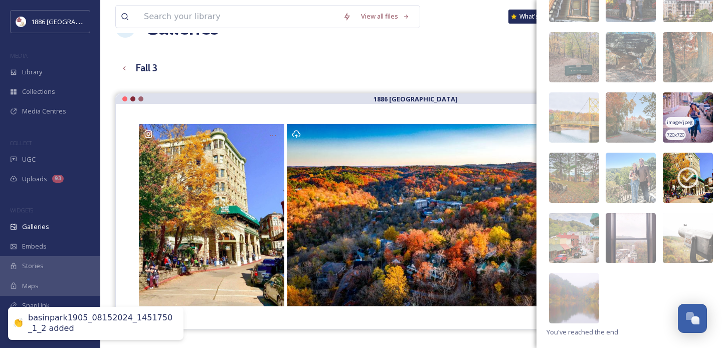
click at [686, 100] on img at bounding box center [688, 117] width 50 height 50
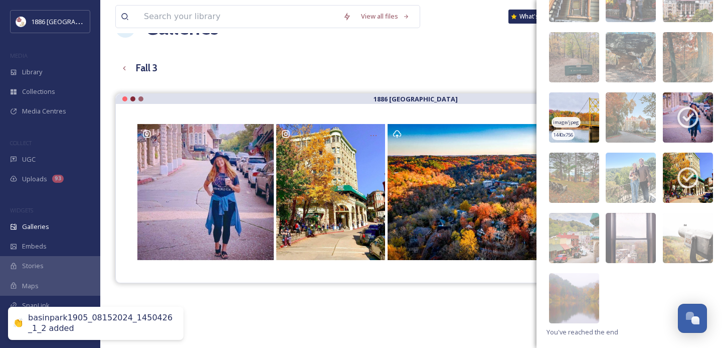
click at [573, 109] on img at bounding box center [574, 117] width 50 height 50
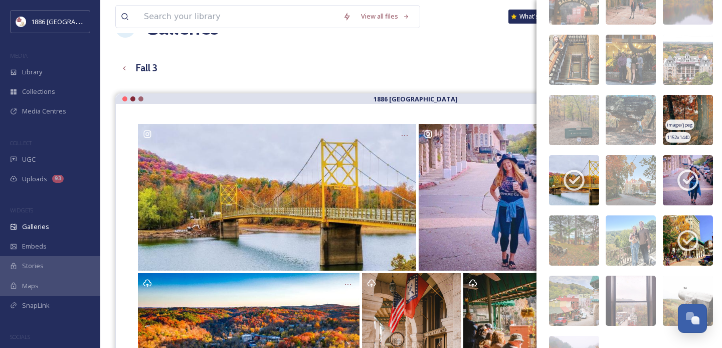
scroll to position [13602, 0]
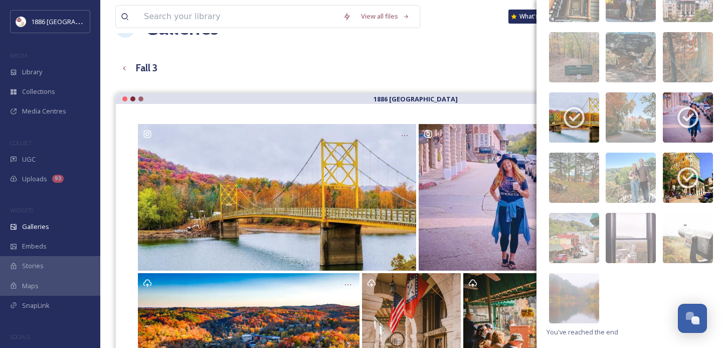
click at [453, 63] on div "Fall 3 English Show All" at bounding box center [411, 68] width 592 height 21
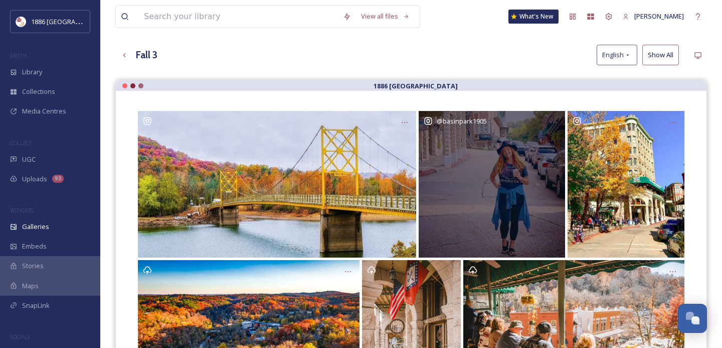
scroll to position [0, 0]
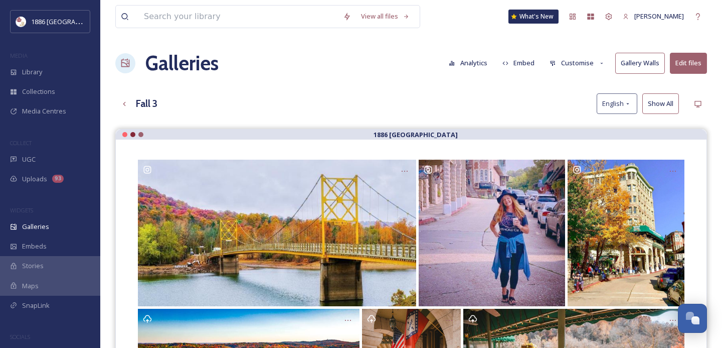
click at [533, 55] on button "Embed" at bounding box center [519, 63] width 43 height 20
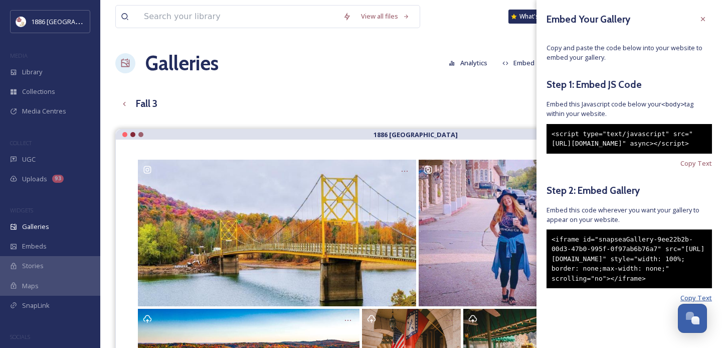
click at [691, 302] on span "Copy Text" at bounding box center [697, 298] width 32 height 10
click at [708, 21] on div at bounding box center [703, 19] width 18 height 18
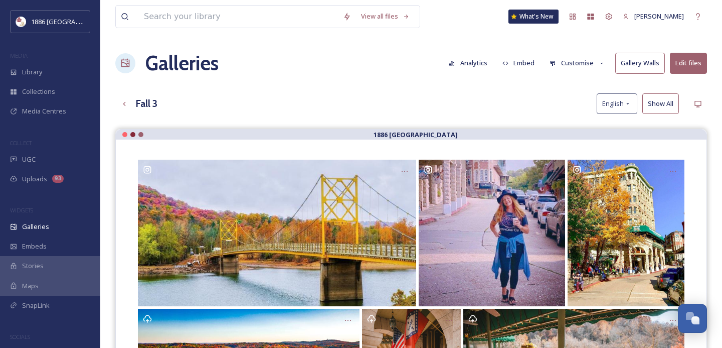
click at [578, 68] on button "Customise" at bounding box center [578, 63] width 66 height 20
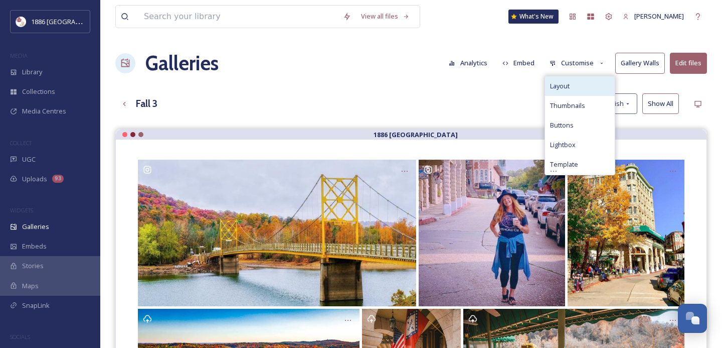
click at [584, 88] on div "Layout" at bounding box center [580, 86] width 70 height 20
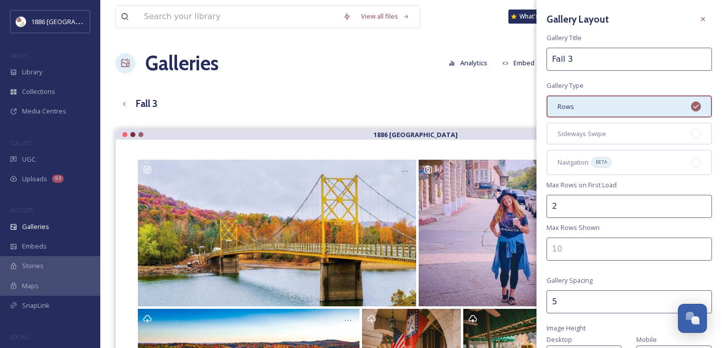
click at [577, 203] on input "2" at bounding box center [630, 206] width 166 height 23
drag, startPoint x: 585, startPoint y: 299, endPoint x: 473, endPoint y: 299, distance: 112.9
click at [474, 299] on div "View all files What's New [PERSON_NAME] Galleries Analytics Embed Customise Gal…" at bounding box center [411, 247] width 622 height 494
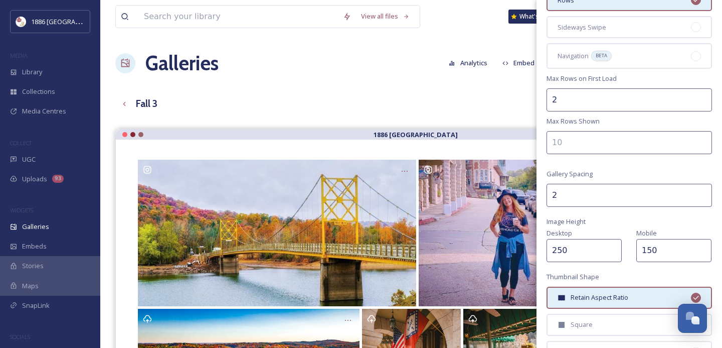
scroll to position [119, 0]
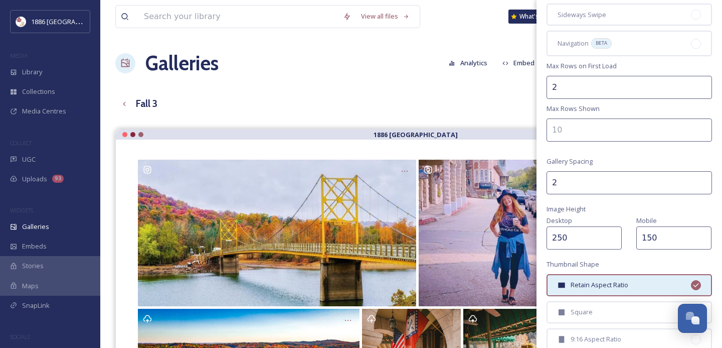
type input "2"
drag, startPoint x: 588, startPoint y: 241, endPoint x: 494, endPoint y: 237, distance: 93.9
click at [496, 237] on div "View all files What's New [PERSON_NAME] Galleries Analytics Embed Customise Gal…" at bounding box center [411, 247] width 622 height 494
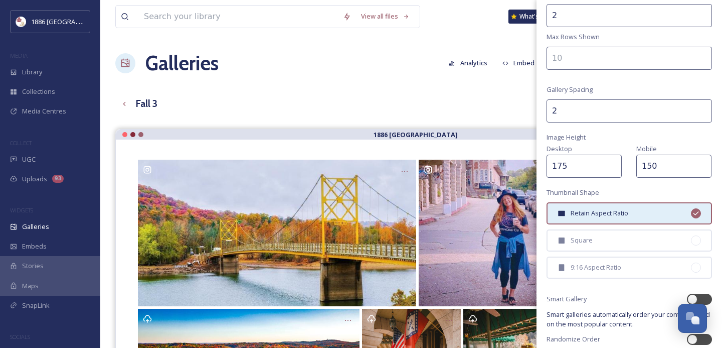
scroll to position [230, 0]
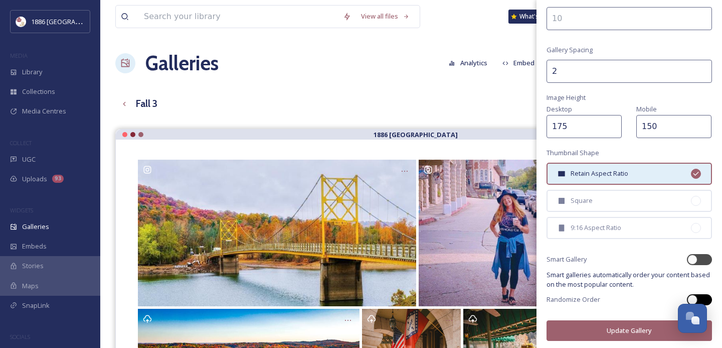
type input "175"
click at [709, 298] on div at bounding box center [699, 299] width 25 height 11
checkbox input "true"
click at [642, 323] on button "Update Gallery" at bounding box center [630, 330] width 166 height 21
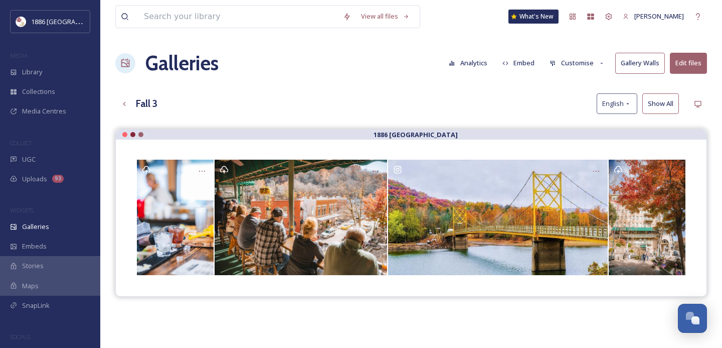
click at [579, 65] on button "Customise" at bounding box center [578, 63] width 66 height 20
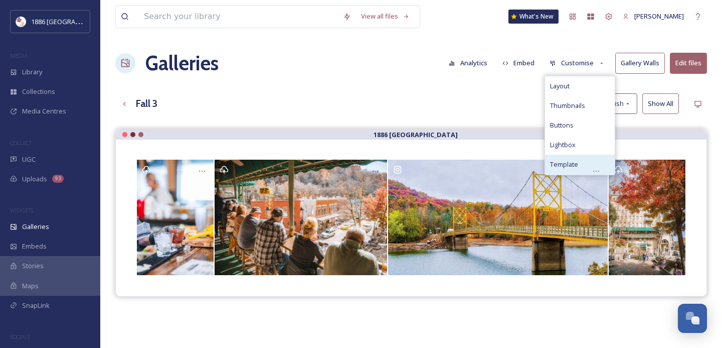
click at [585, 166] on div "Template" at bounding box center [580, 165] width 70 height 20
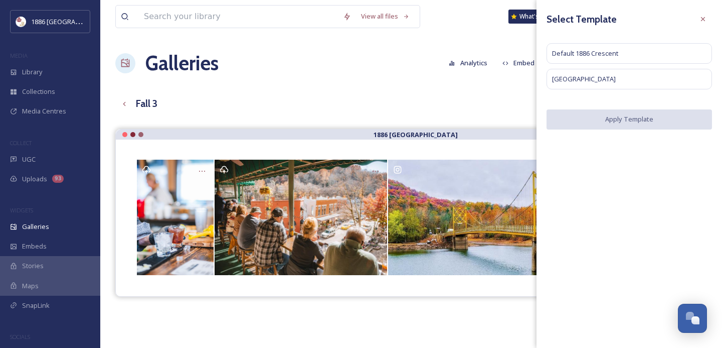
click at [467, 88] on div "View all files What's New Gina Rambo Galleries Analytics Embed Customise Galler…" at bounding box center [411, 246] width 622 height 492
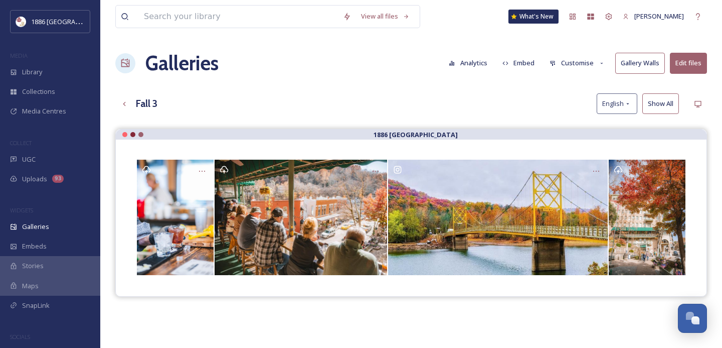
click at [521, 66] on button "Embed" at bounding box center [519, 63] width 43 height 20
click at [492, 60] on button "Analytics" at bounding box center [468, 63] width 49 height 20
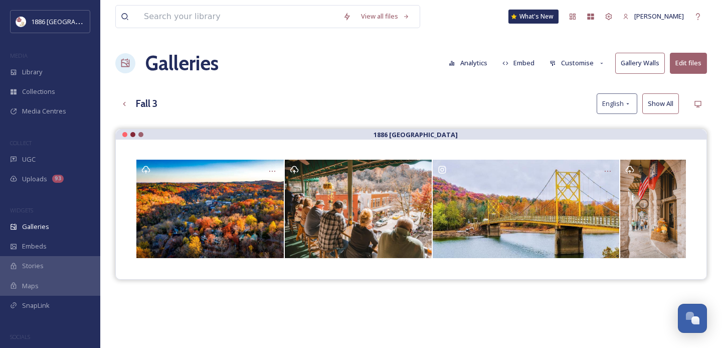
click at [581, 64] on button "Customise" at bounding box center [578, 63] width 66 height 20
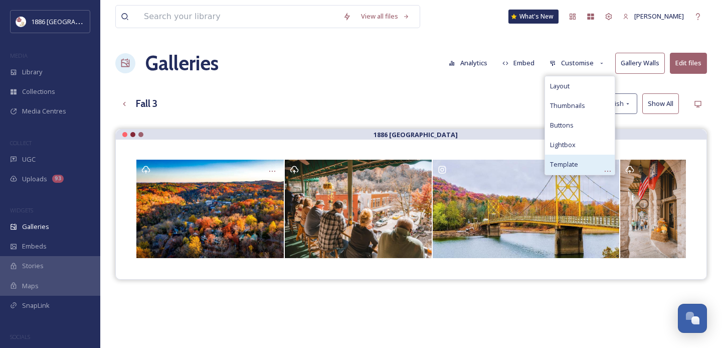
click at [580, 163] on div "Template" at bounding box center [580, 165] width 70 height 20
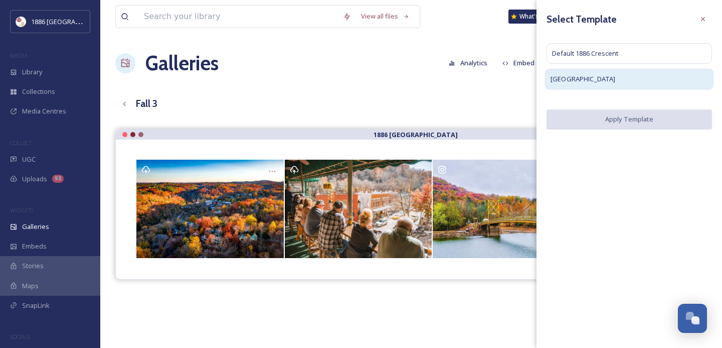
click at [577, 85] on div "Default Basin Park" at bounding box center [629, 79] width 169 height 21
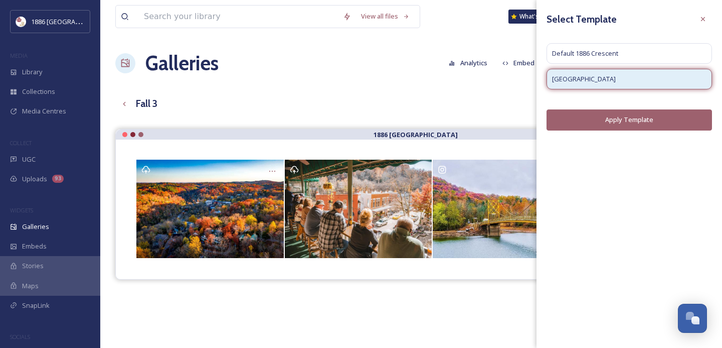
click at [602, 123] on button "Apply Template" at bounding box center [630, 119] width 166 height 21
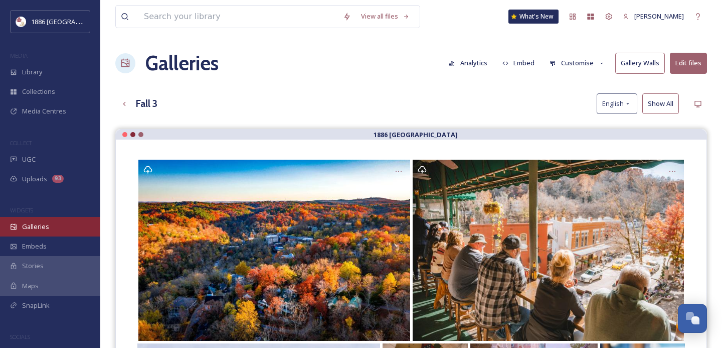
click at [47, 231] on div "Galleries" at bounding box center [50, 227] width 100 height 20
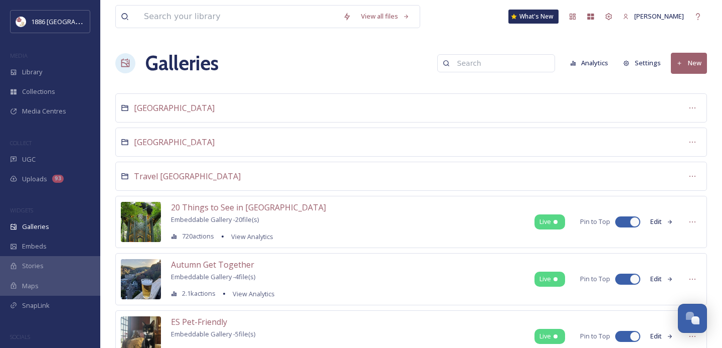
click at [502, 56] on input at bounding box center [500, 63] width 97 height 20
type input "fall"
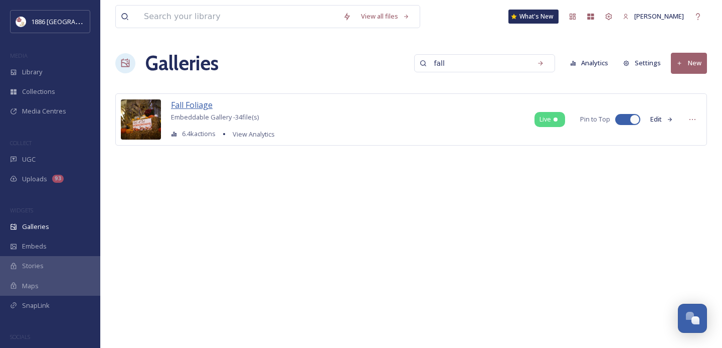
click at [188, 102] on span "Fall Foliage" at bounding box center [192, 104] width 42 height 11
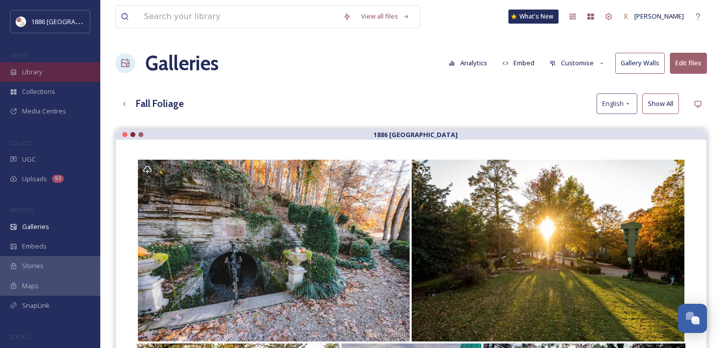
click at [54, 69] on div "Library" at bounding box center [50, 72] width 100 height 20
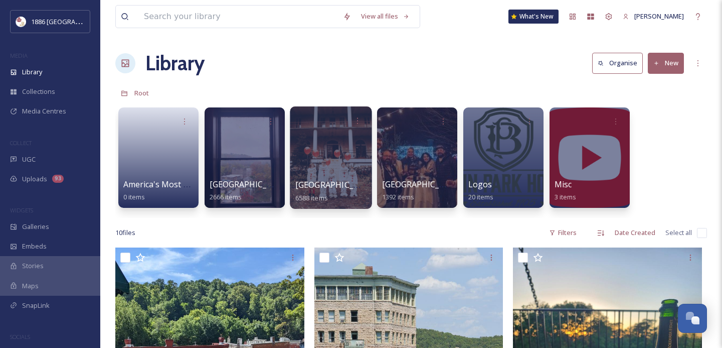
click at [337, 184] on span "[GEOGRAPHIC_DATA]" at bounding box center [336, 184] width 82 height 11
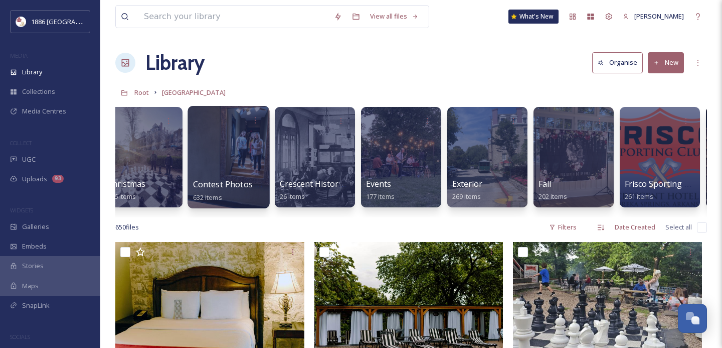
scroll to position [0, 369]
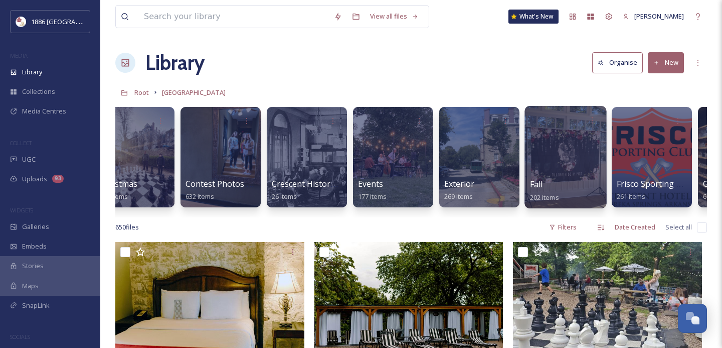
click at [569, 172] on div at bounding box center [566, 157] width 82 height 102
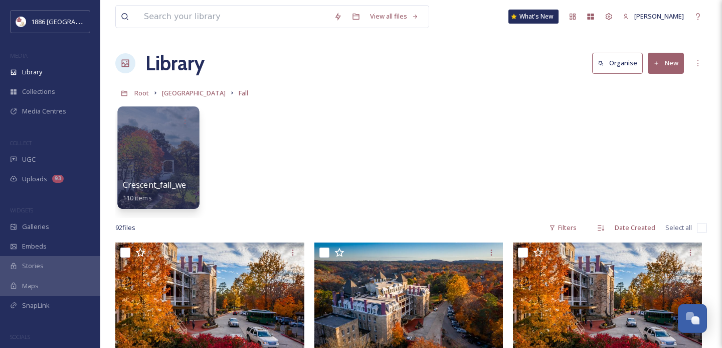
click at [166, 190] on div "Crescent_fall_webfiles 110 items" at bounding box center [159, 191] width 72 height 25
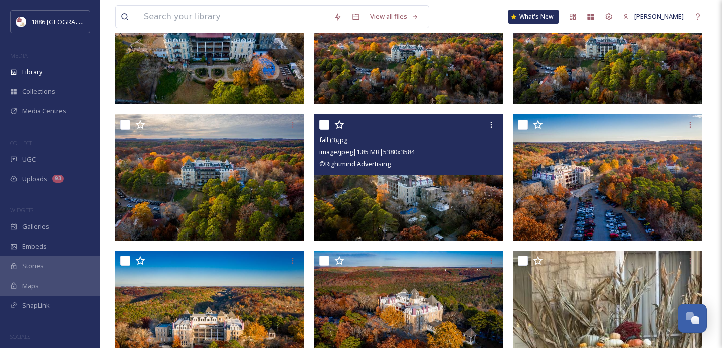
scroll to position [674, 0]
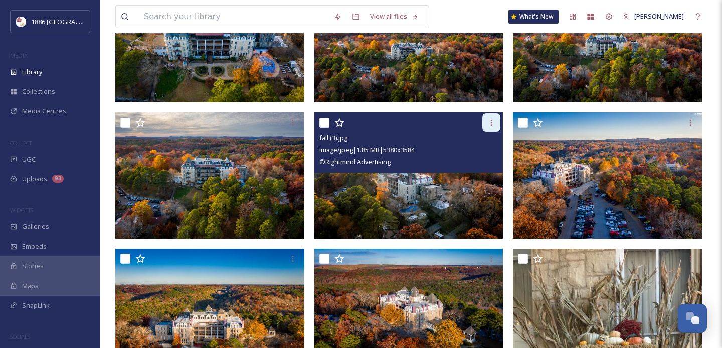
click at [497, 120] on div at bounding box center [492, 122] width 18 height 18
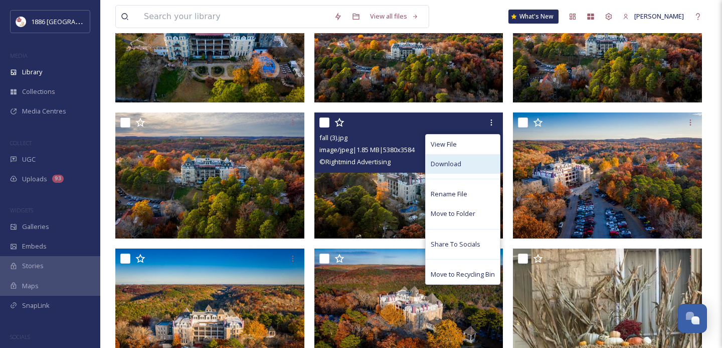
click at [473, 163] on div "Download" at bounding box center [463, 164] width 74 height 20
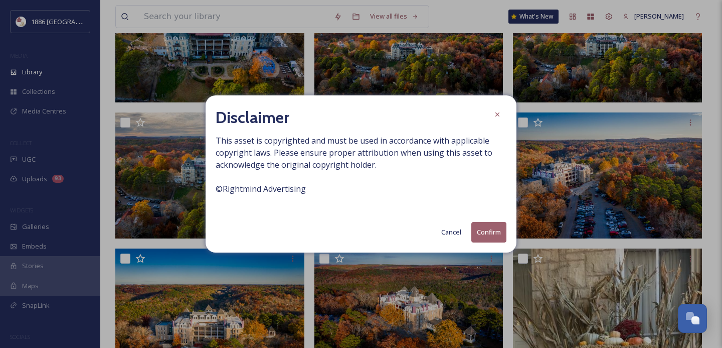
click at [482, 232] on button "Confirm" at bounding box center [489, 232] width 35 height 21
